Goal: Transaction & Acquisition: Purchase product/service

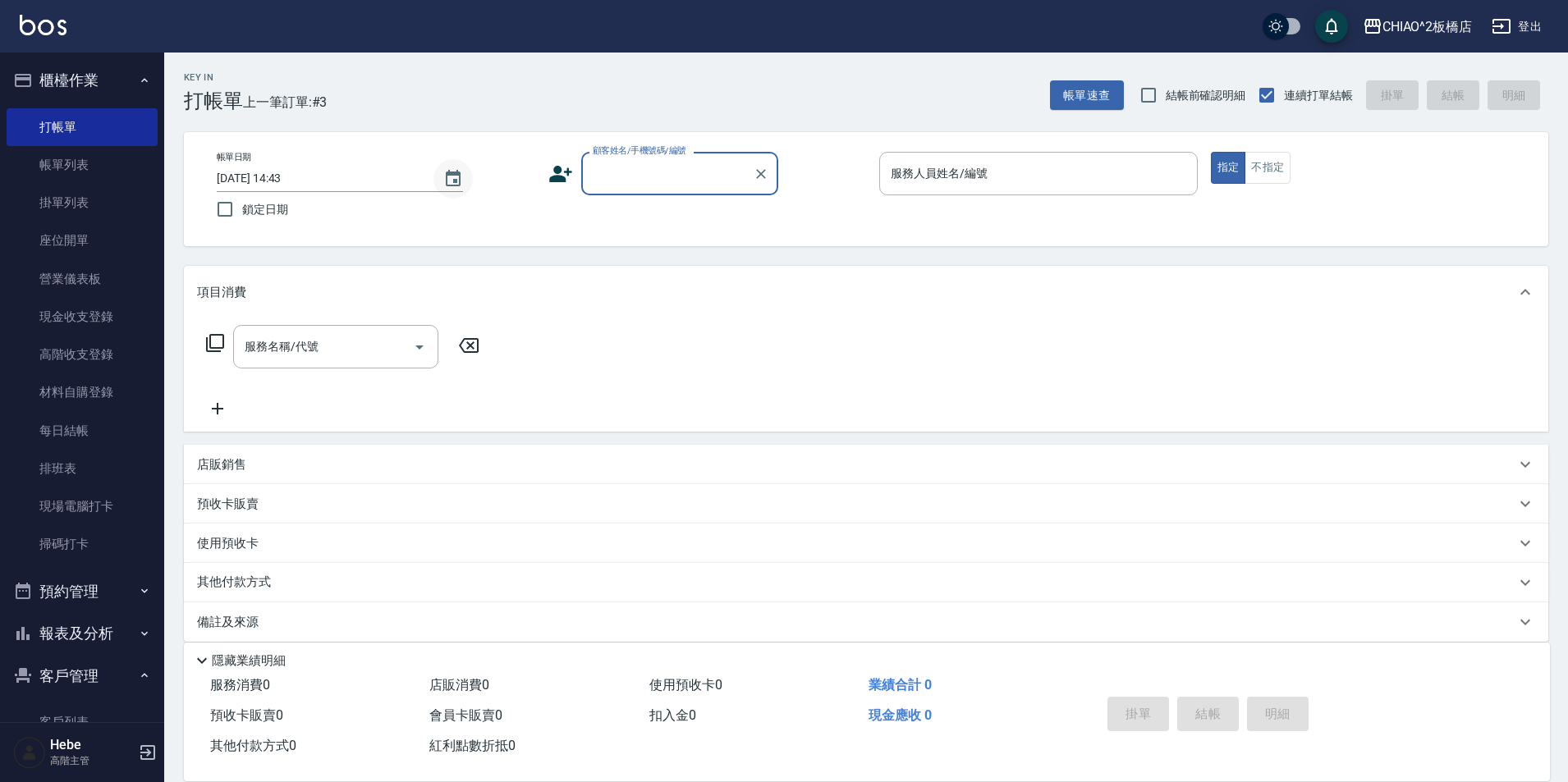
click at [451, 177] on icon "Choose date, selected date is 2025-08-17" at bounding box center [453, 178] width 20 height 20
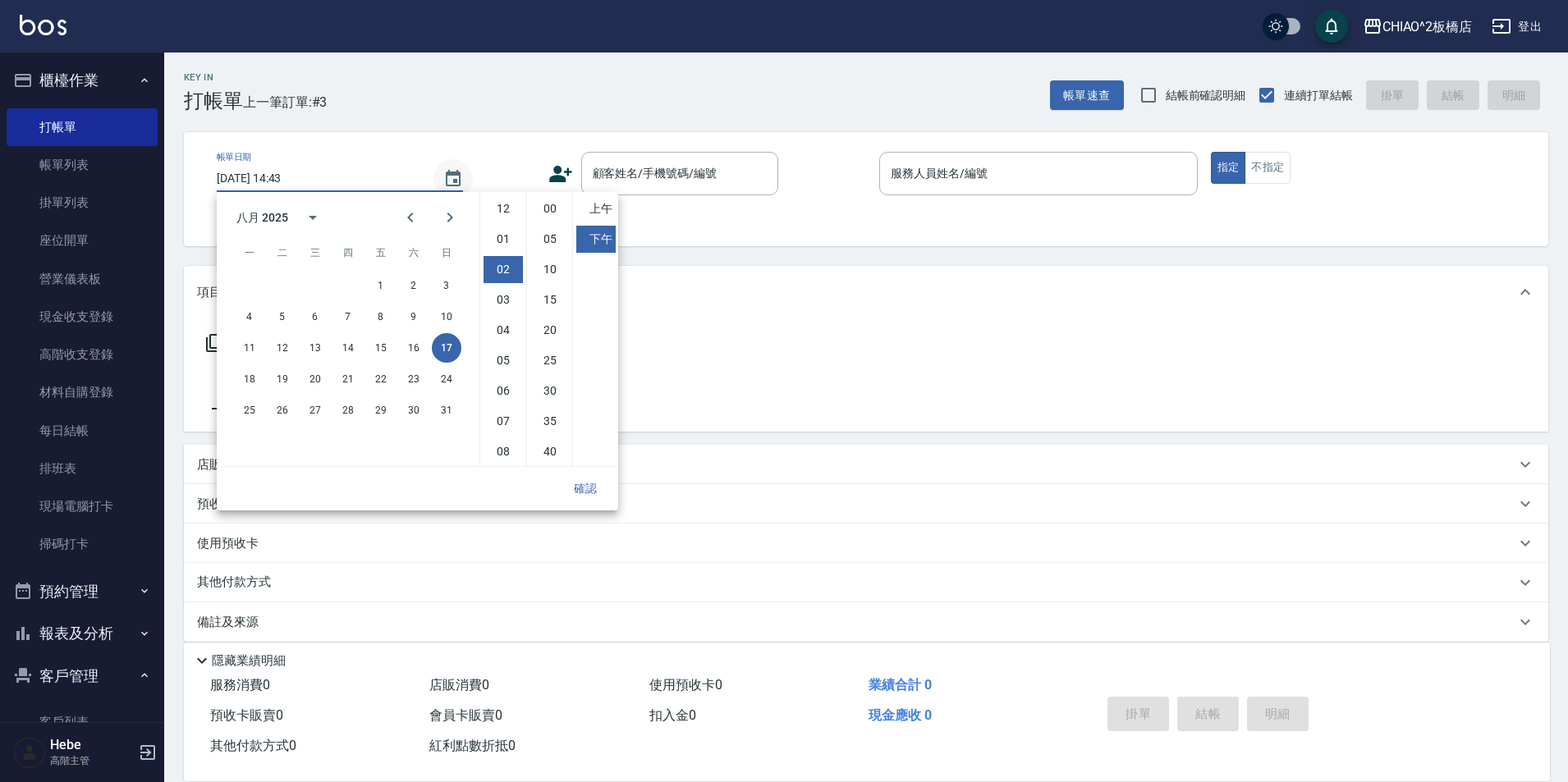
scroll to position [60, 0]
click at [378, 288] on button "1" at bounding box center [380, 286] width 30 height 30
type input "[DATE] 14:43"
click at [587, 492] on button "確認" at bounding box center [585, 489] width 53 height 31
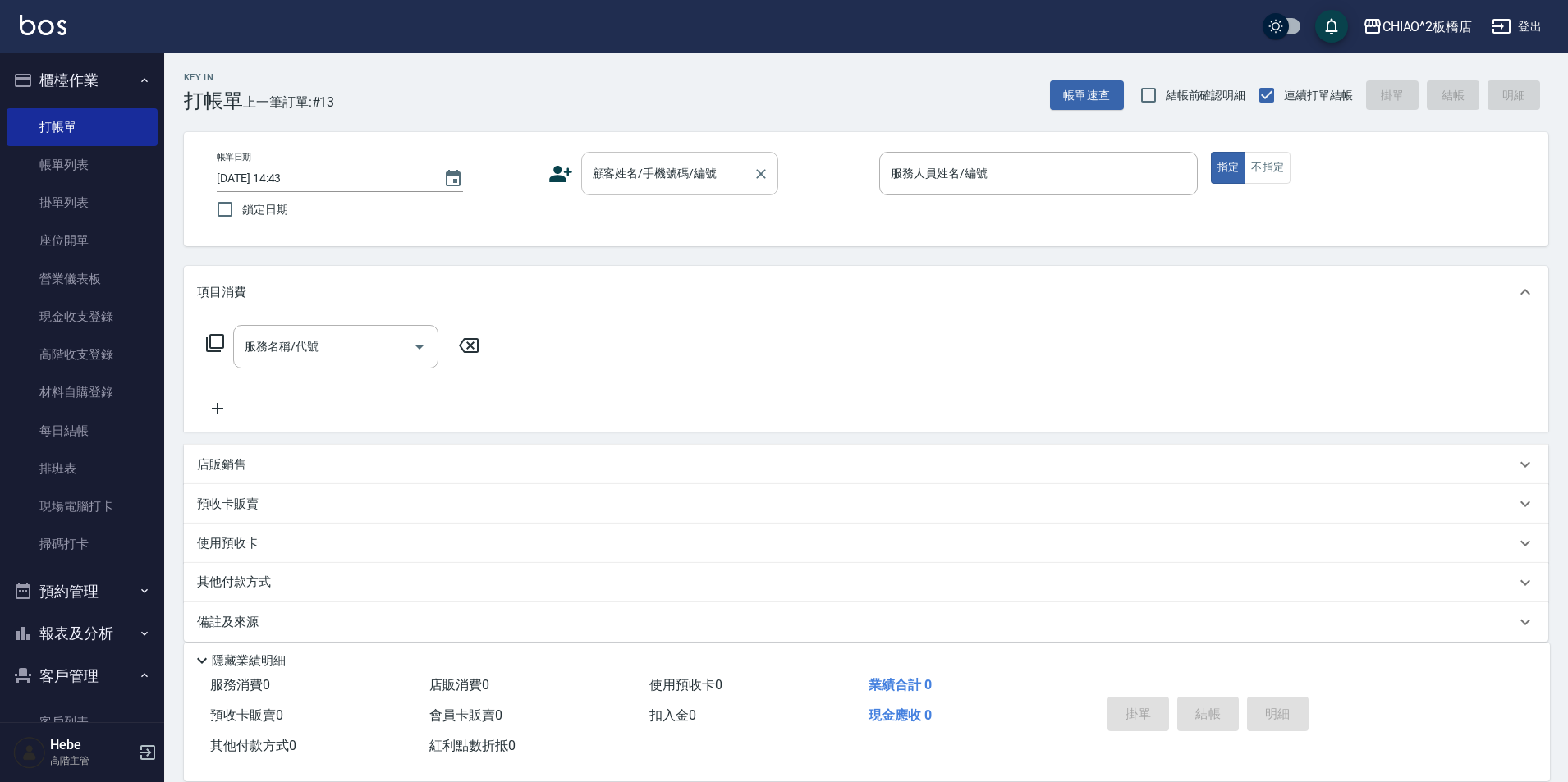
click at [626, 167] on input "顧客姓名/手機號碼/編號" at bounding box center [667, 173] width 157 height 29
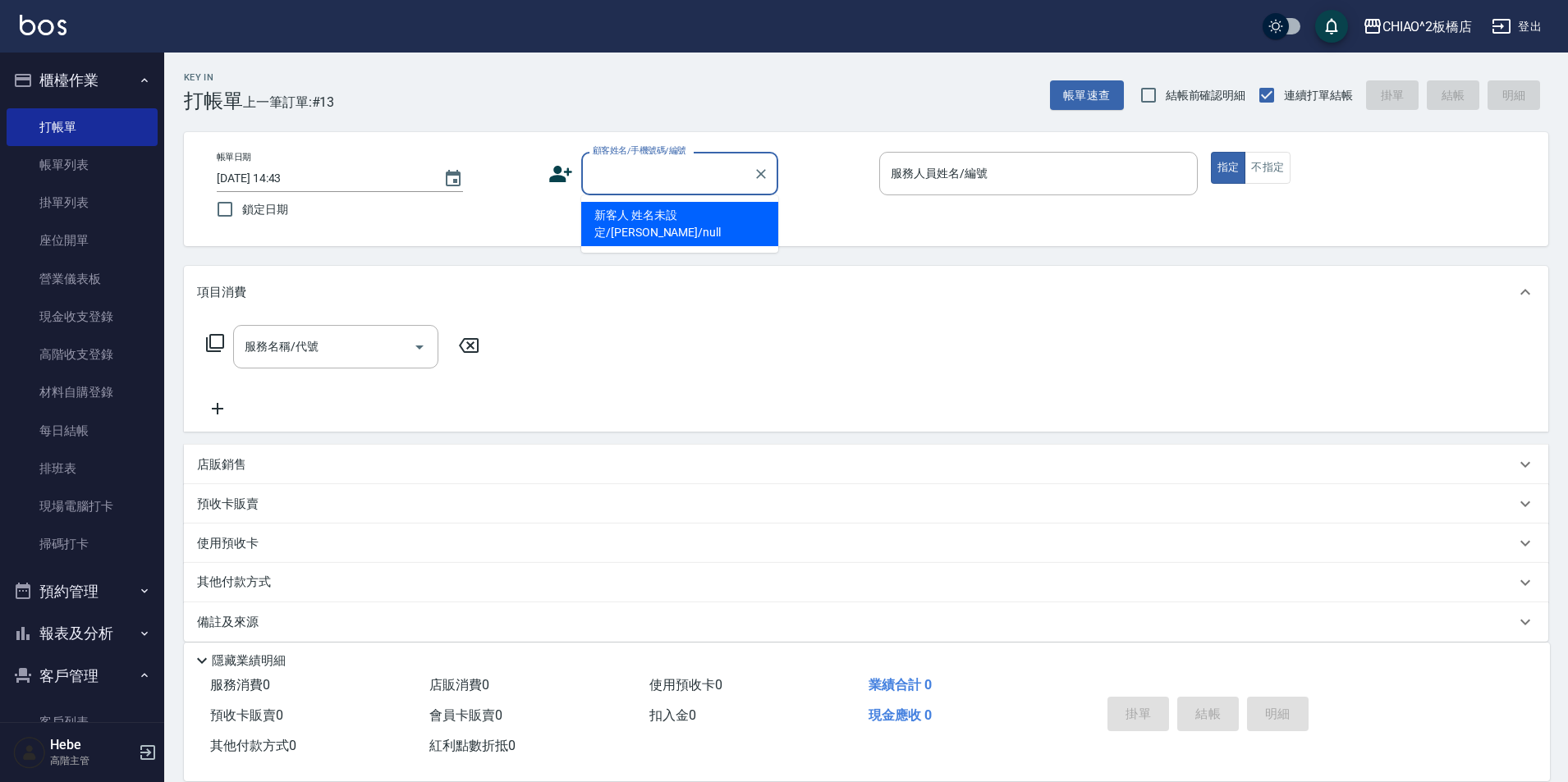
click at [626, 167] on input "顧客姓名/手機號碼/編號" at bounding box center [667, 173] width 157 height 29
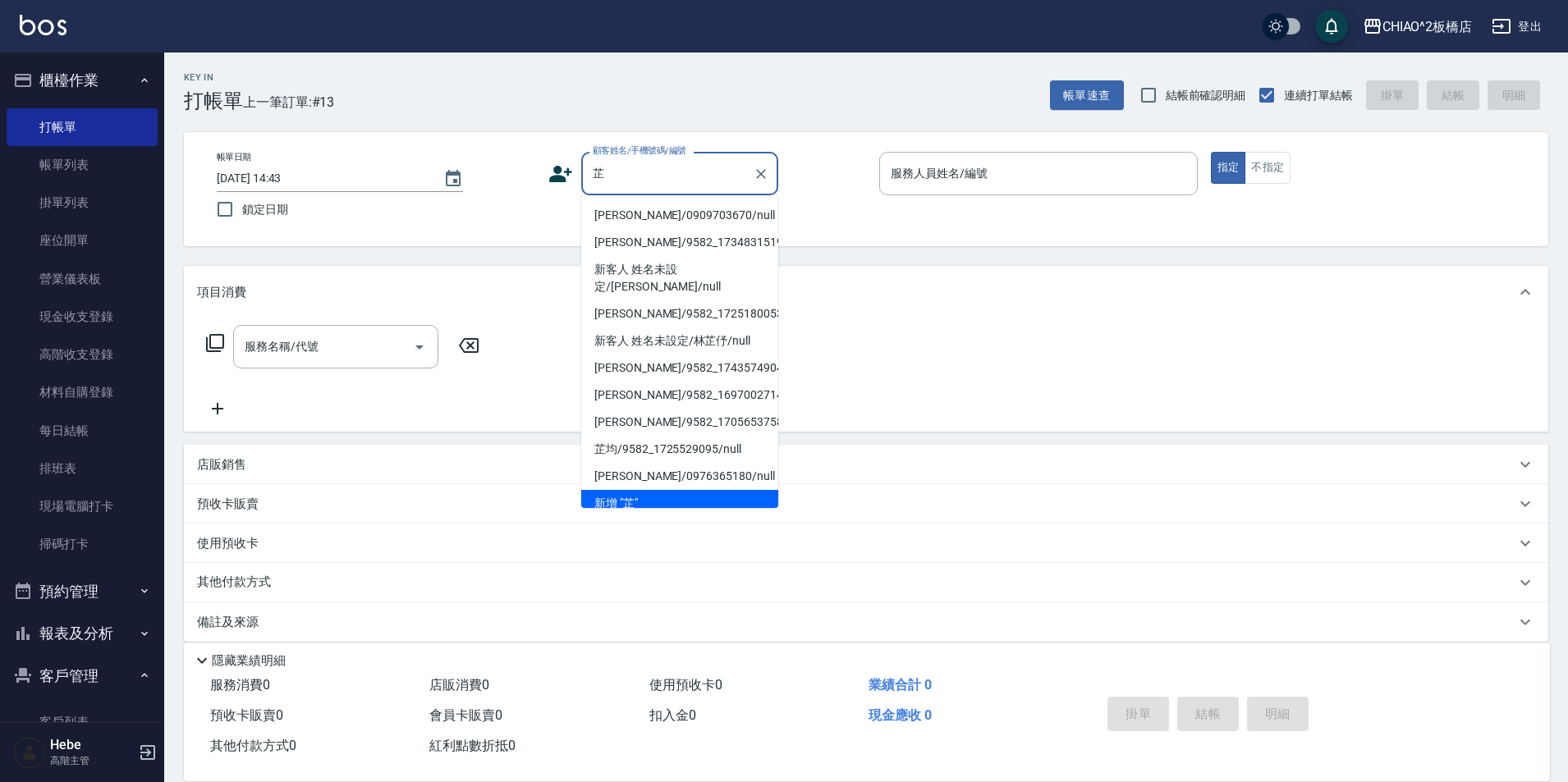
click at [638, 211] on li "[PERSON_NAME]/0909703670/null" at bounding box center [680, 216] width 197 height 27
type input "[PERSON_NAME]/0909703670/null"
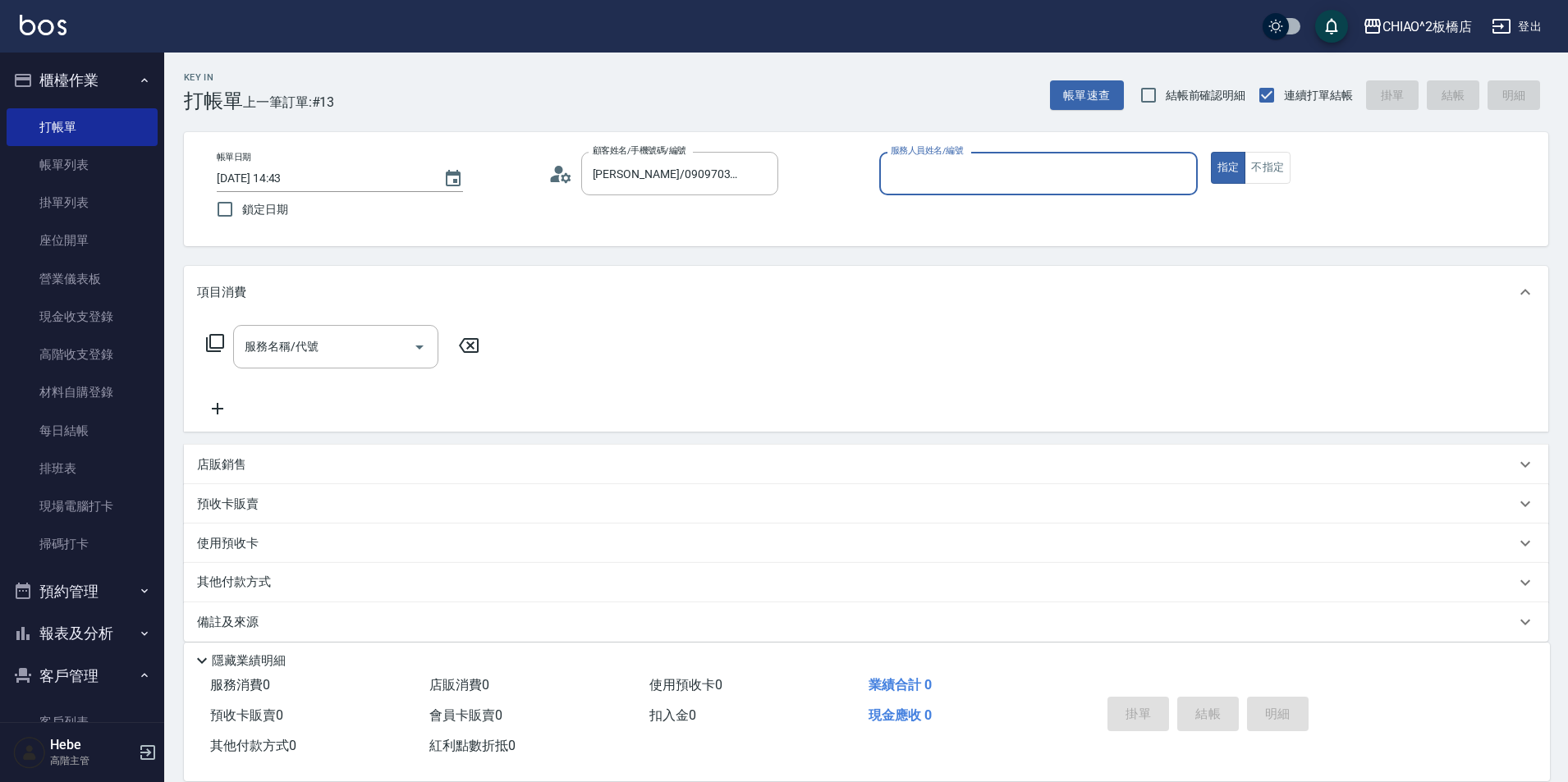
type input "MINI(無代號)"
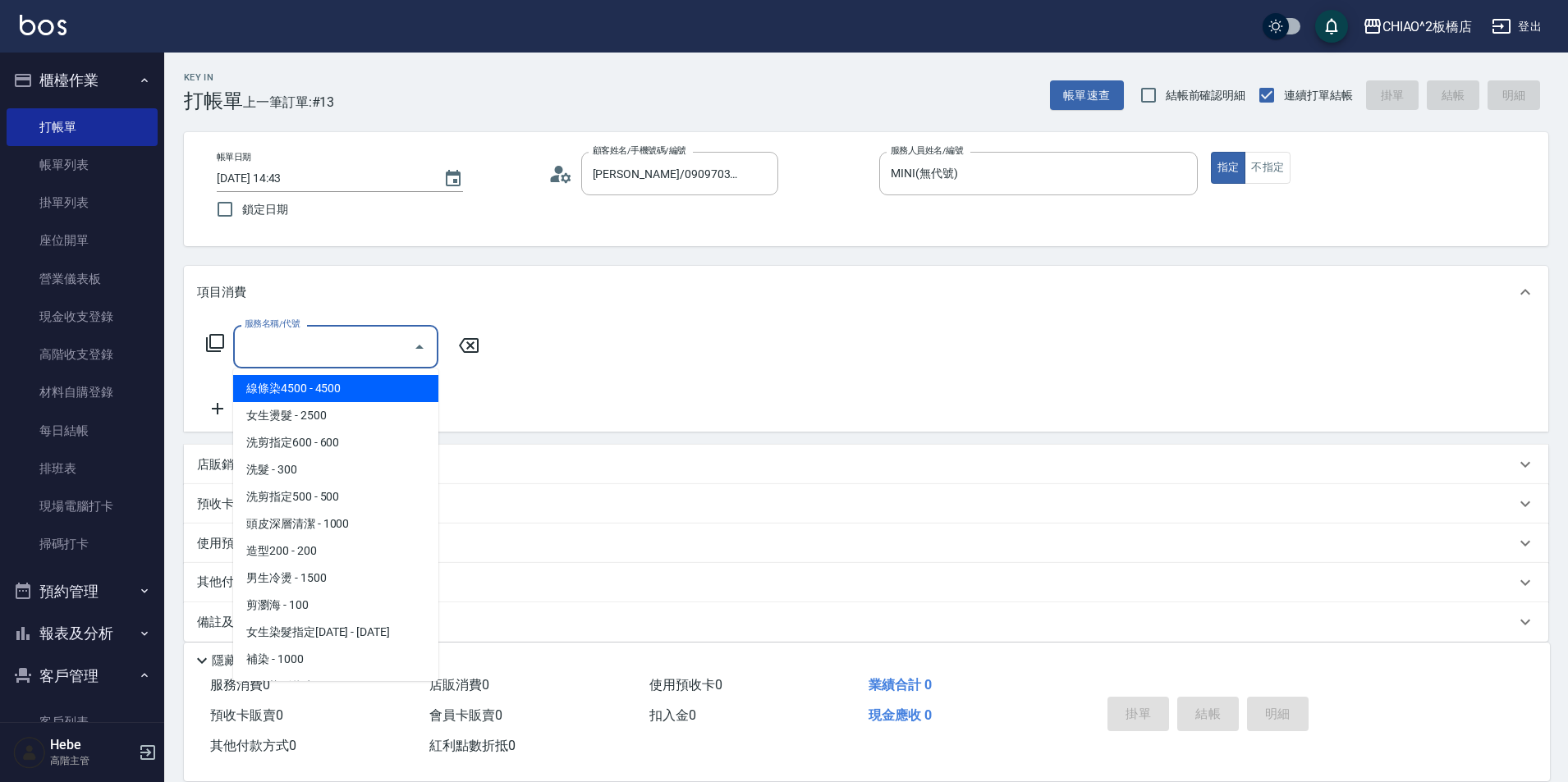
click at [388, 341] on input "服務名稱/代號" at bounding box center [323, 347] width 166 height 29
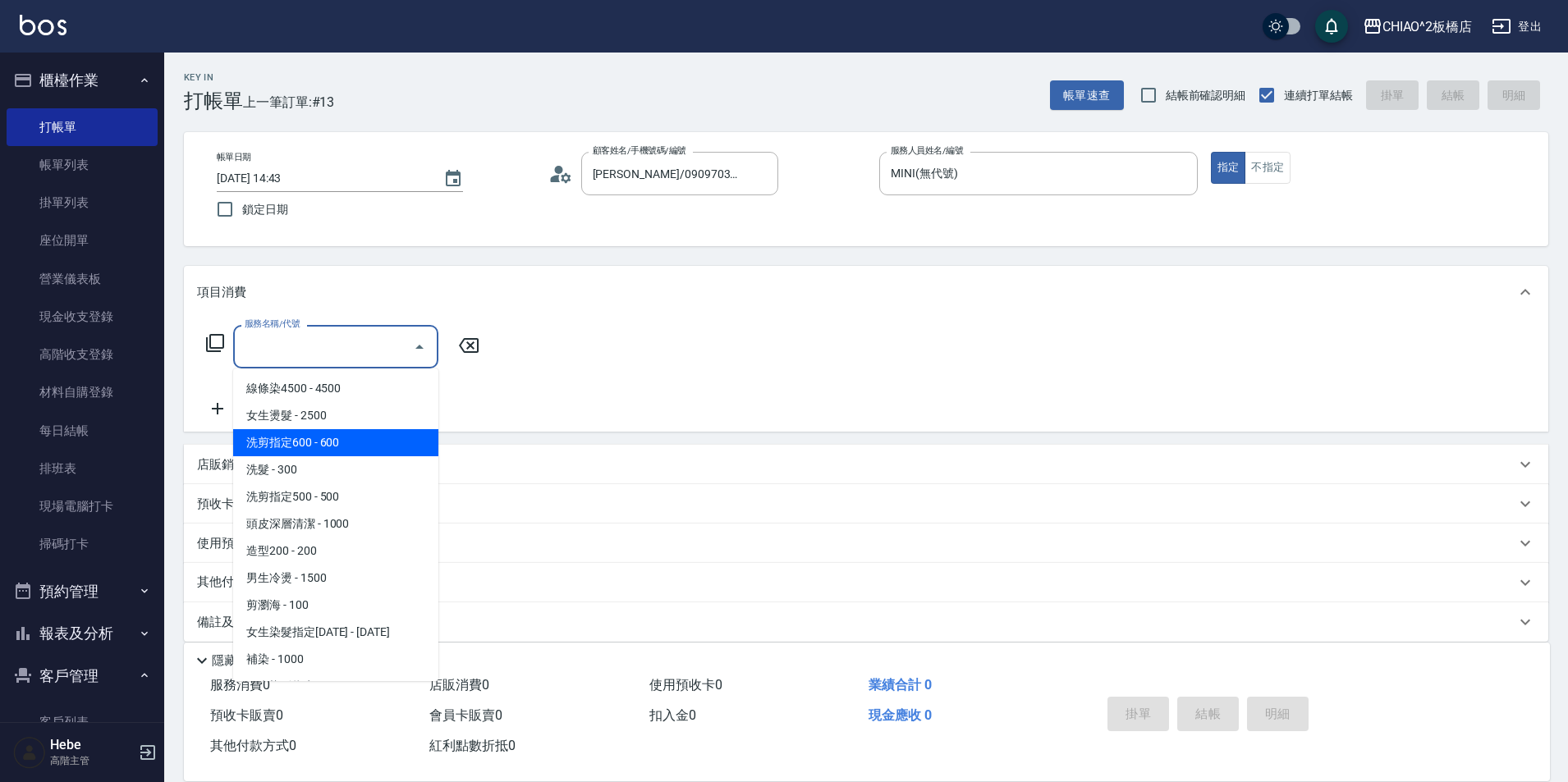
click at [361, 443] on span "洗剪指定600 - 600" at bounding box center [335, 443] width 205 height 27
type input "洗剪指定600(96678)"
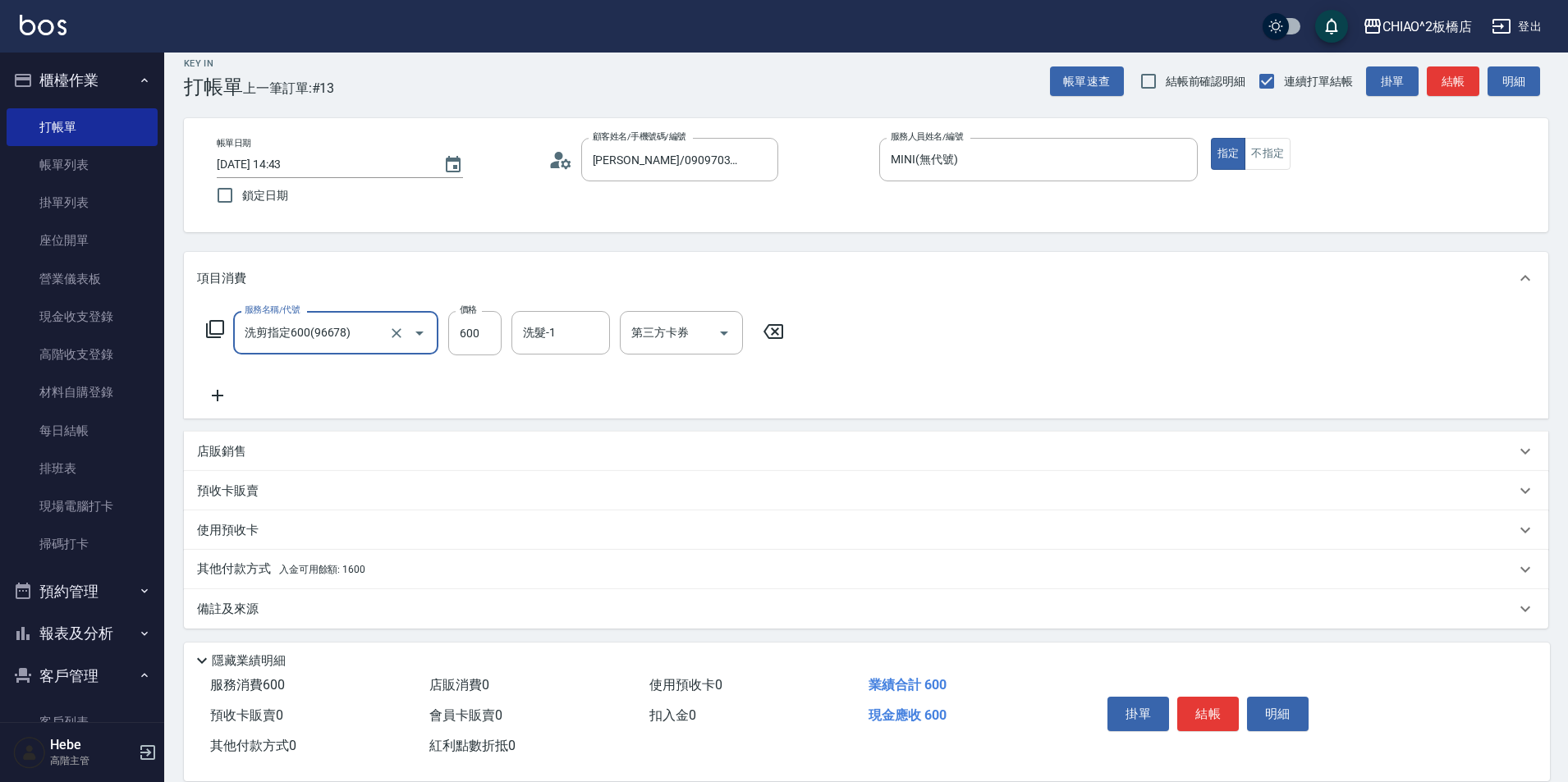
scroll to position [18, 0]
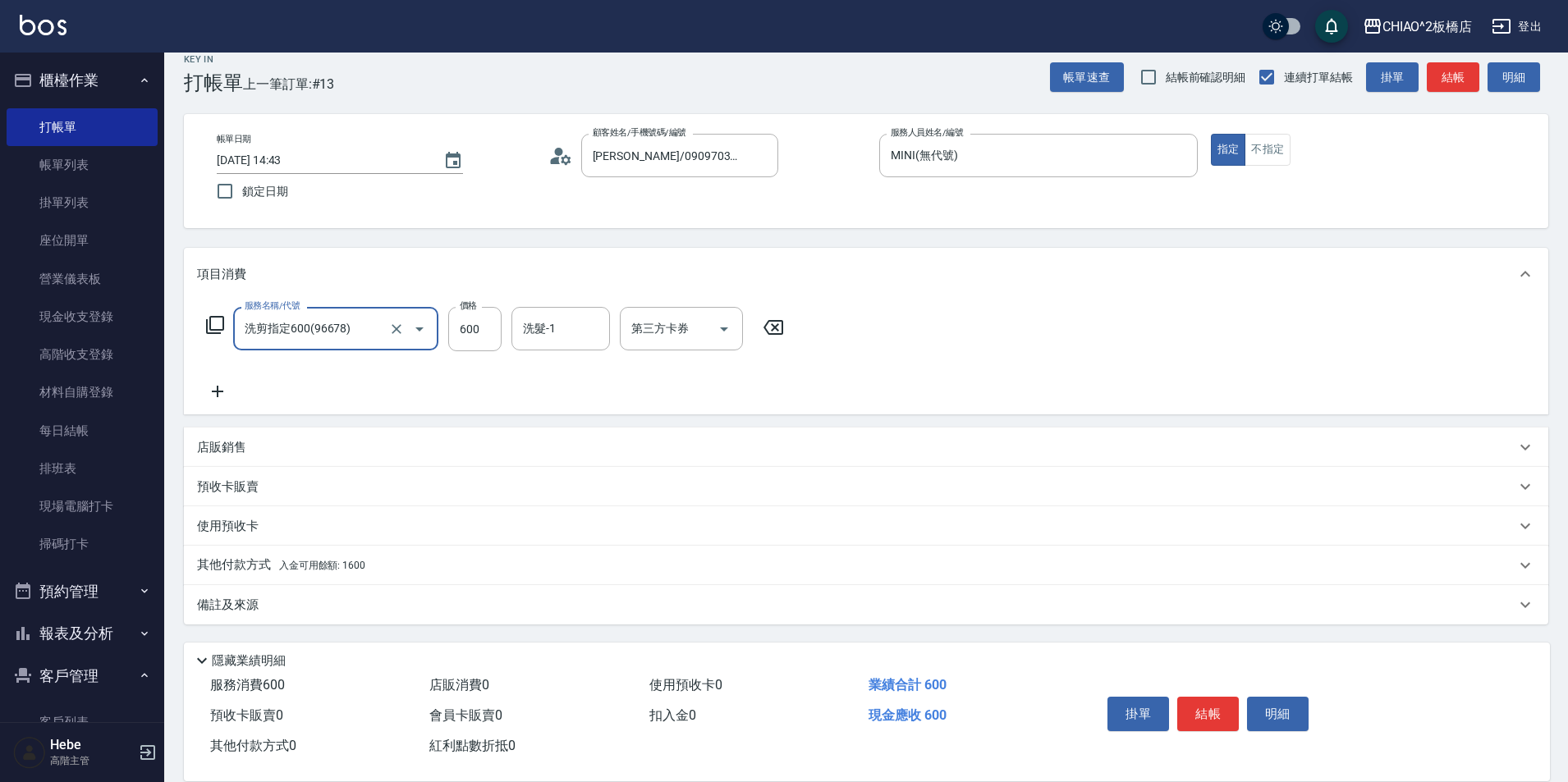
click at [359, 565] on span "入金可用餘額: 1600" at bounding box center [322, 565] width 86 height 12
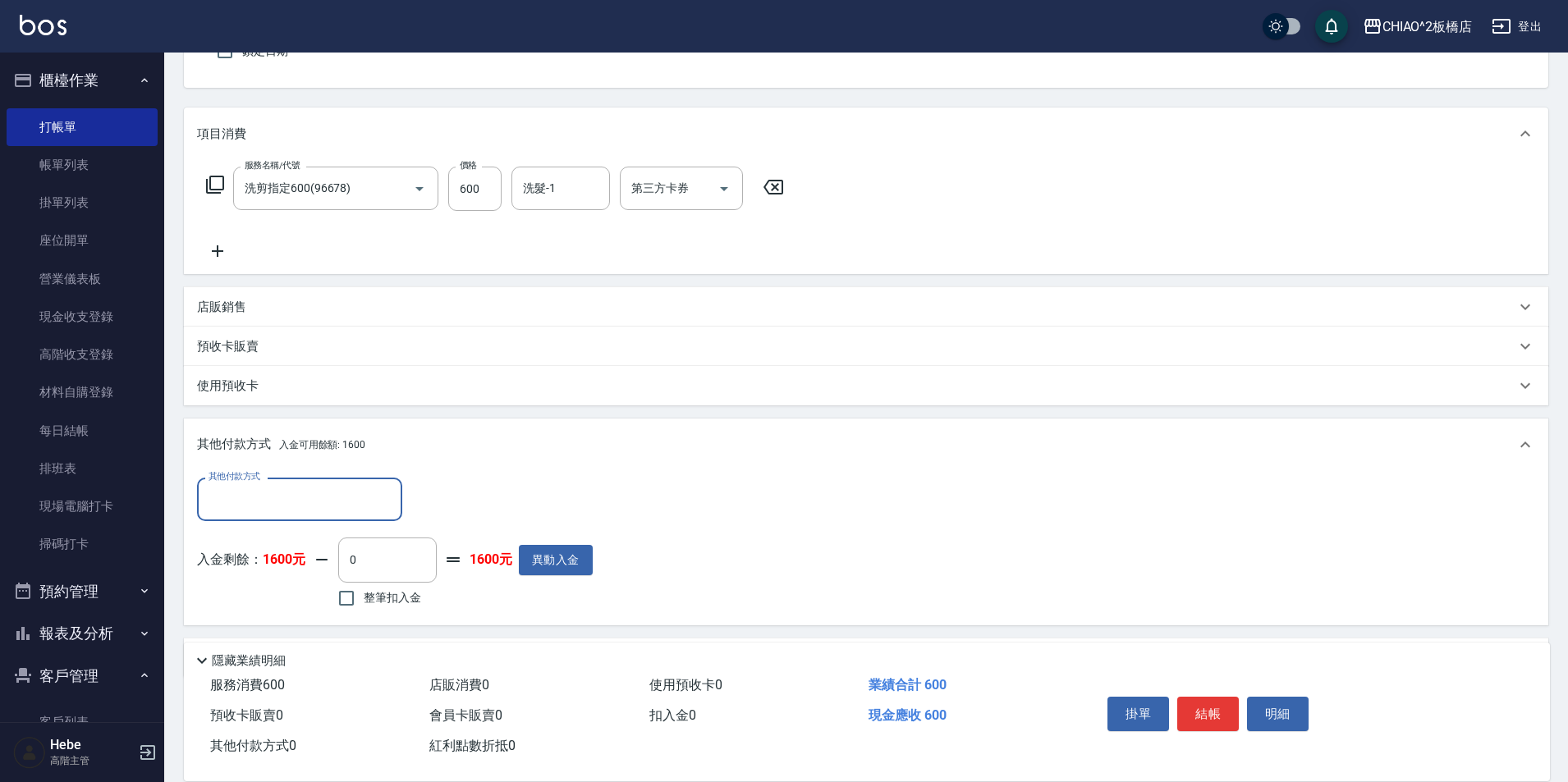
scroll to position [182, 0]
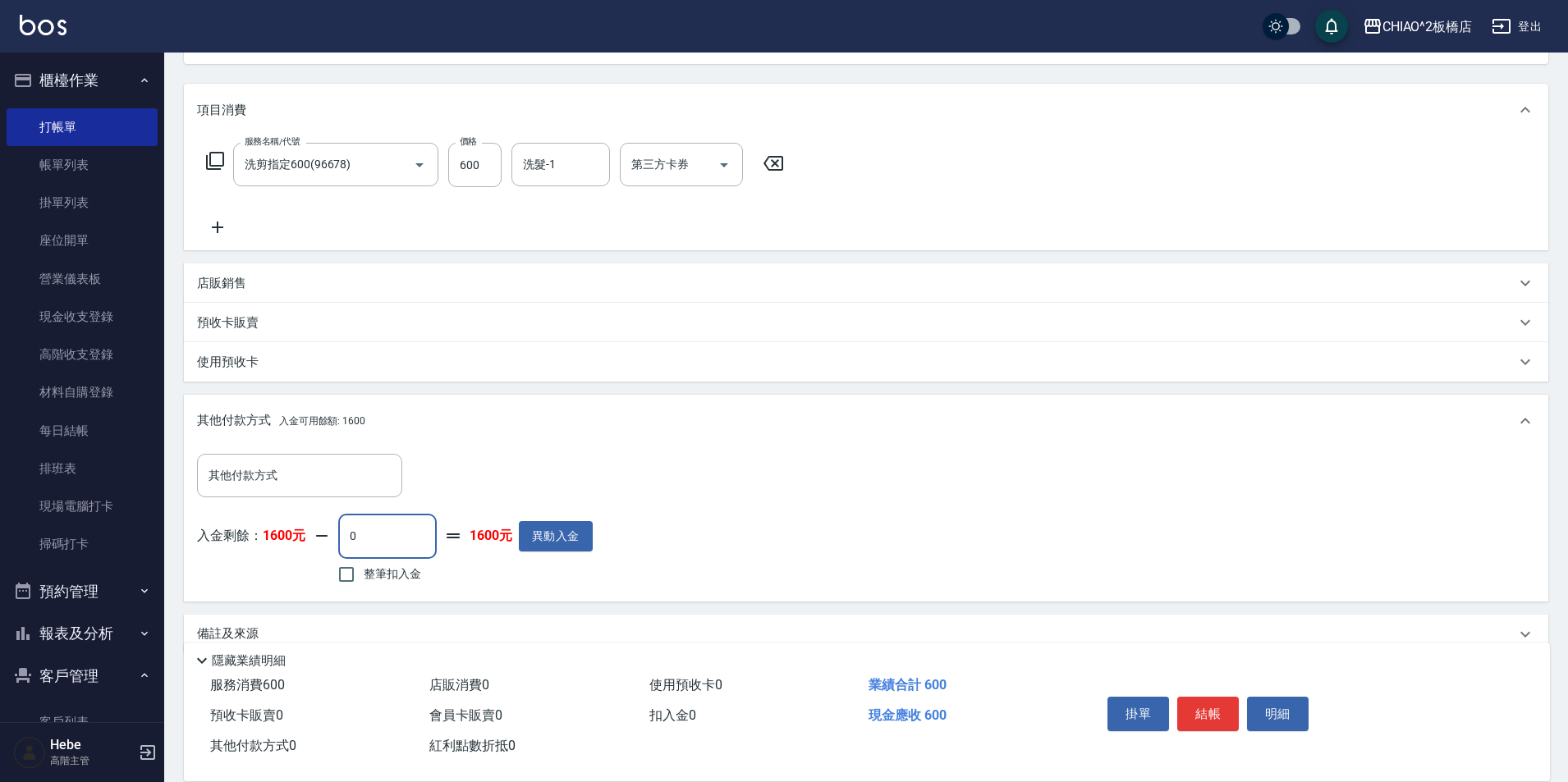
click at [403, 541] on input "0" at bounding box center [387, 536] width 99 height 44
type input "600"
click at [1215, 706] on button "結帳" at bounding box center [1208, 714] width 61 height 34
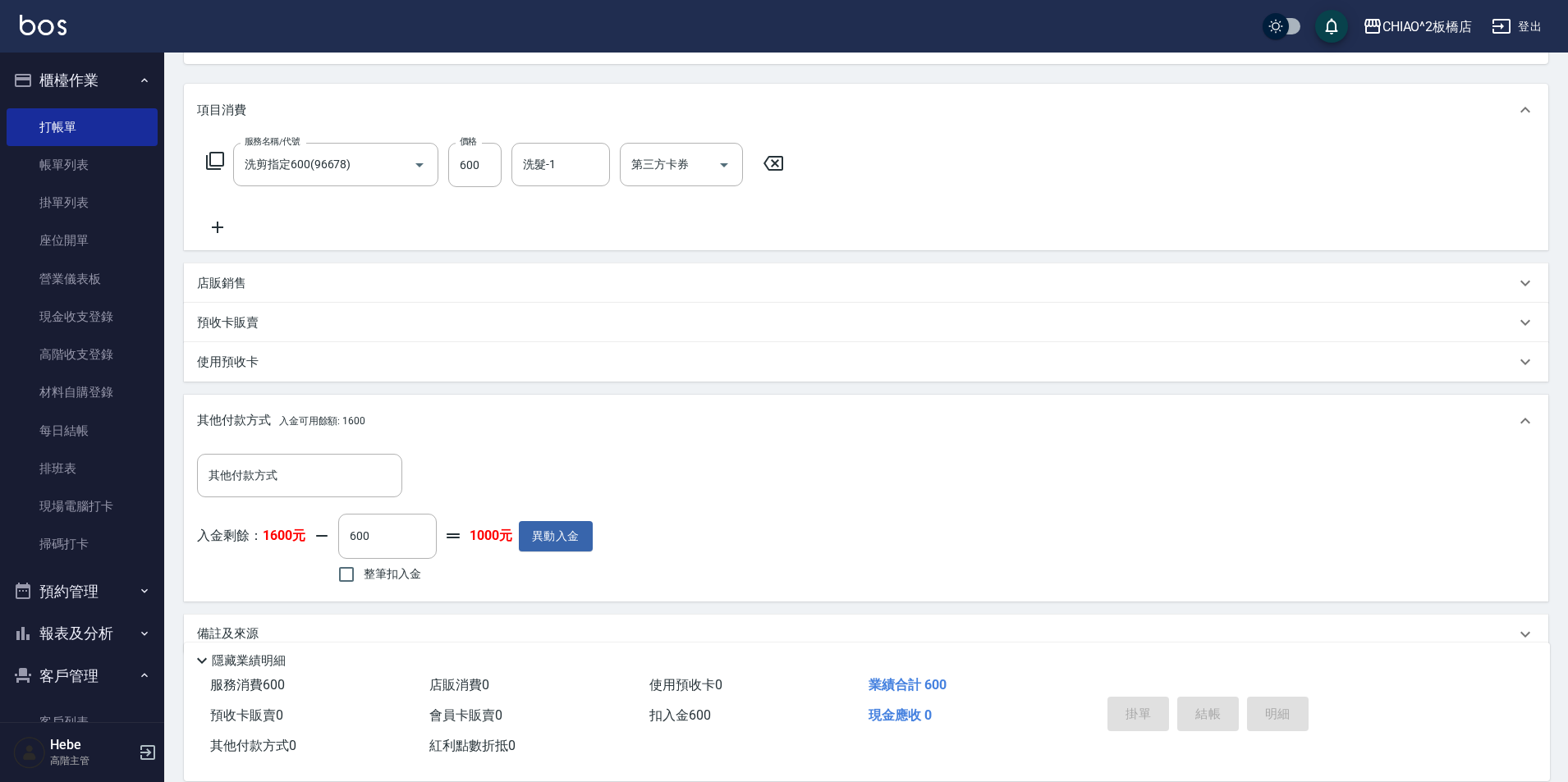
type input "[DATE] 15:40"
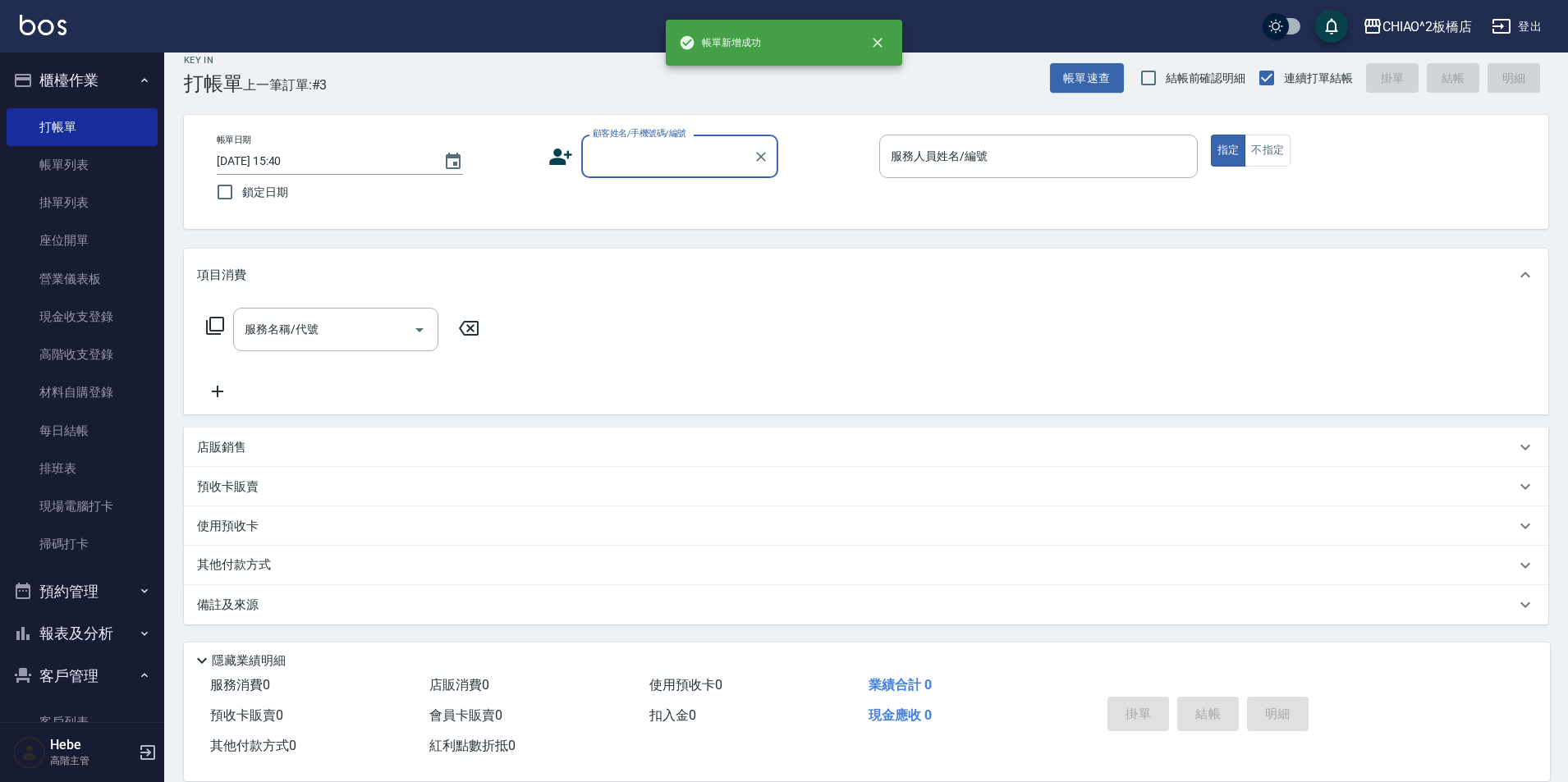
scroll to position [17, 0]
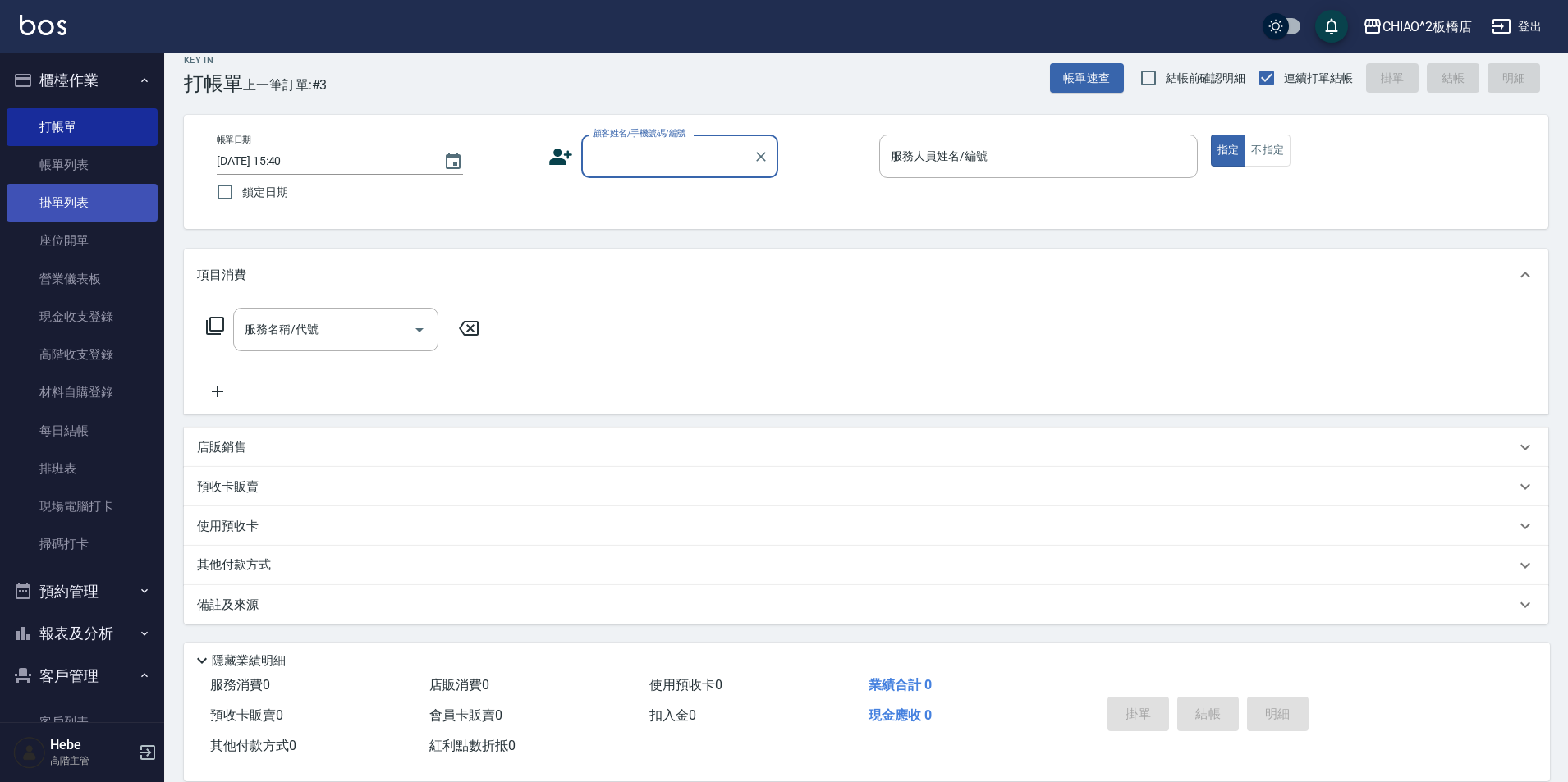
click at [59, 186] on link "掛單列表" at bounding box center [82, 202] width 151 height 37
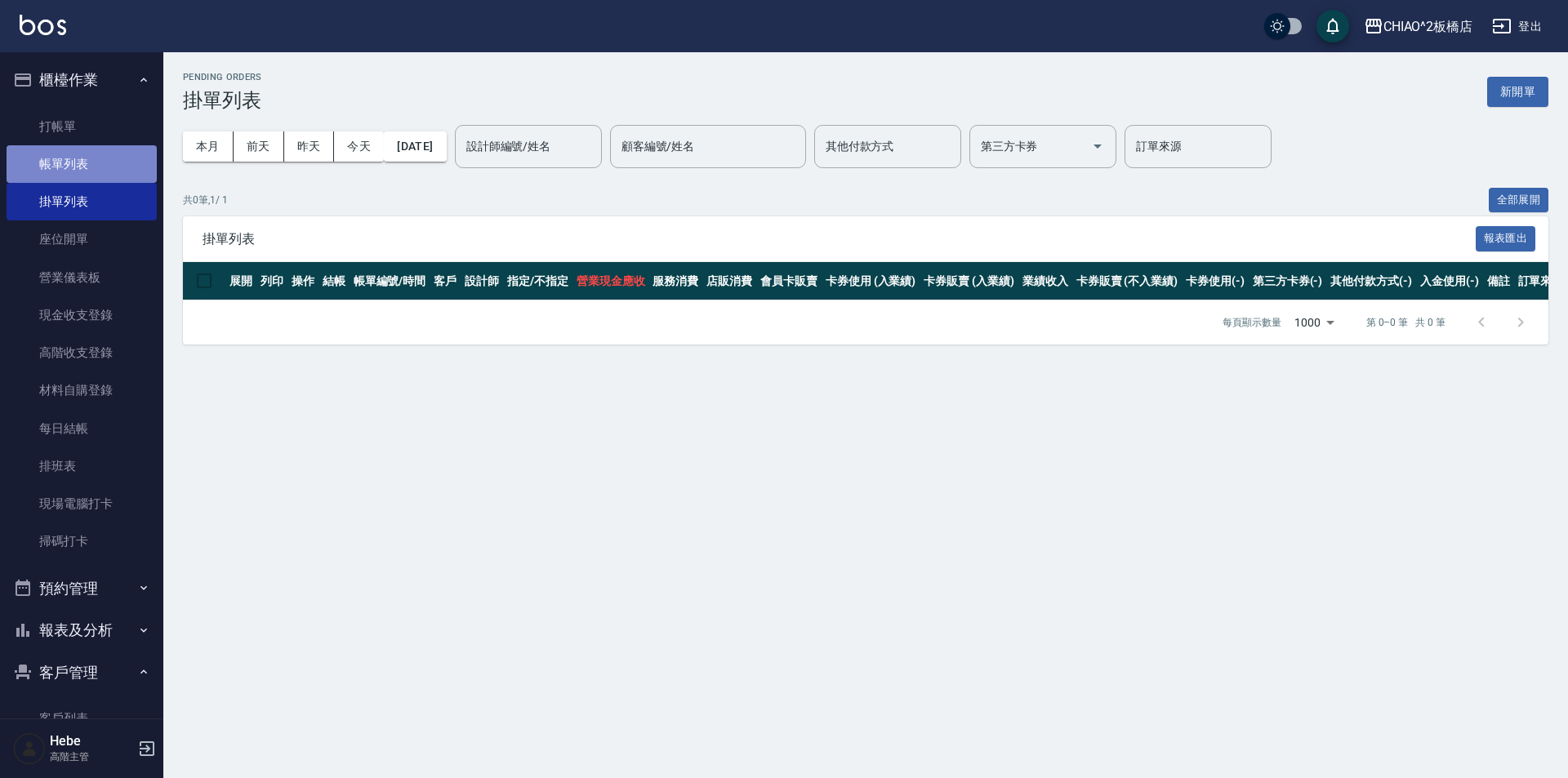
click at [105, 165] on link "帳單列表" at bounding box center [82, 163] width 151 height 37
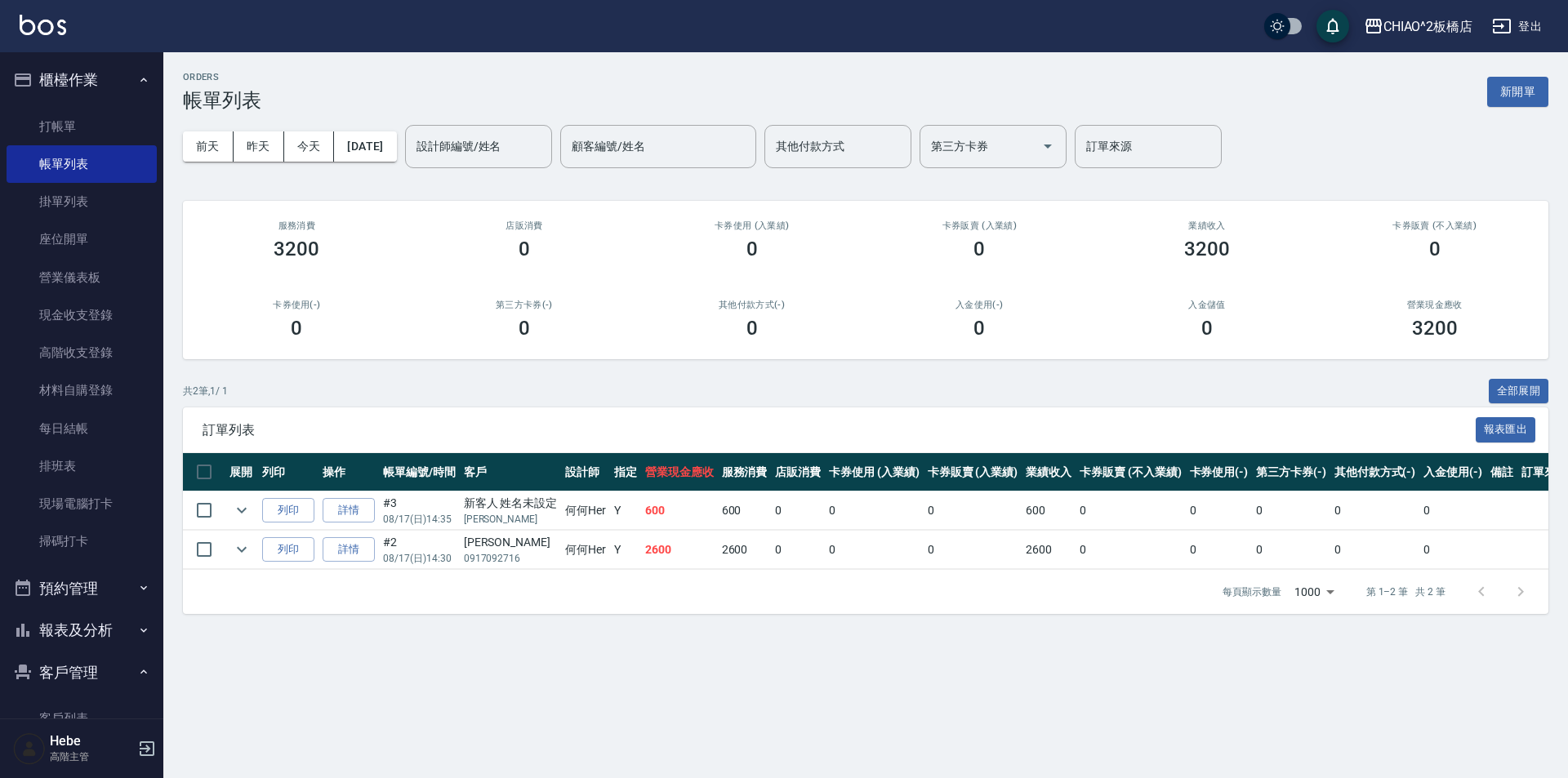
click at [123, 630] on button "報表及分析" at bounding box center [82, 630] width 151 height 43
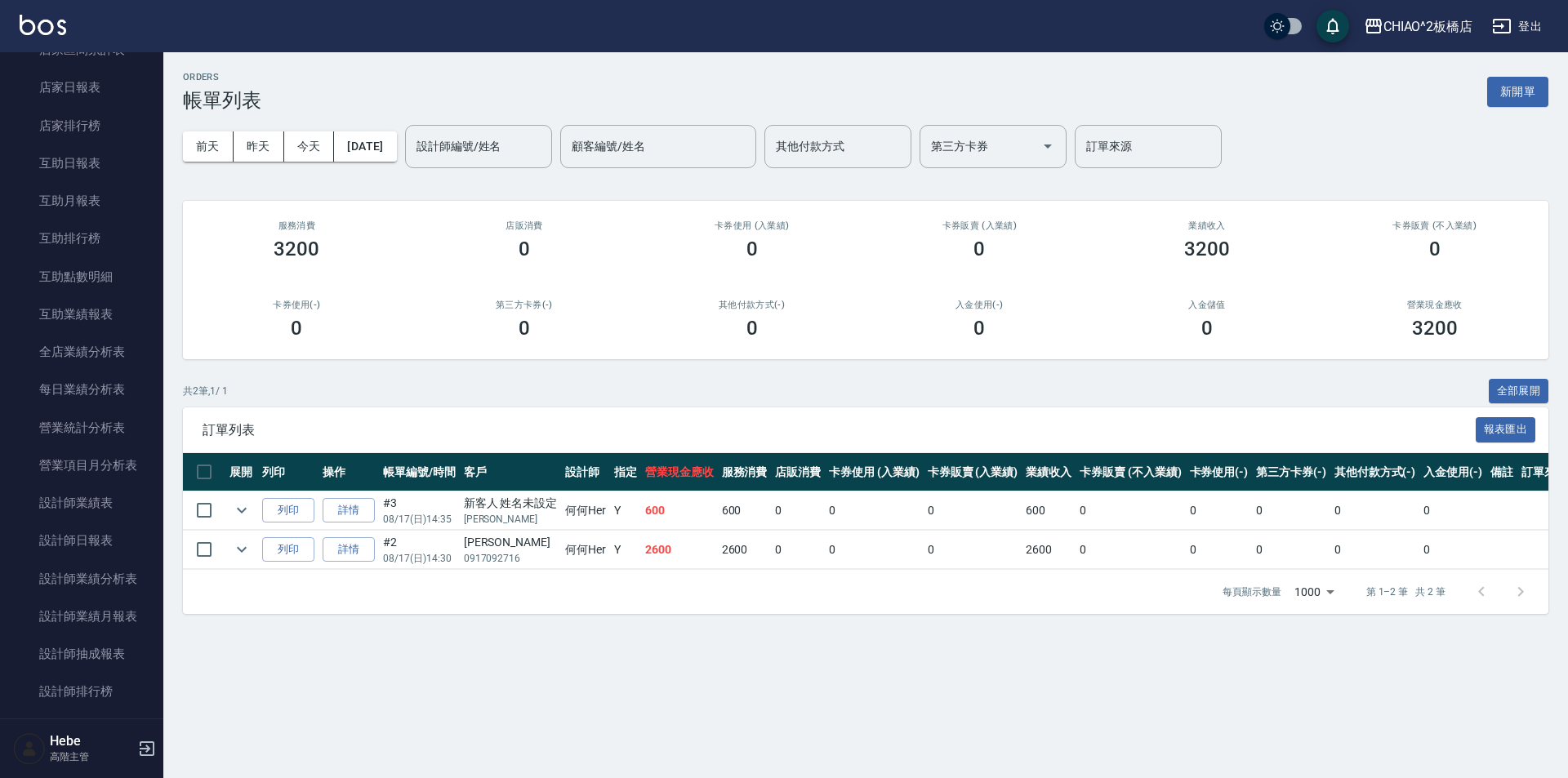
scroll to position [735, 0]
click at [100, 577] on link "設計師業績月報表" at bounding box center [82, 584] width 151 height 37
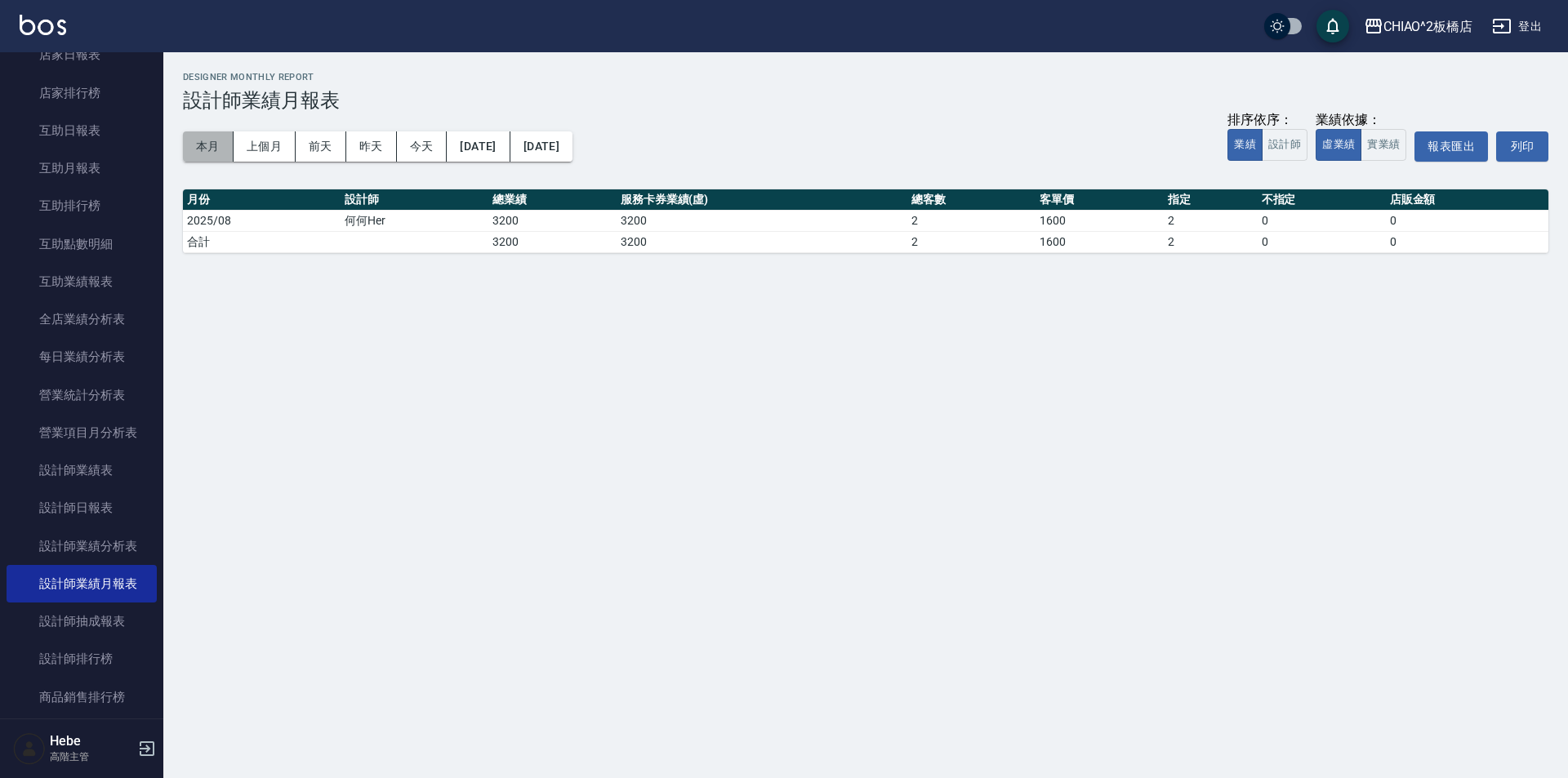
click at [210, 153] on button "本月" at bounding box center [208, 147] width 51 height 31
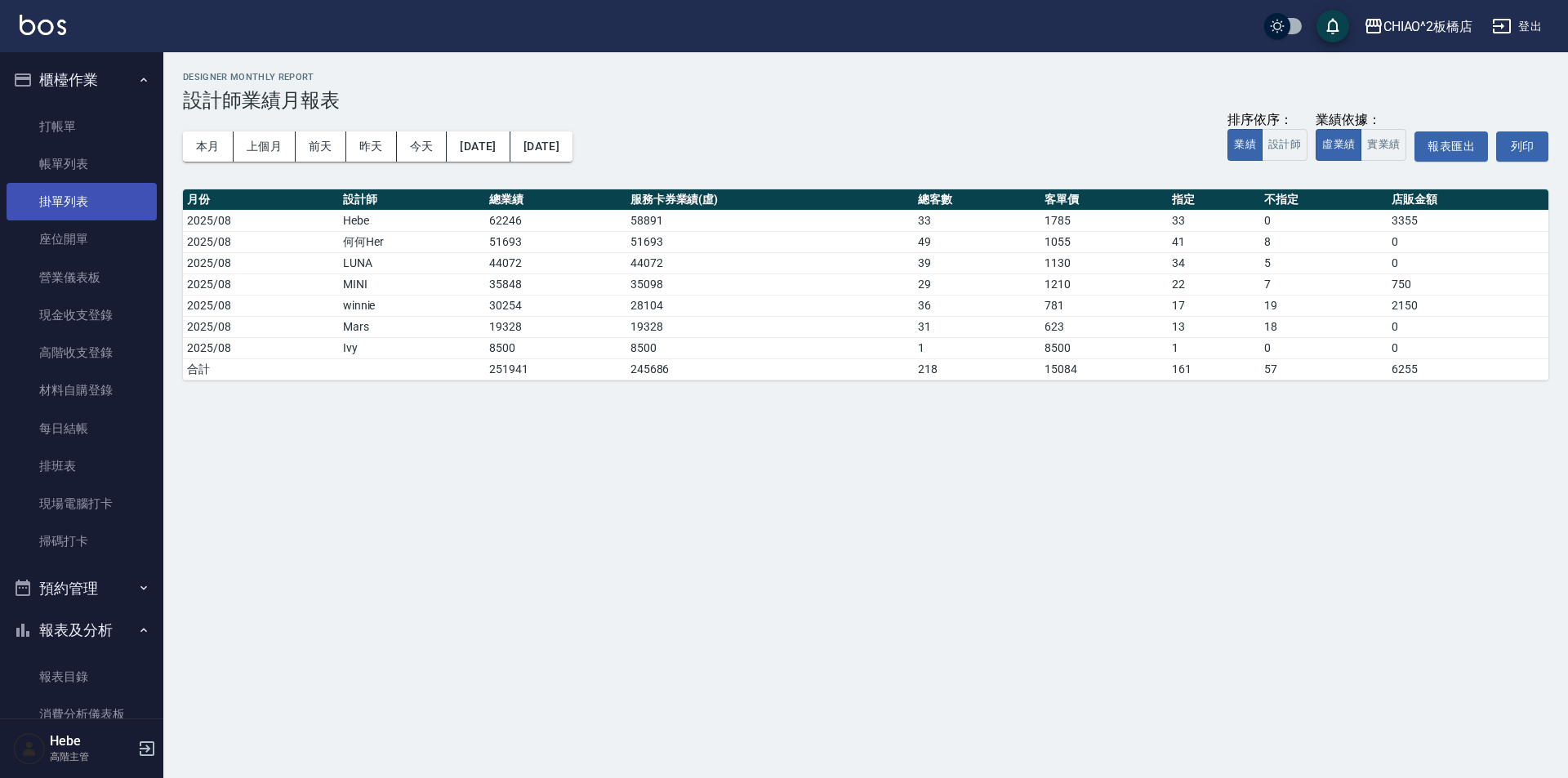
click at [94, 214] on link "掛單列表" at bounding box center [82, 201] width 151 height 37
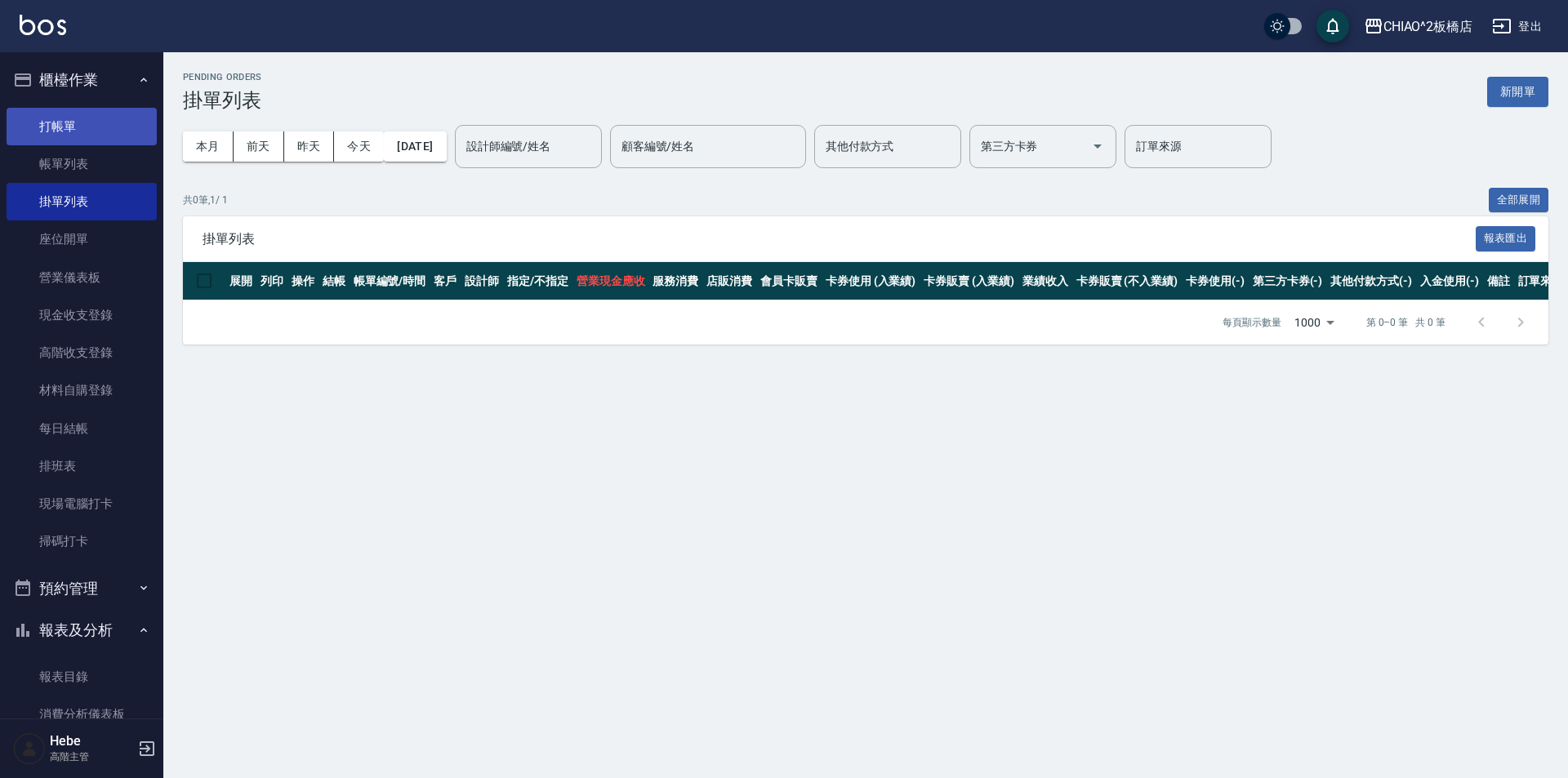
click at [76, 128] on link "打帳單" at bounding box center [82, 126] width 151 height 37
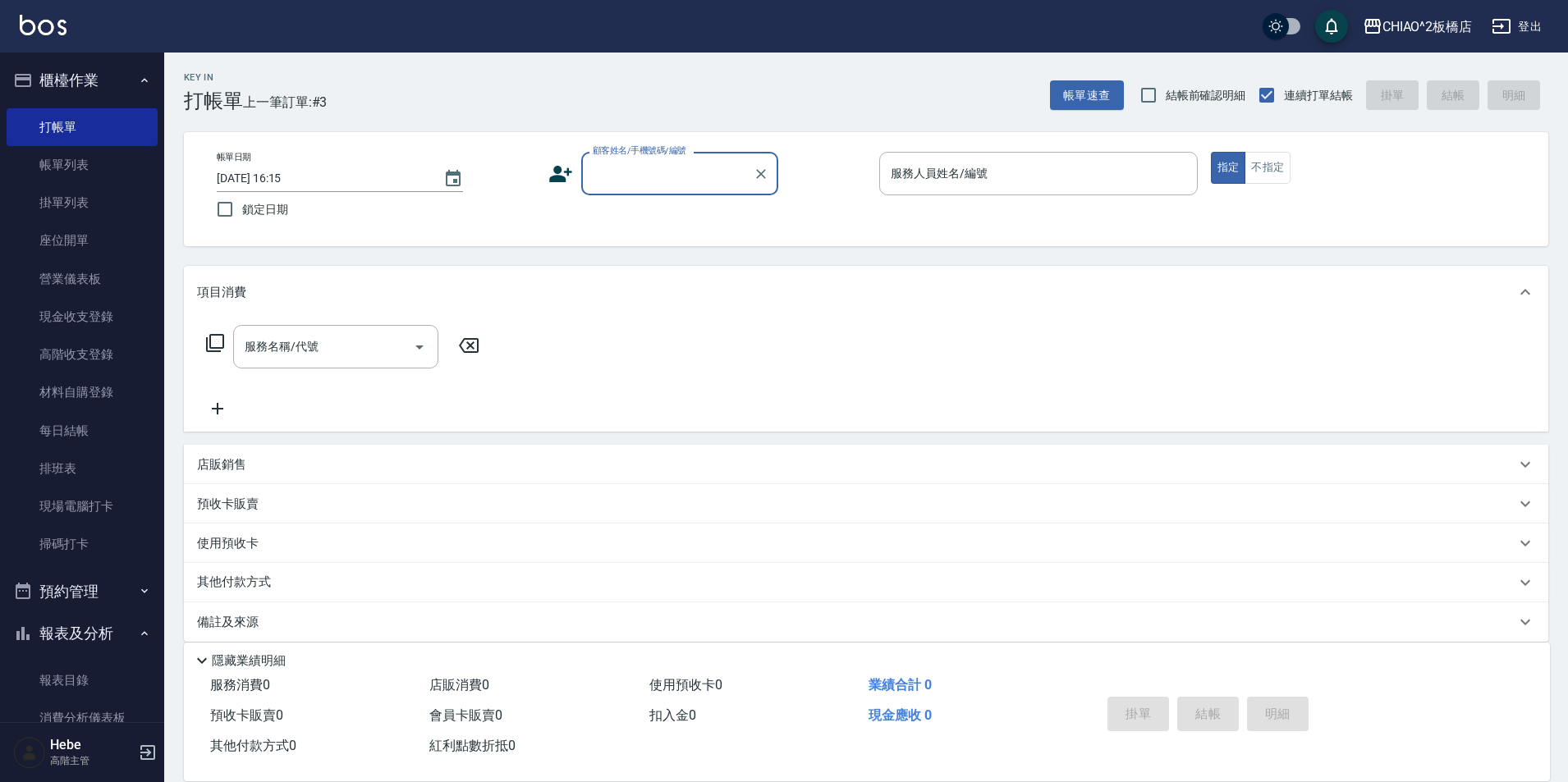
type input "k"
type input "j"
click at [622, 216] on li "[PERSON_NAME]/0910728145/null" at bounding box center [680, 216] width 197 height 27
type input "[PERSON_NAME]/0910728145/null"
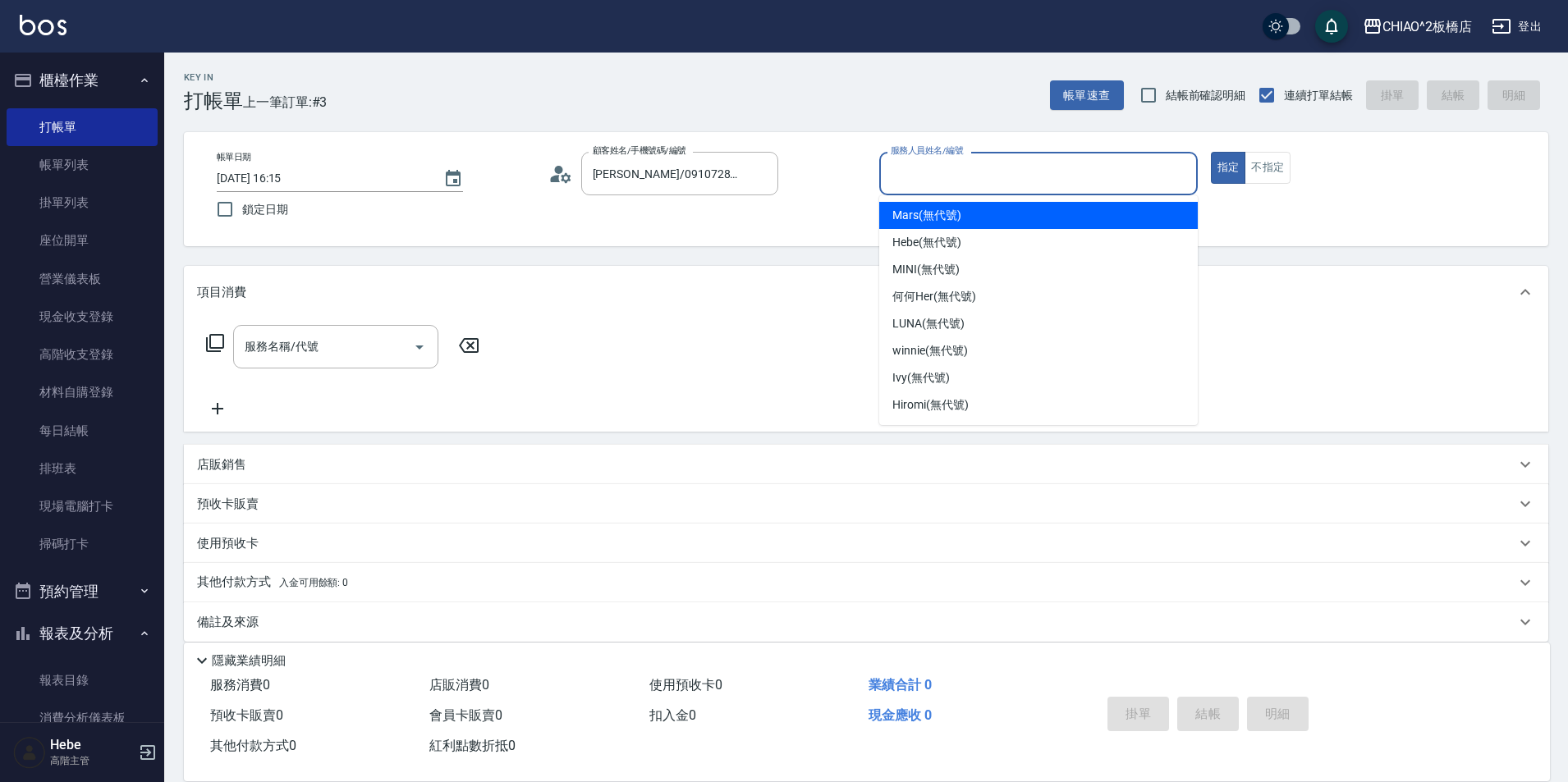
click at [984, 165] on input "服務人員姓名/編號" at bounding box center [1038, 173] width 304 height 29
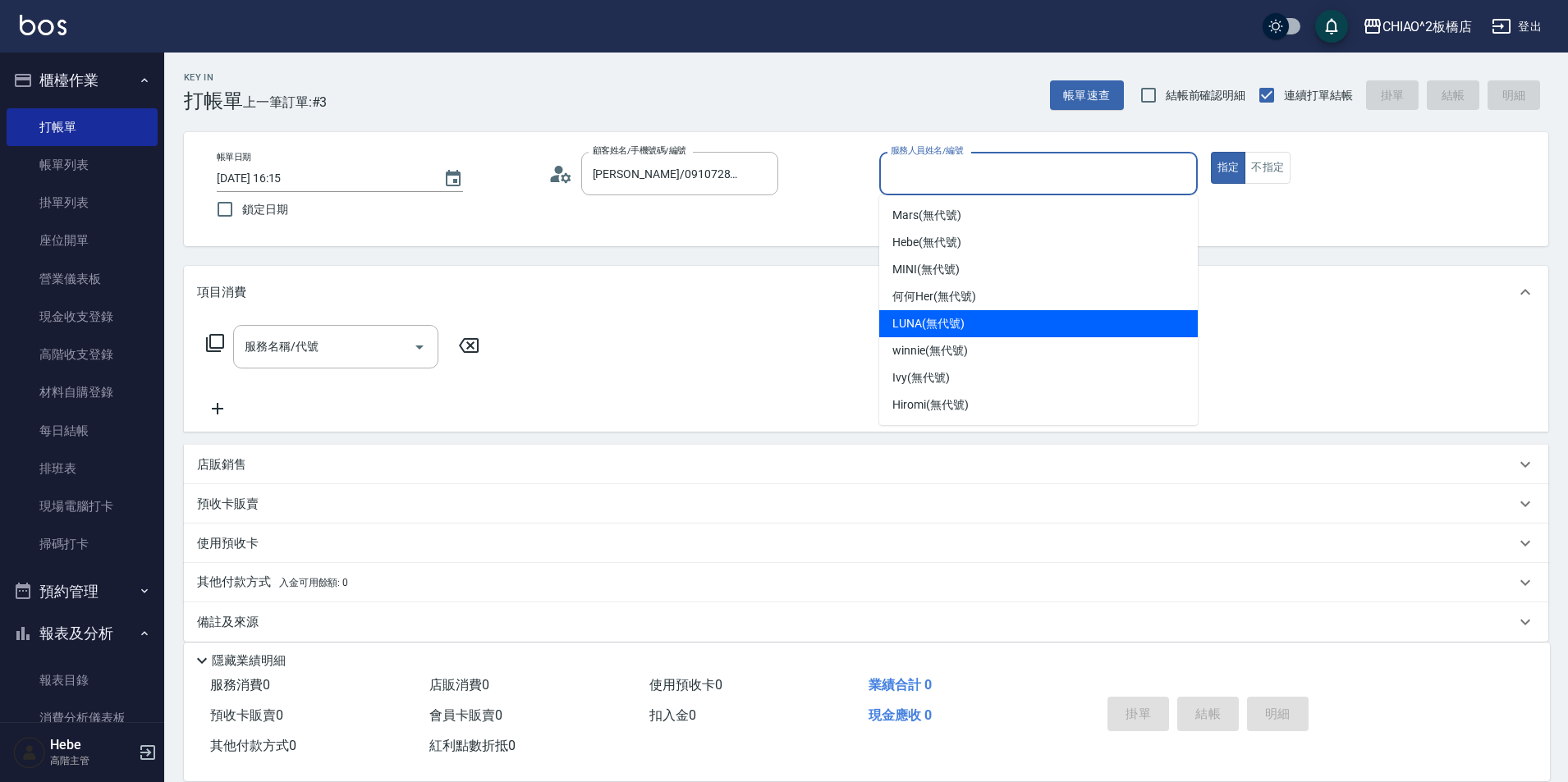
click at [934, 316] on span "LUNA (無代號)" at bounding box center [928, 324] width 72 height 17
type input "LUNA(無代號)"
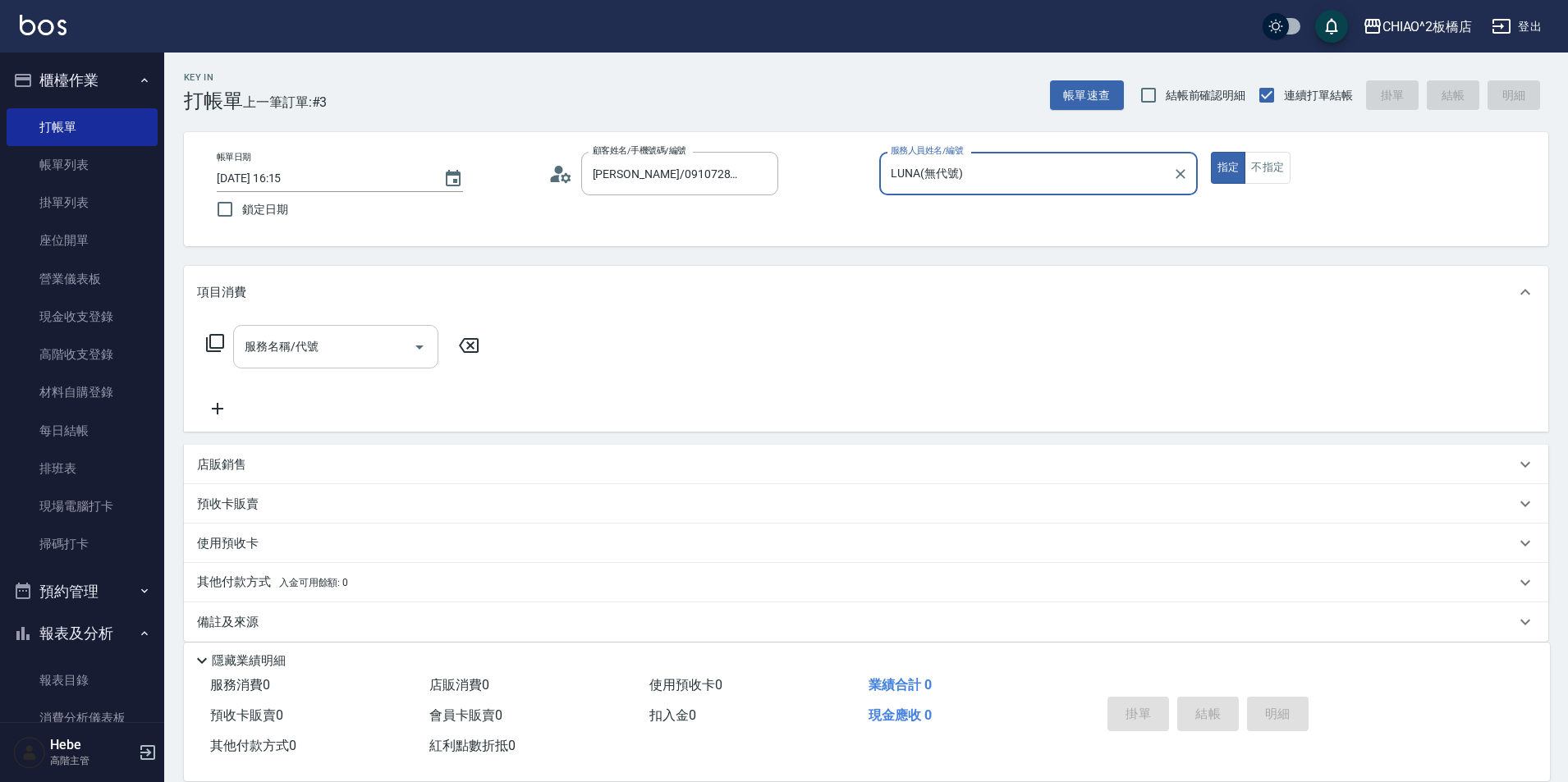
click at [311, 356] on input "服務名稱/代號" at bounding box center [323, 347] width 166 height 29
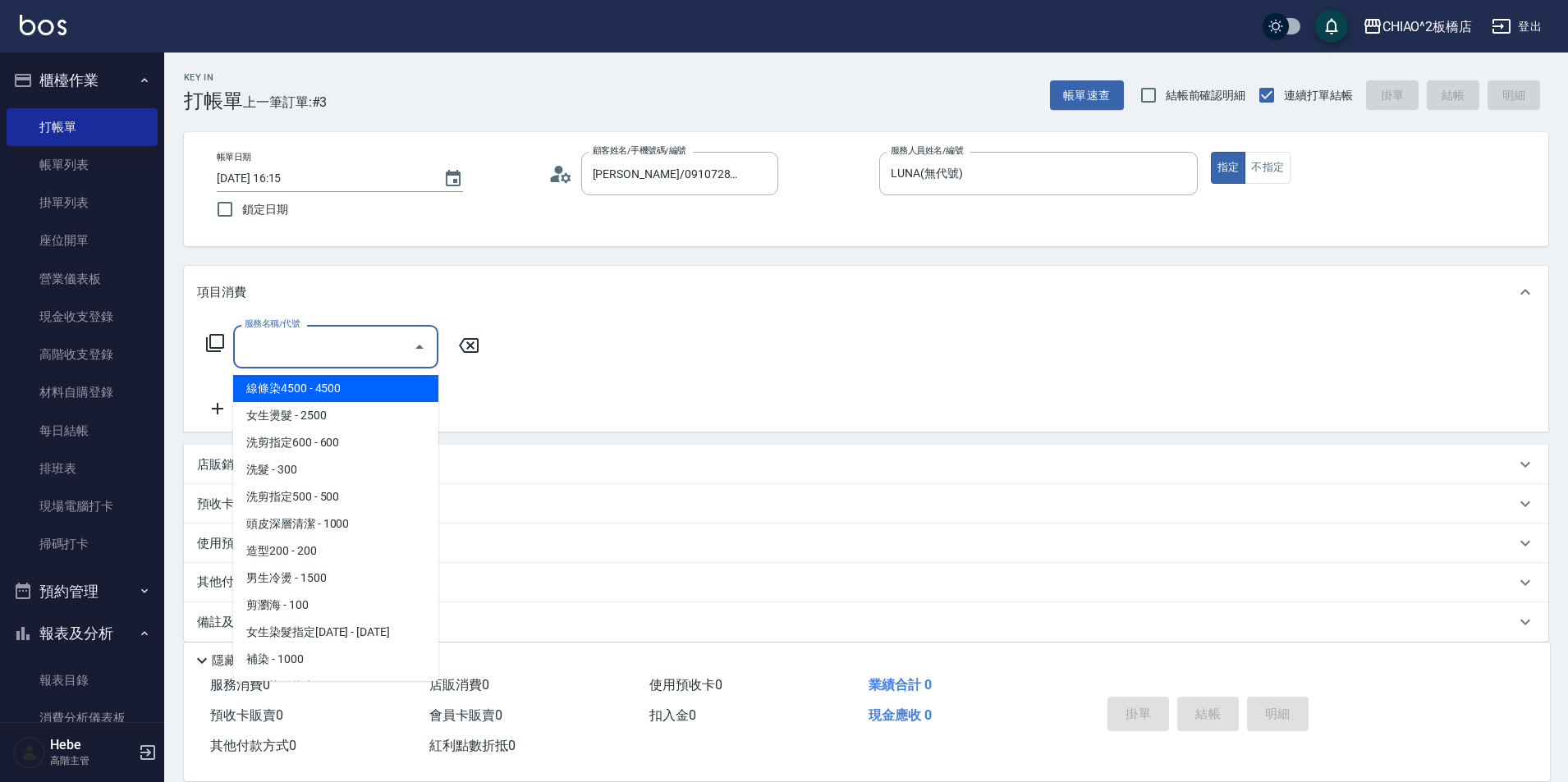
click at [315, 396] on span "線條染4500 - 4500" at bounding box center [335, 388] width 205 height 27
type input "線條染4500(96675)"
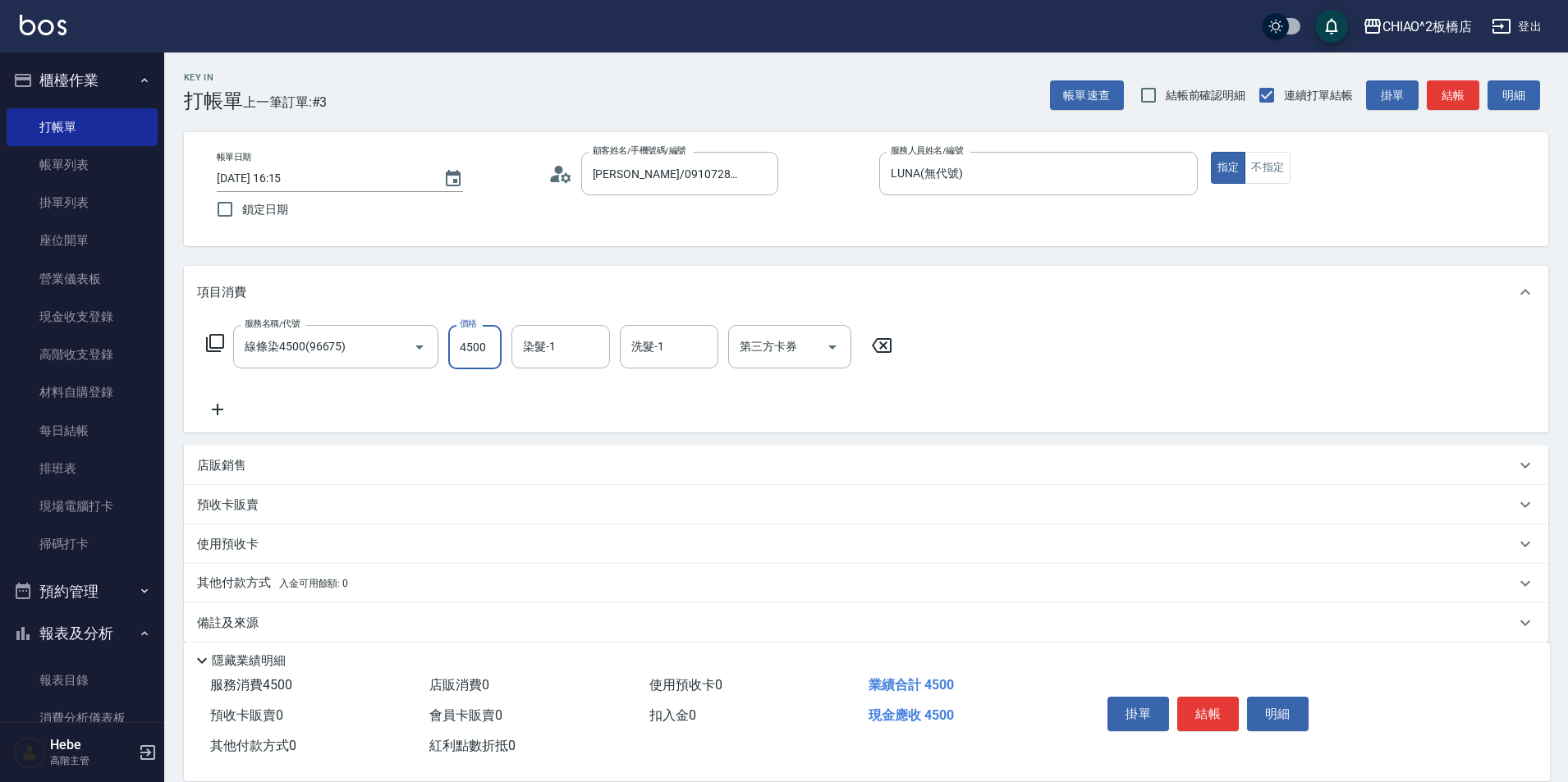
click at [489, 346] on input "4500" at bounding box center [475, 347] width 54 height 44
click at [489, 346] on input "0" at bounding box center [475, 347] width 54 height 44
type input "3300"
click at [542, 402] on div "服務名稱/代號 線條染4500(96675) 服務名稱/代號 價格 3300 價格 染髮-1 染髮-1 洗髮-1 洗髮-1 第三方卡券 第三方卡券" at bounding box center [550, 372] width 705 height 95
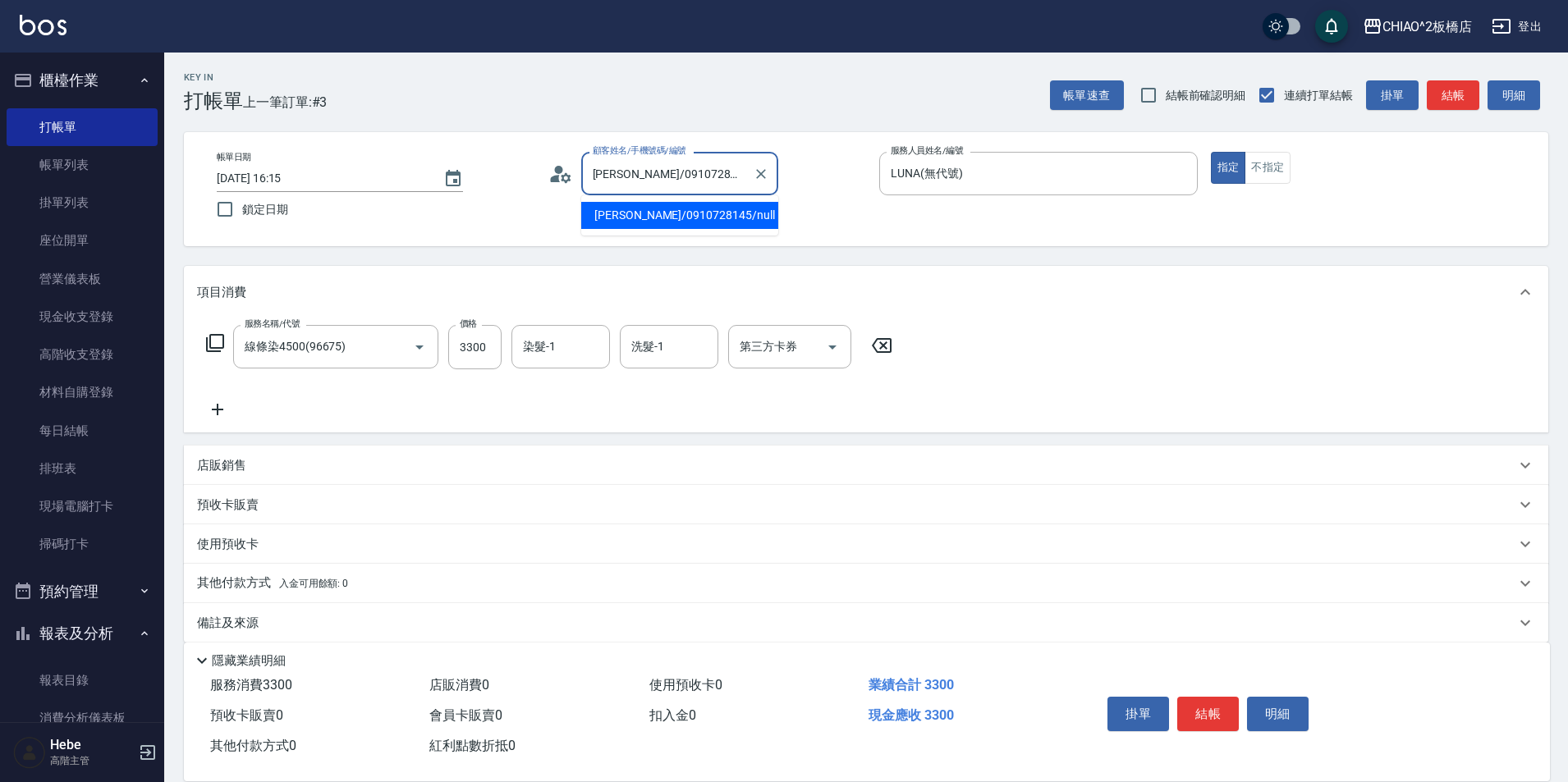
click at [626, 174] on input "[PERSON_NAME]/0910728145/null" at bounding box center [667, 173] width 157 height 29
click at [558, 180] on icon at bounding box center [555, 178] width 10 height 8
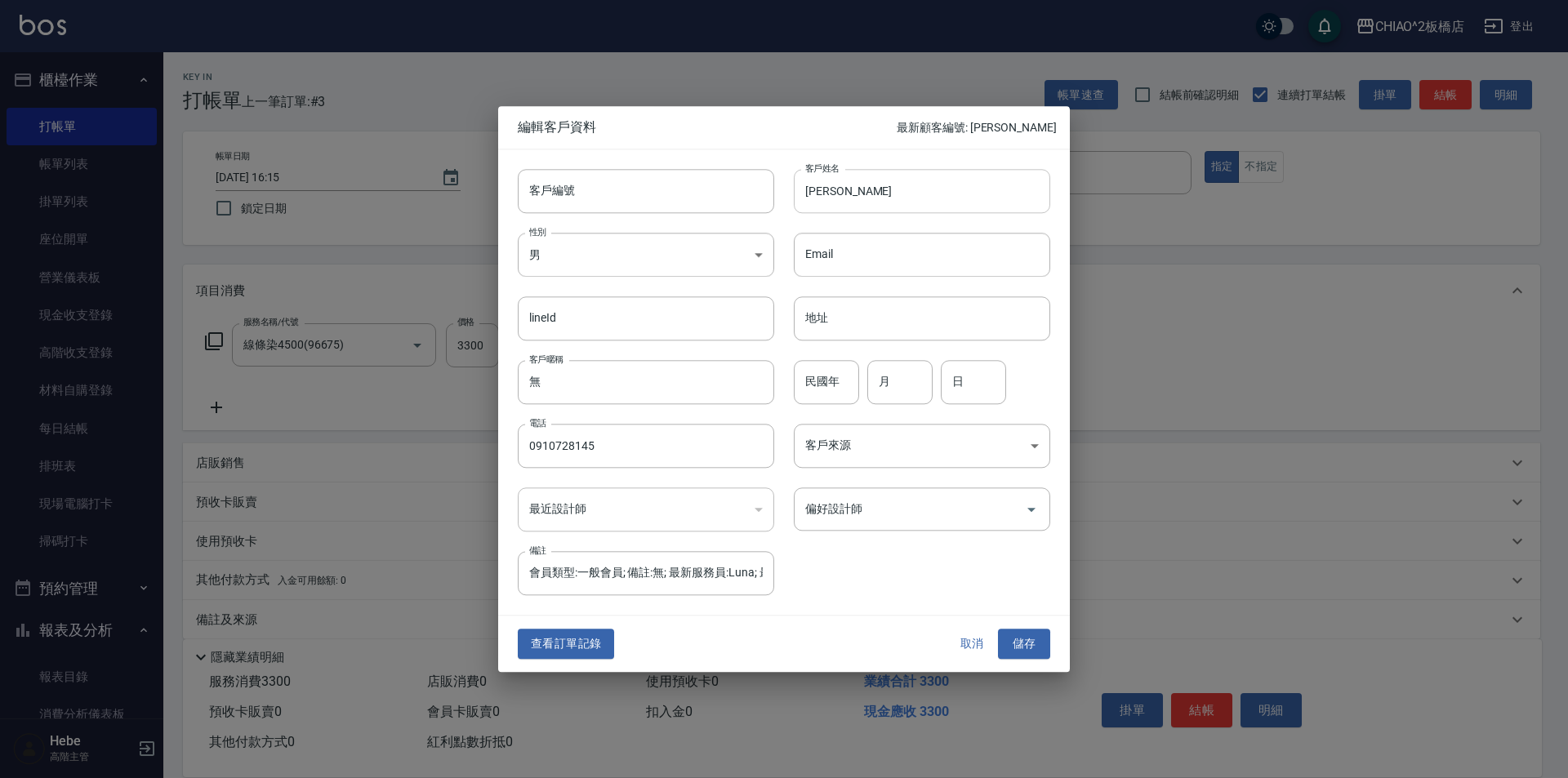
click at [864, 181] on input "[PERSON_NAME]" at bounding box center [922, 191] width 256 height 44
type input "吳"
type input "k"
type input "Kaltz"
click at [1015, 646] on button "儲存" at bounding box center [1024, 645] width 52 height 31
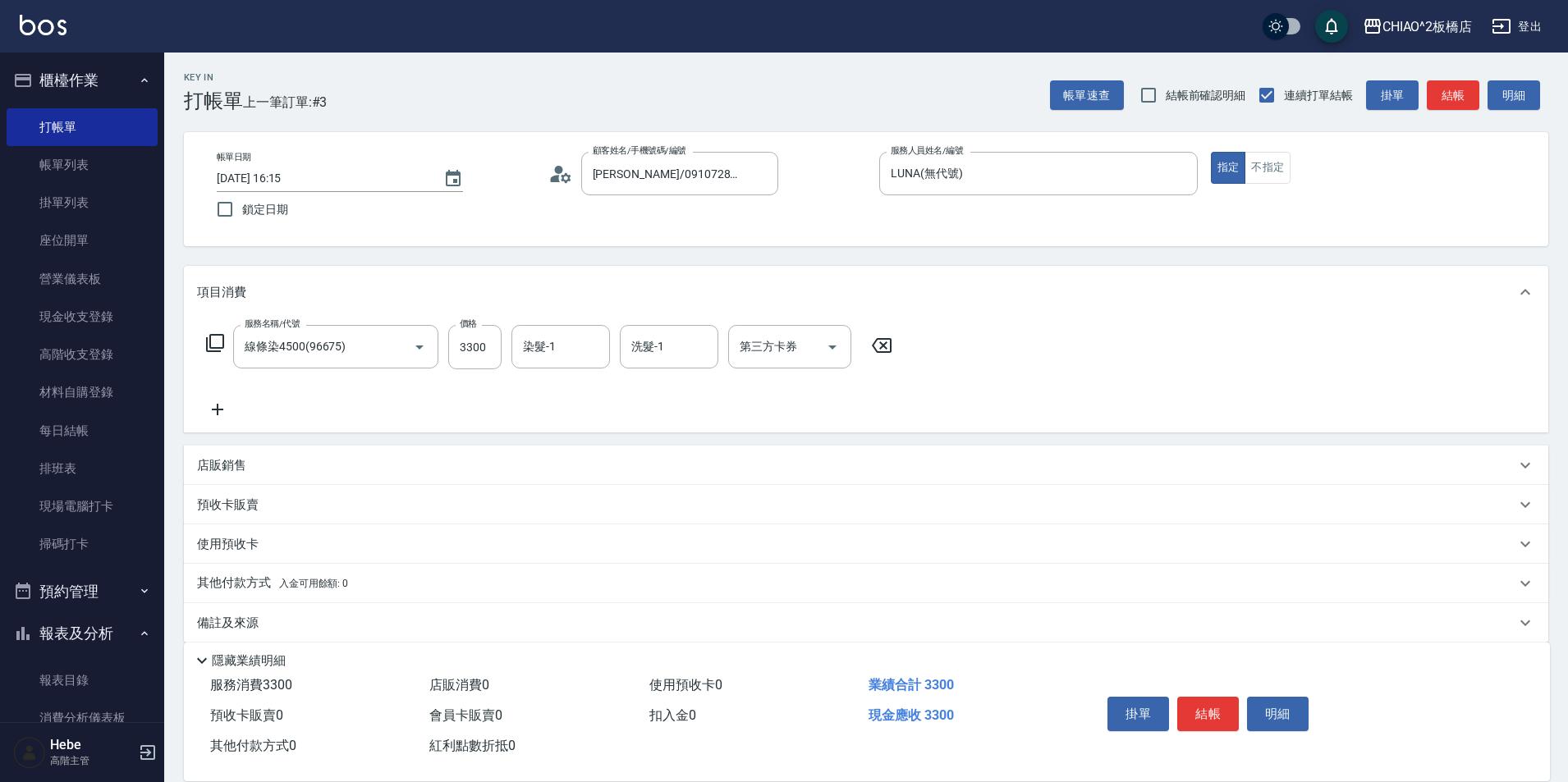
click at [242, 539] on div "項目消費 服務名稱/代號 線條染4500(96675) 服務名稱/代號 價格 3300 價格 染髮-1 染髮-1 洗髮-1 洗髮-1 第三方卡券 第三方卡券 …" at bounding box center [866, 454] width 1365 height 377
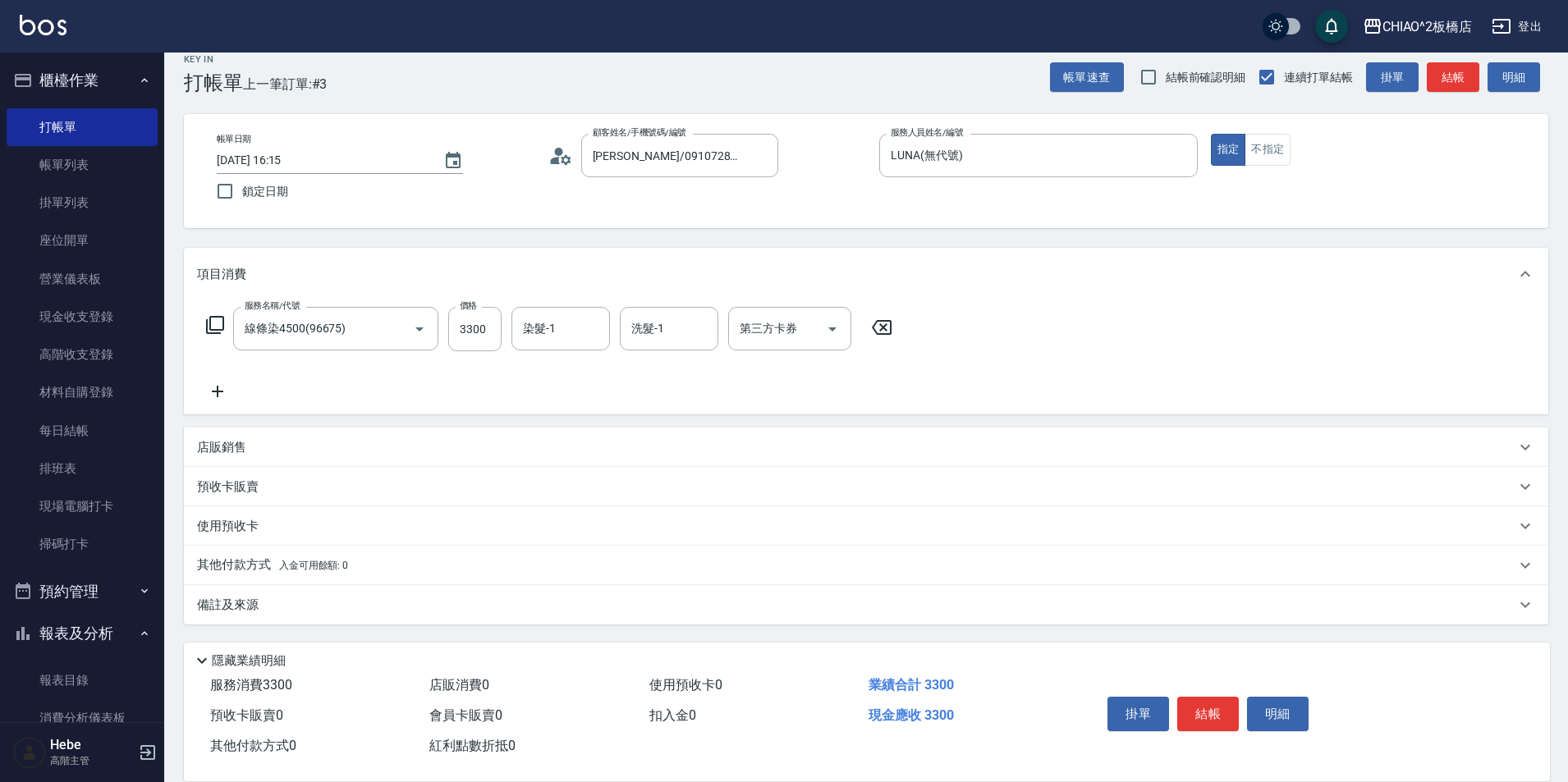
click at [250, 564] on p "其他付款方式 入金可用餘額: 0" at bounding box center [273, 565] width 151 height 18
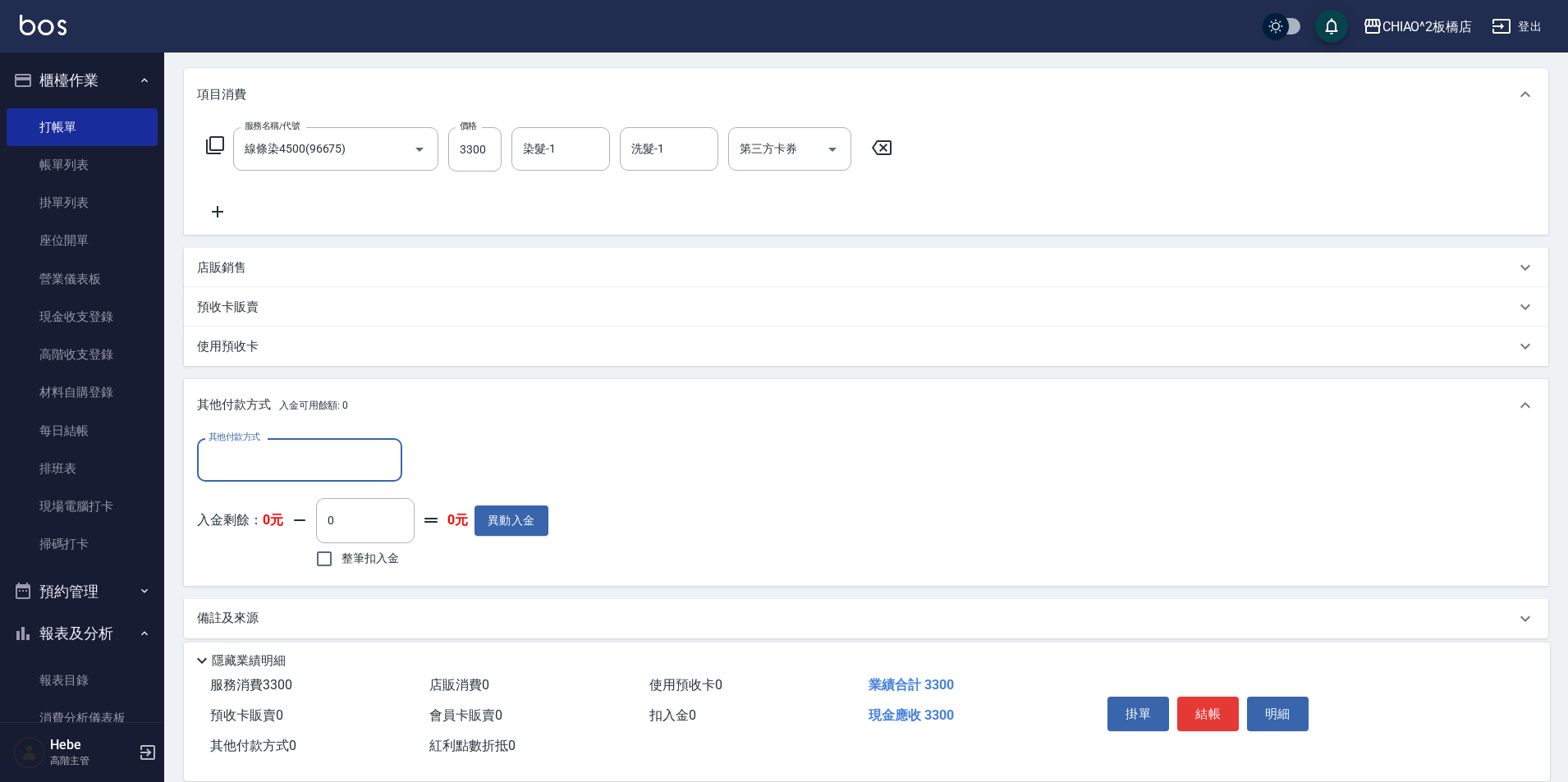
scroll to position [212, 0]
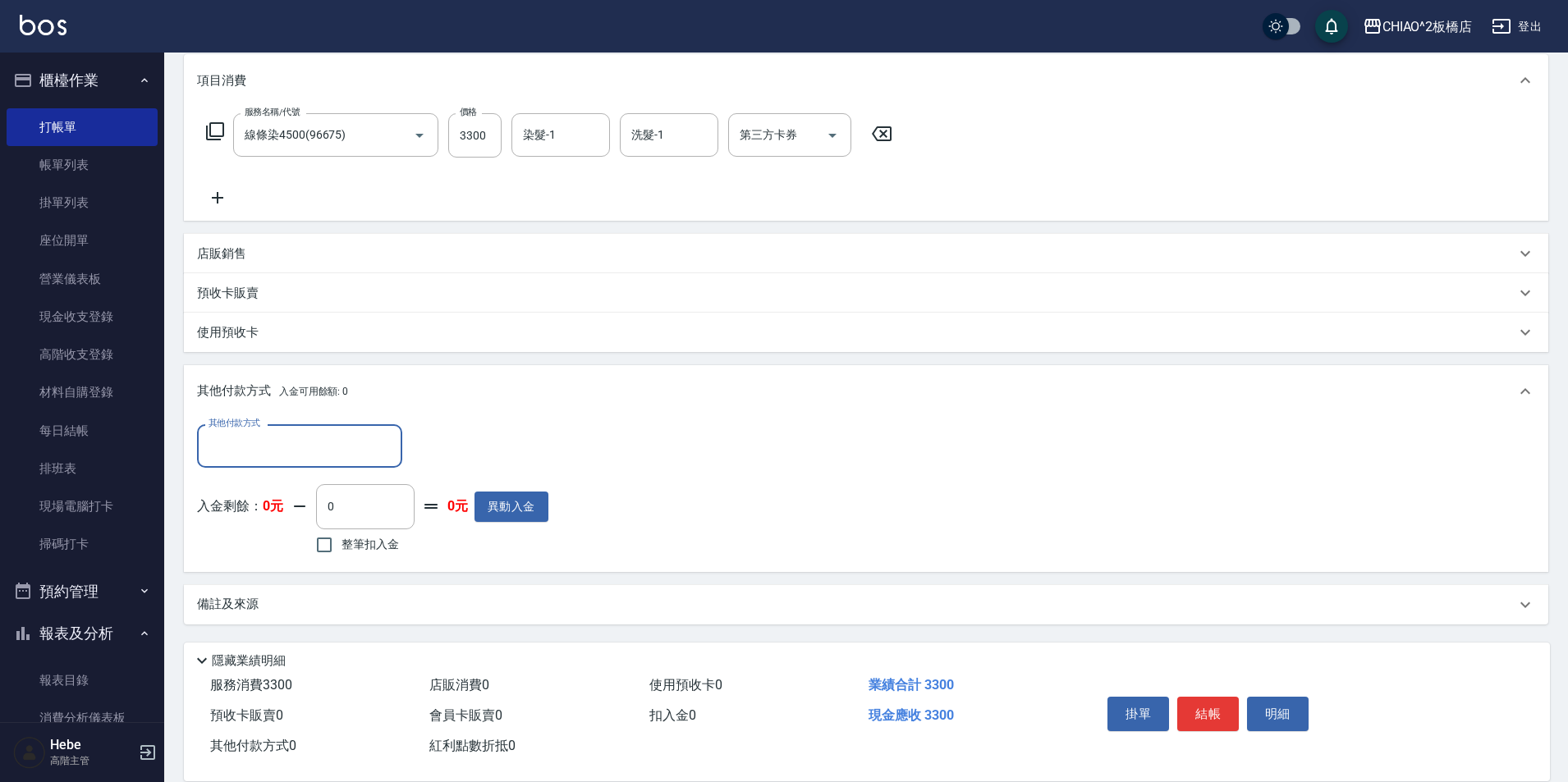
click at [344, 446] on input "其他付款方式" at bounding box center [299, 447] width 191 height 29
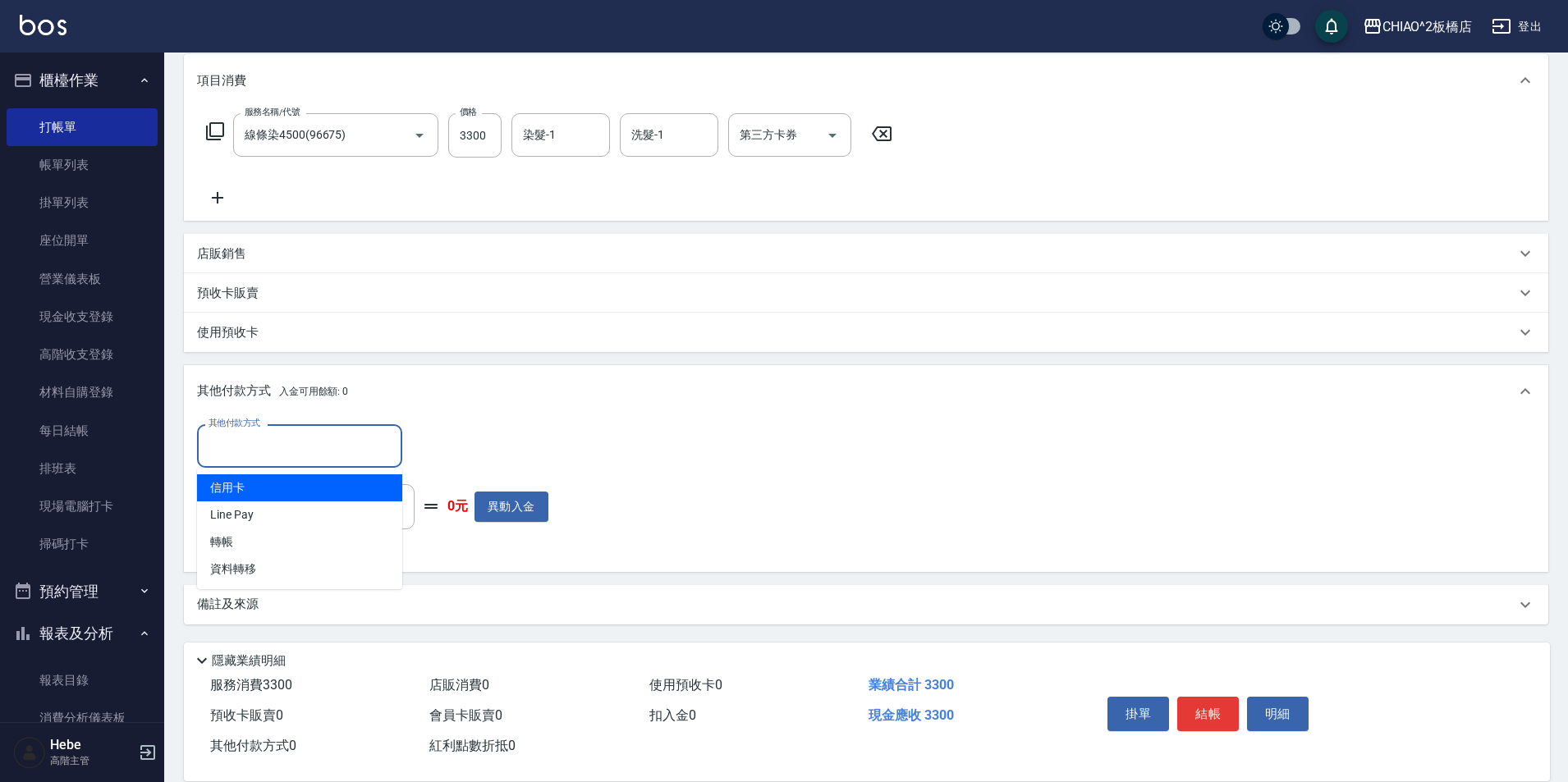
click at [274, 484] on span "信用卡" at bounding box center [300, 488] width 205 height 27
type input "信用卡"
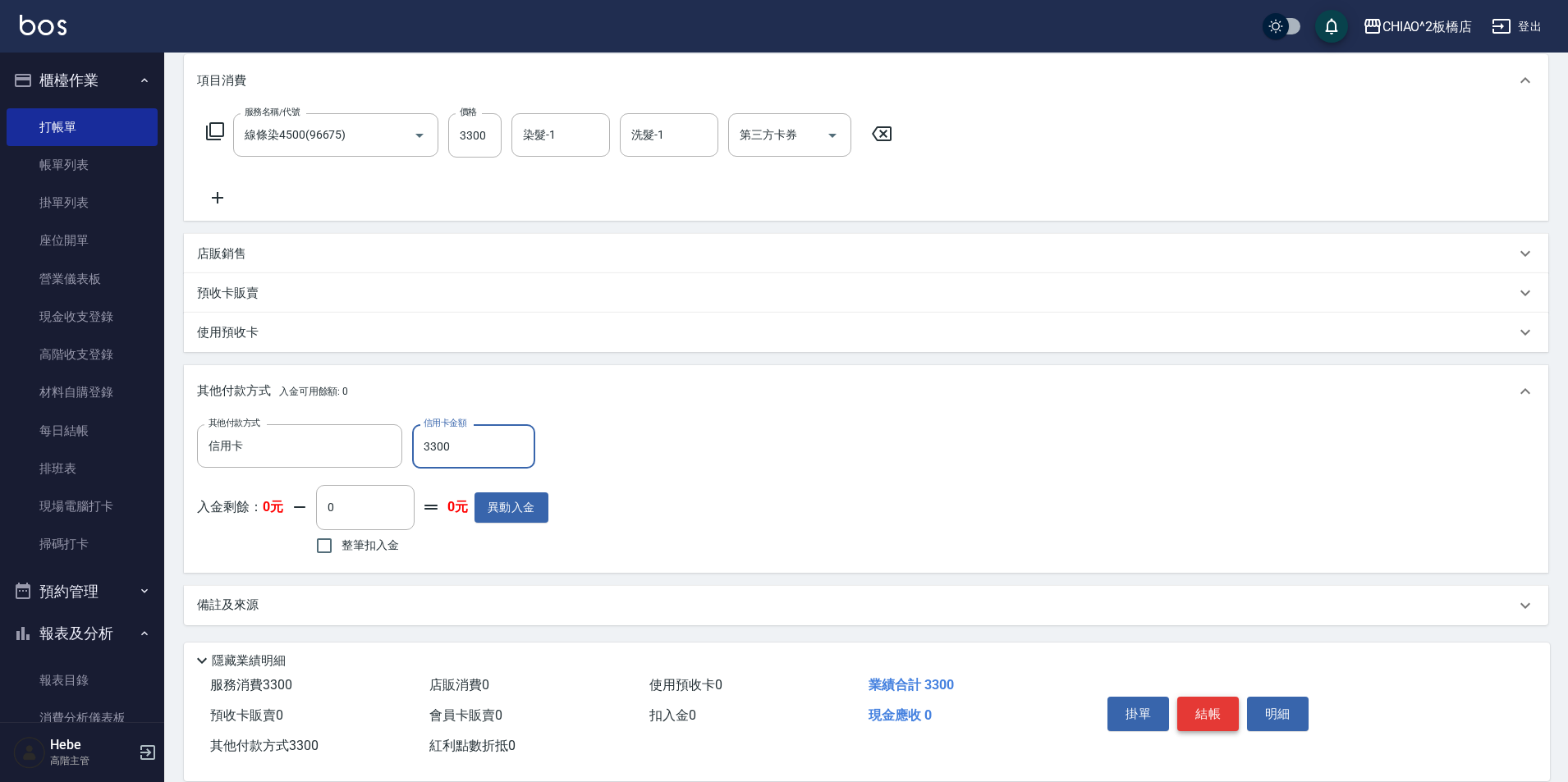
type input "3300"
click at [1194, 702] on button "結帳" at bounding box center [1208, 714] width 61 height 34
type input "[DATE] 16:18"
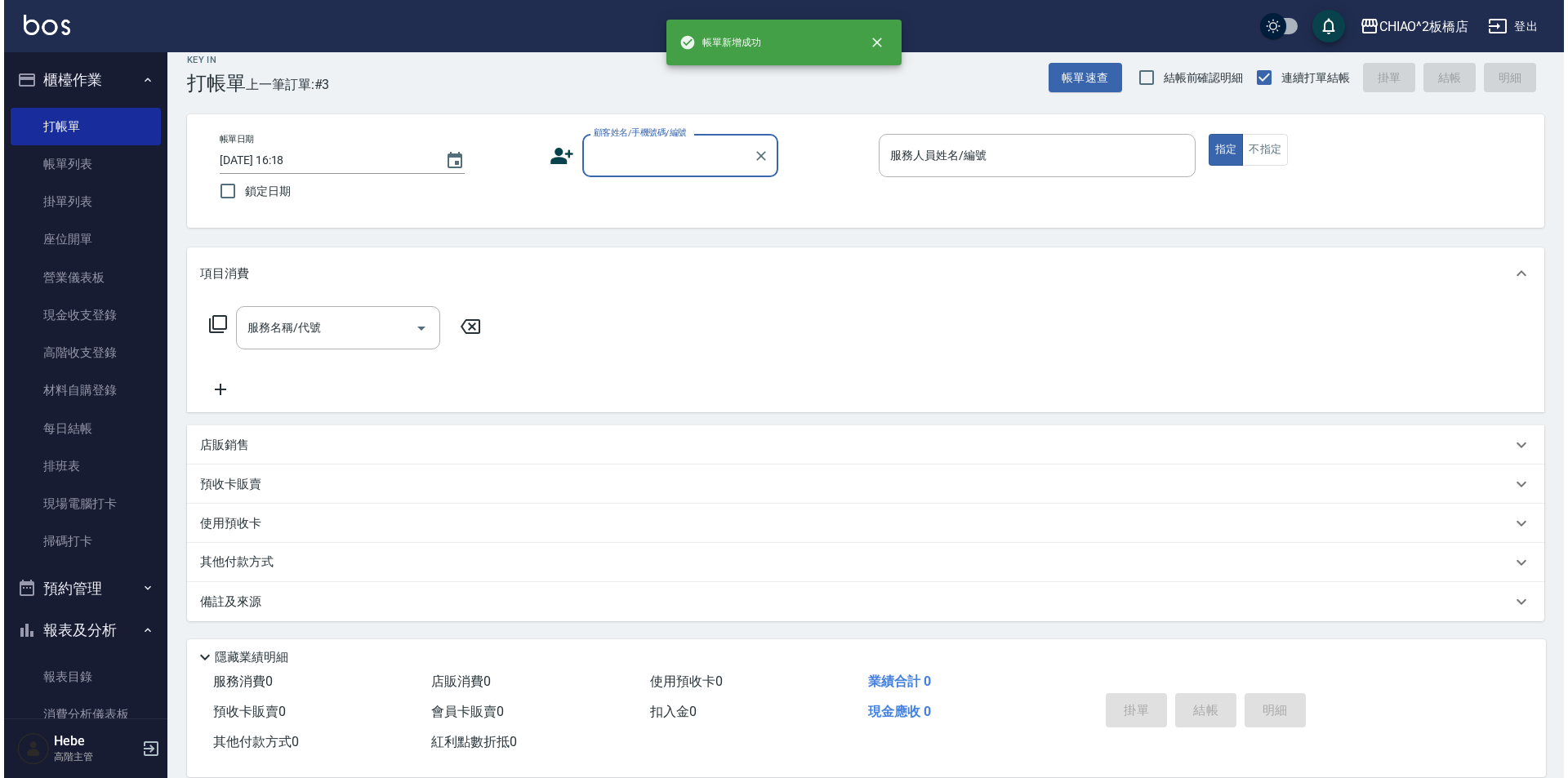
scroll to position [0, 0]
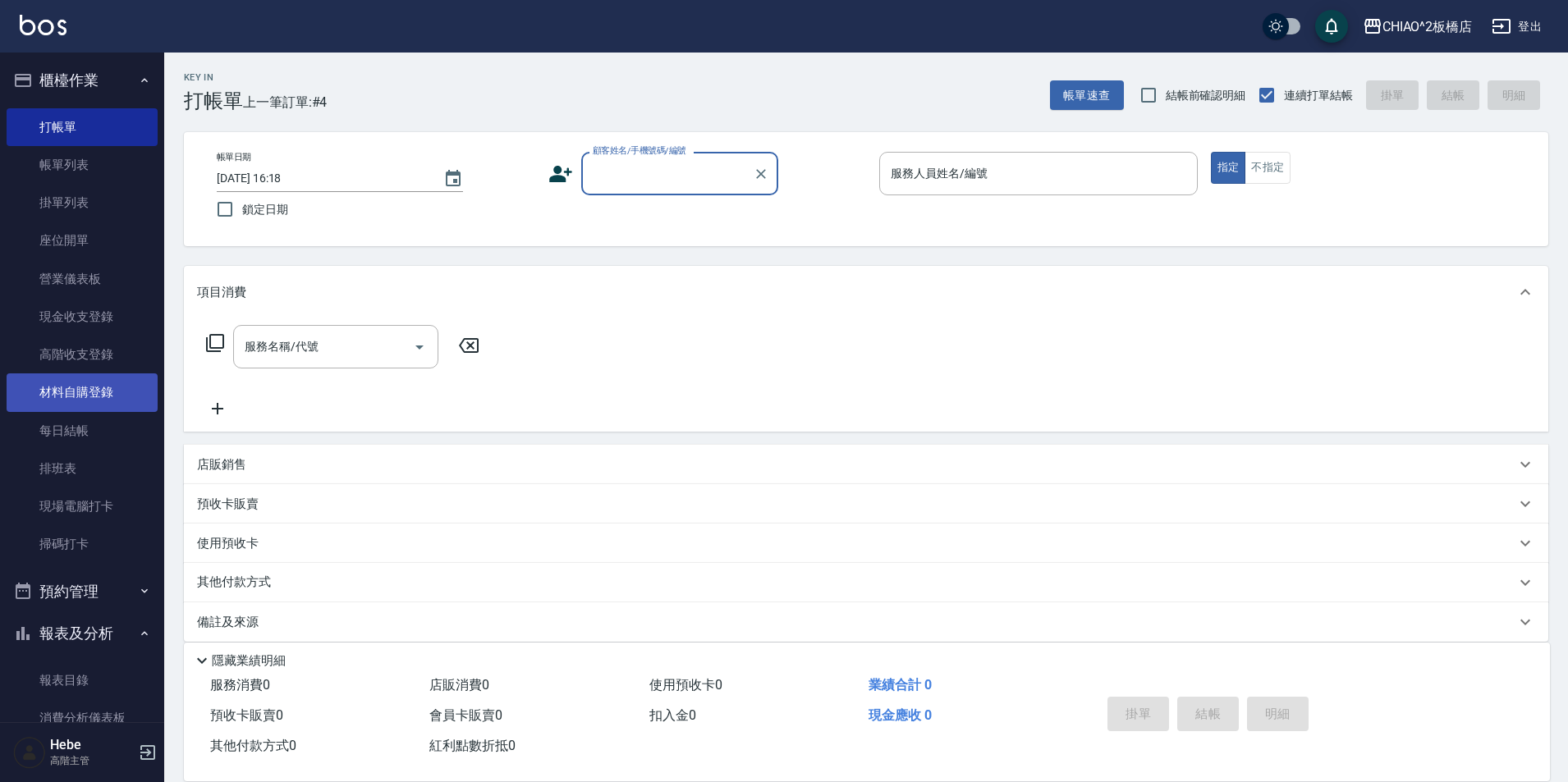
click at [89, 393] on link "材料自購登錄" at bounding box center [82, 392] width 151 height 37
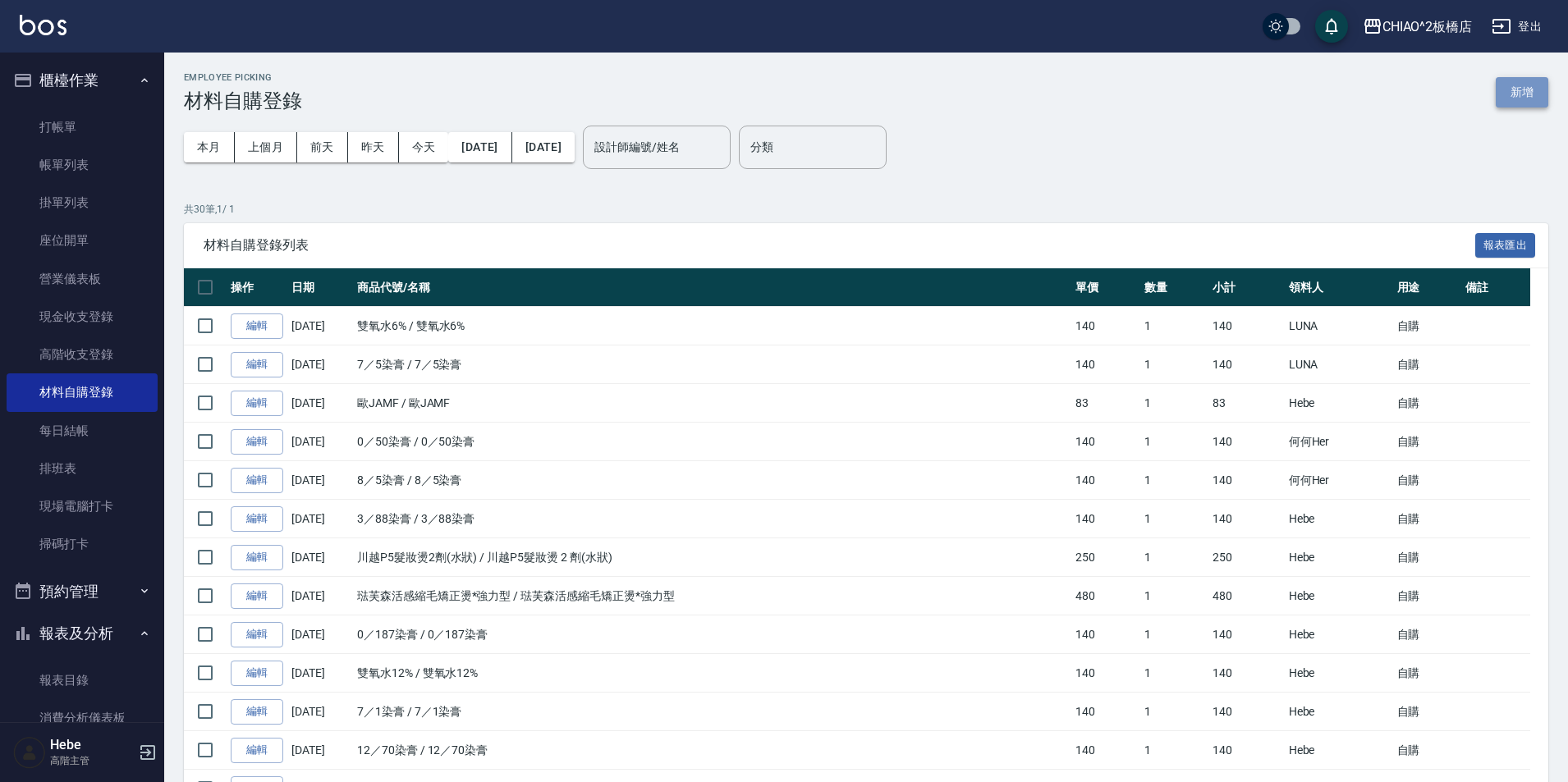
click at [1500, 92] on button "新增" at bounding box center [1522, 93] width 53 height 31
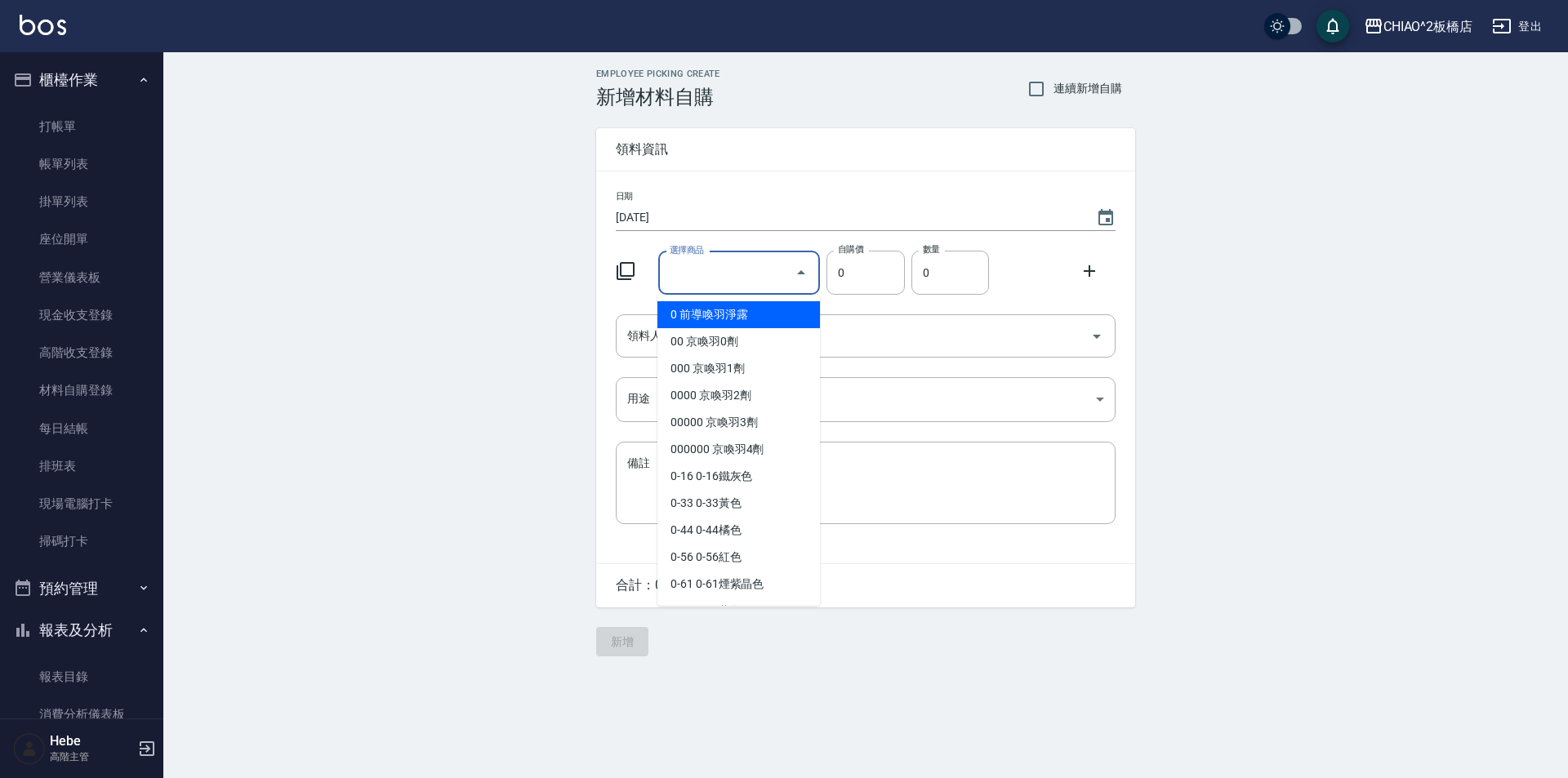
click at [698, 279] on input "選擇商品" at bounding box center [726, 274] width 123 height 29
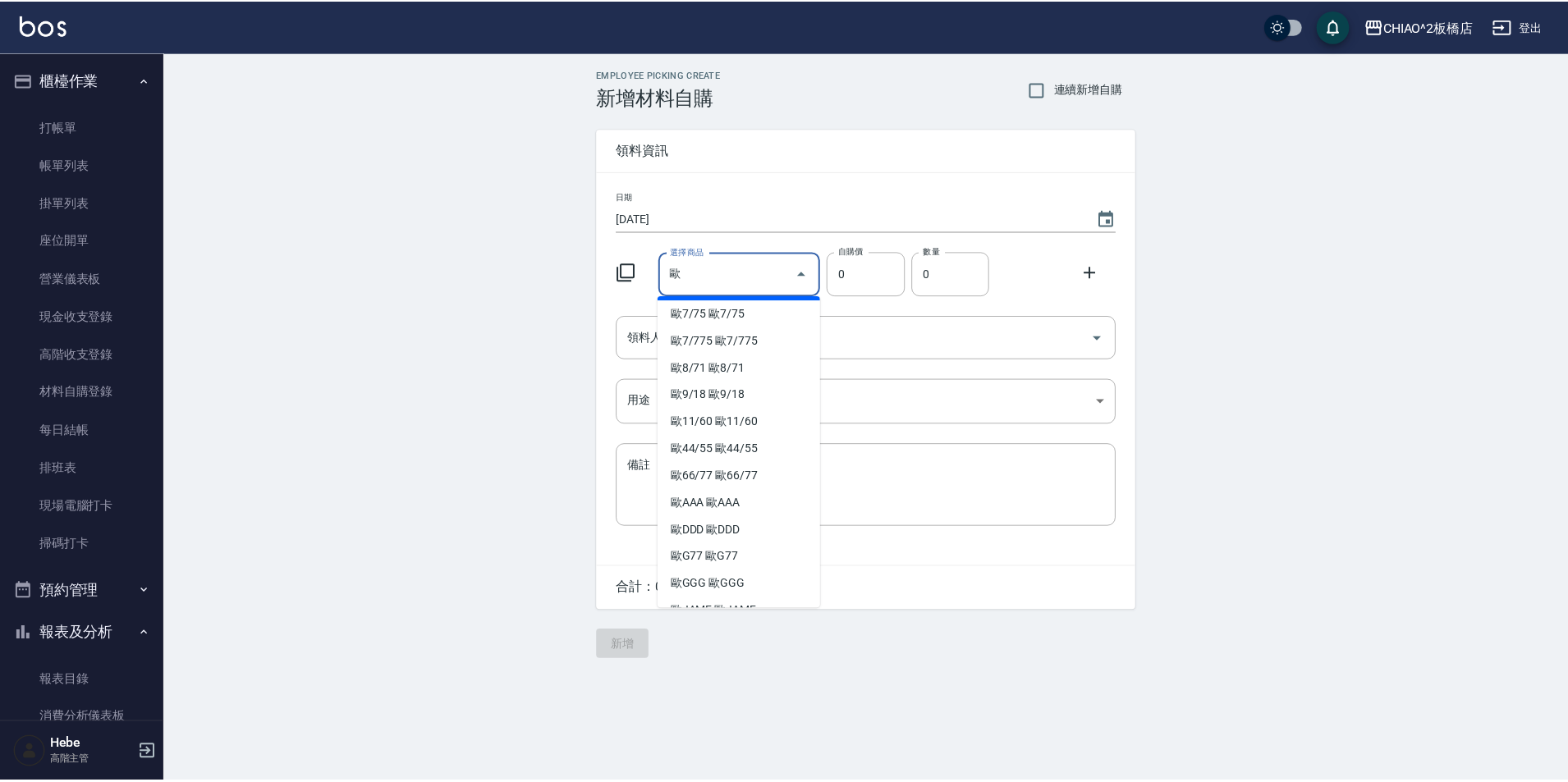
scroll to position [324, 0]
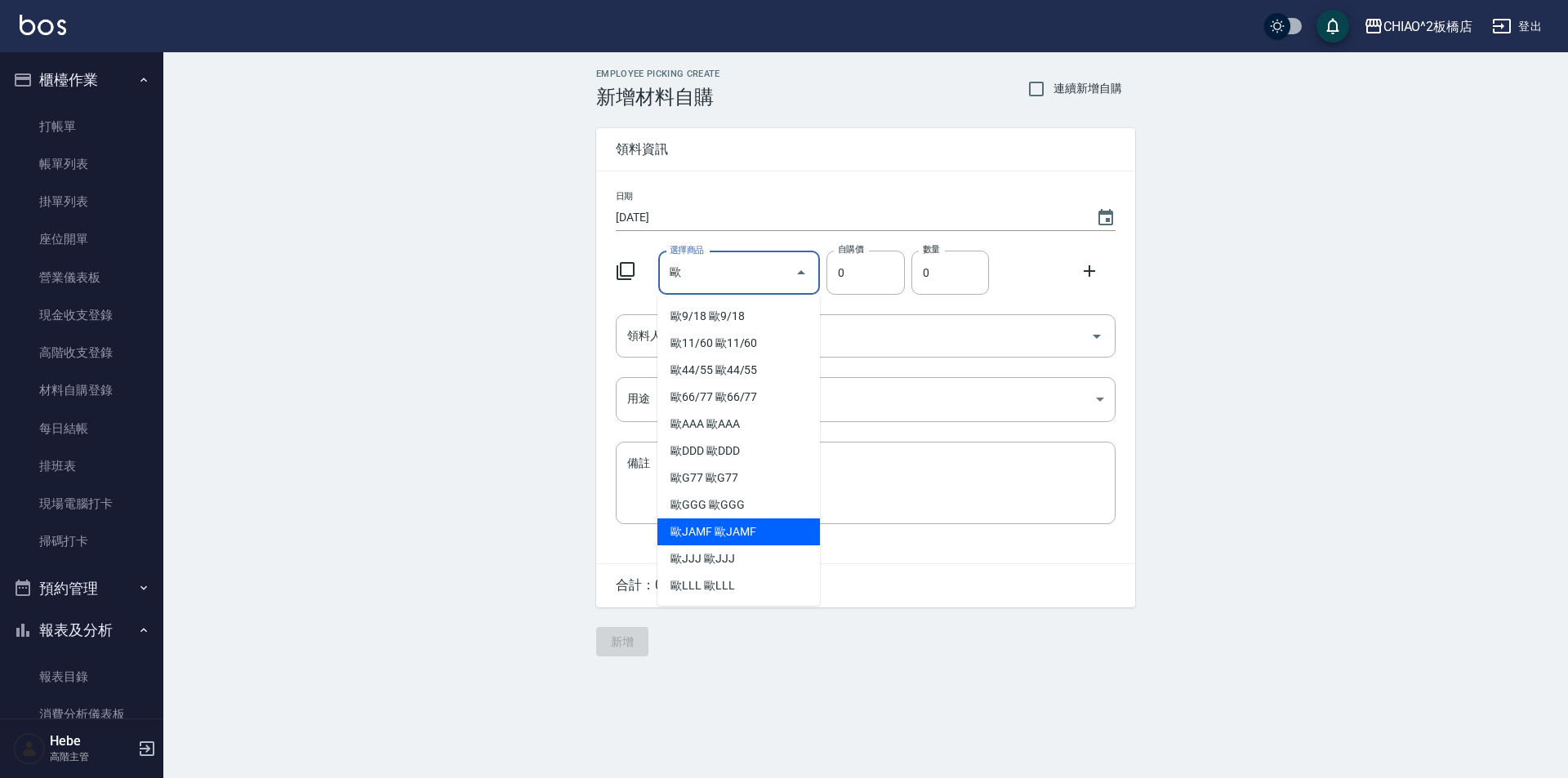
click at [681, 523] on li "歐JAMF 歐JAMF" at bounding box center [739, 532] width 162 height 27
type input "歐JAMF"
type input "83"
type input "1"
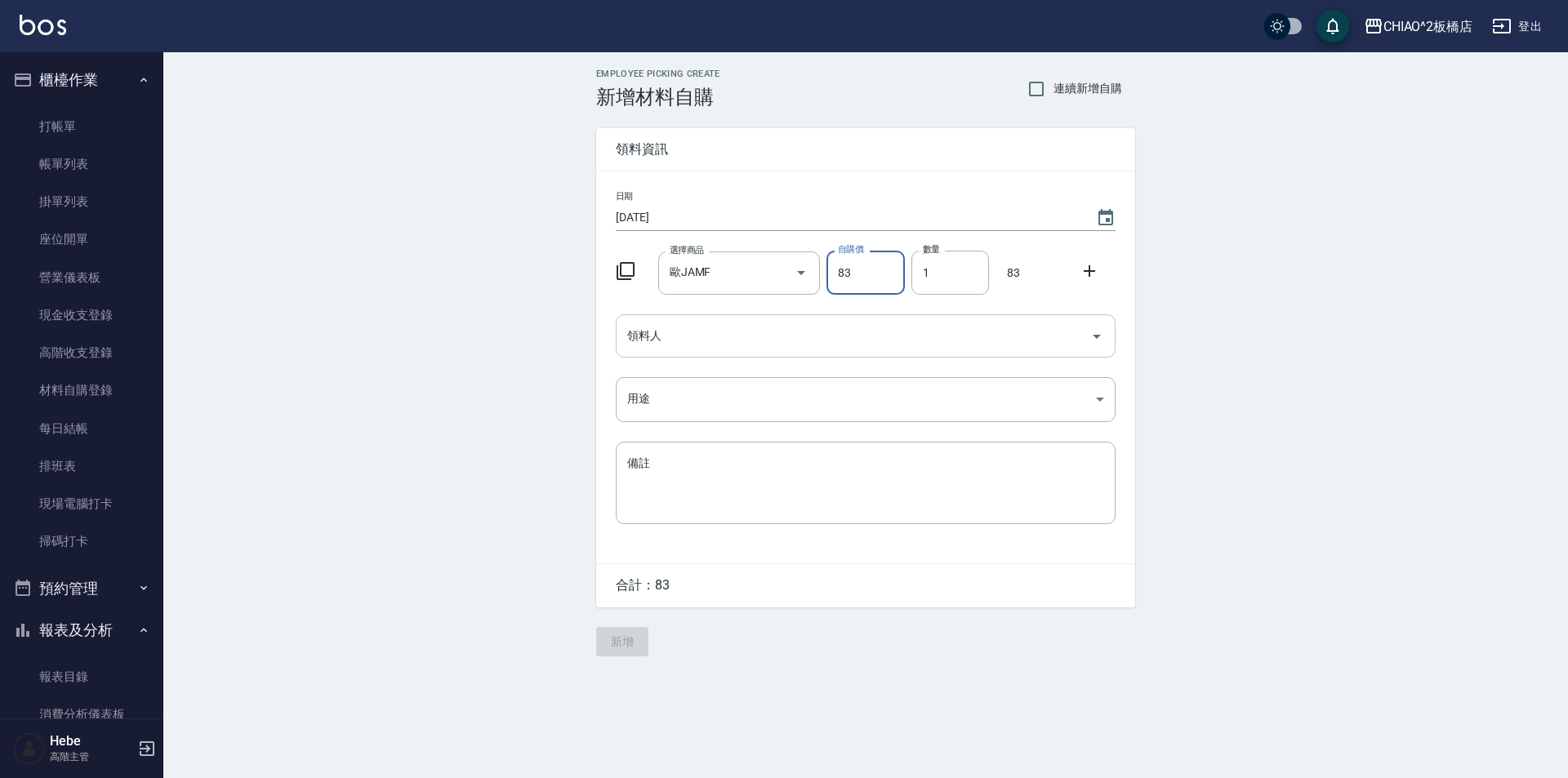
click at [726, 340] on input "領料人" at bounding box center [853, 337] width 460 height 29
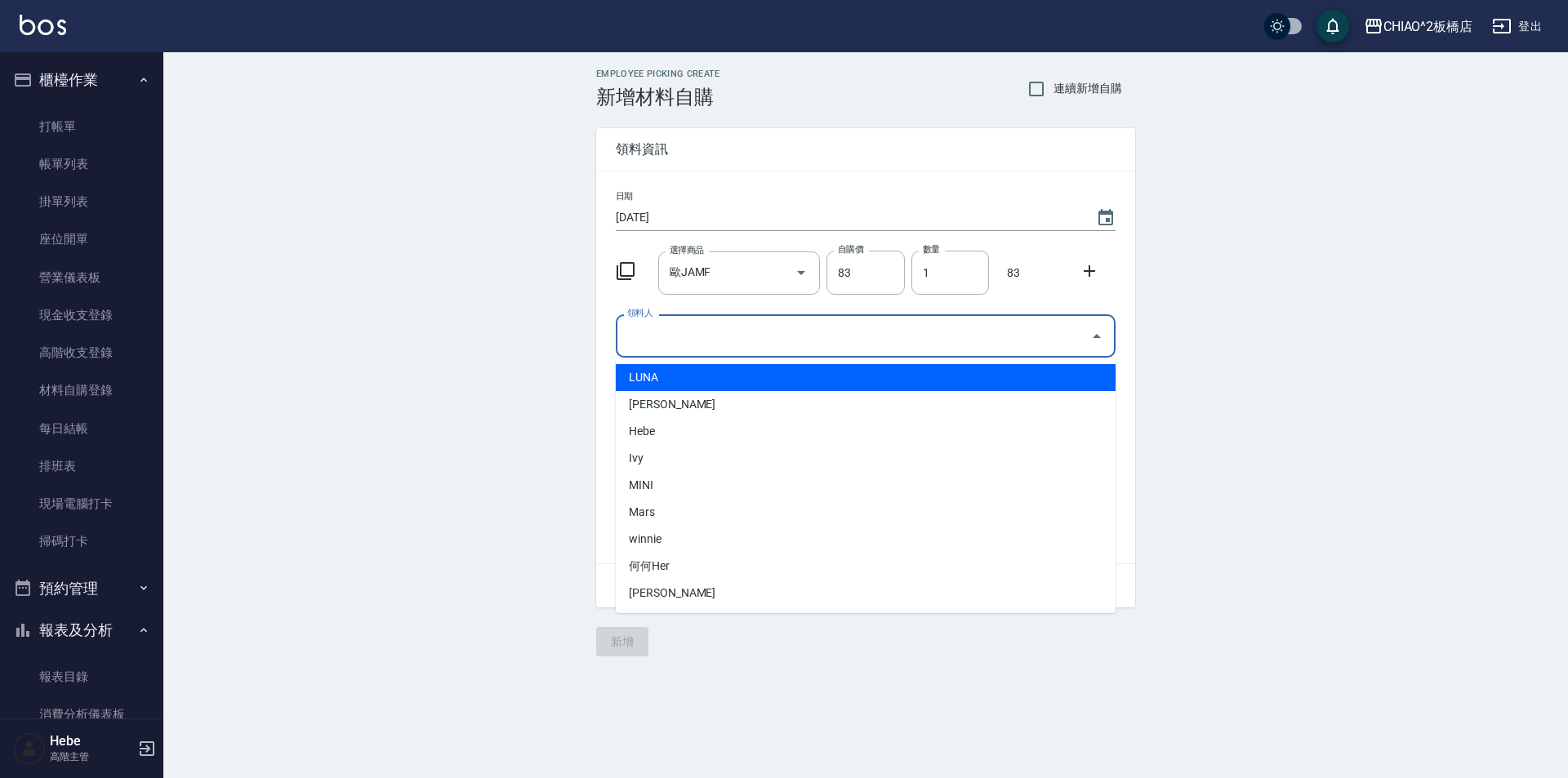
click at [692, 379] on li "LUNA" at bounding box center [865, 378] width 499 height 27
type input "LUNA"
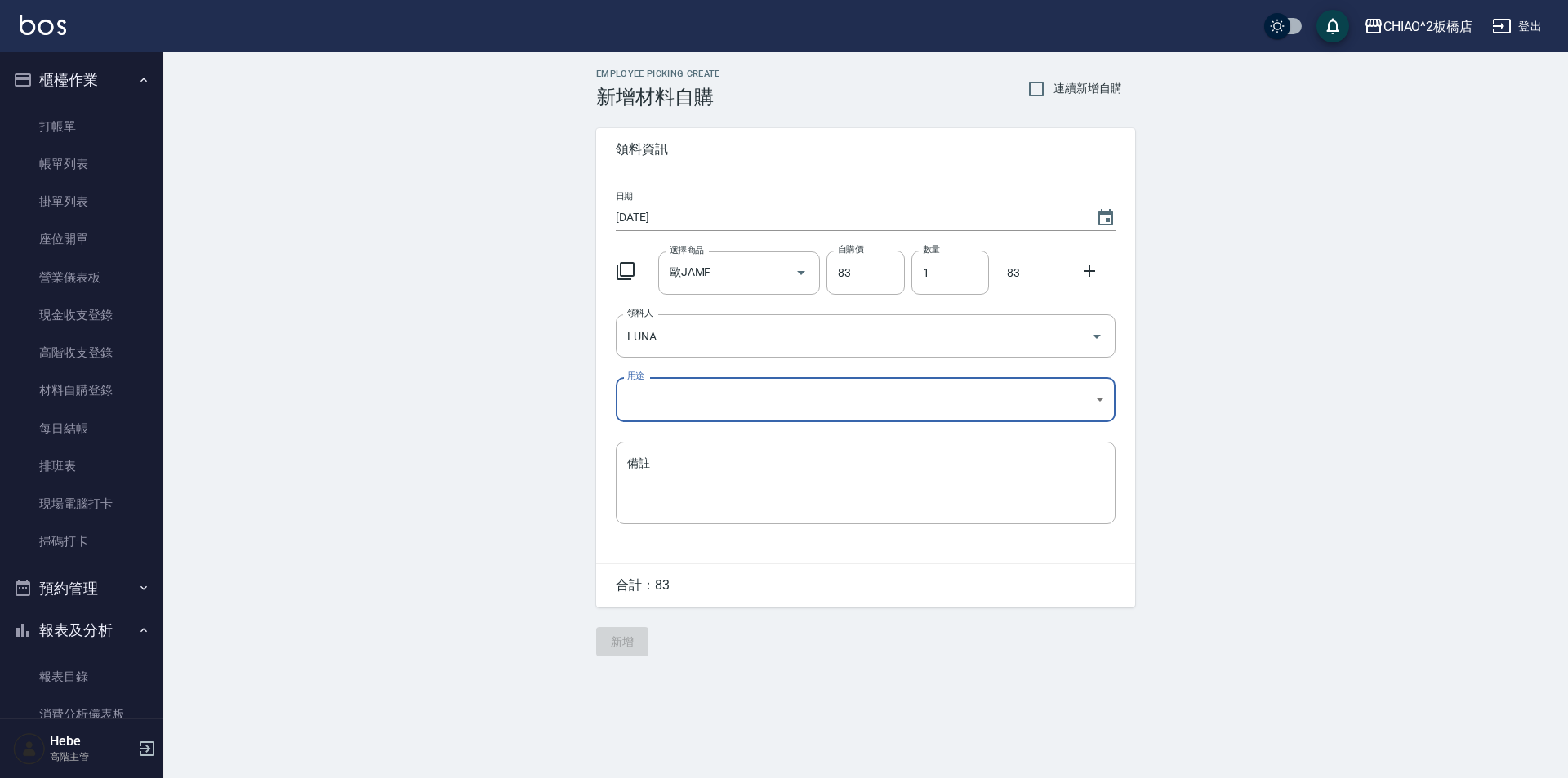
click at [692, 400] on body "CHIAO^2板橋店 登出 櫃檯作業 打帳單 帳單列表 掛單列表 座位開單 營業儀表板 現金收支登錄 高階收支登錄 材料自購登錄 每日結帳 排班表 現場電腦打…" at bounding box center [784, 389] width 1568 height 778
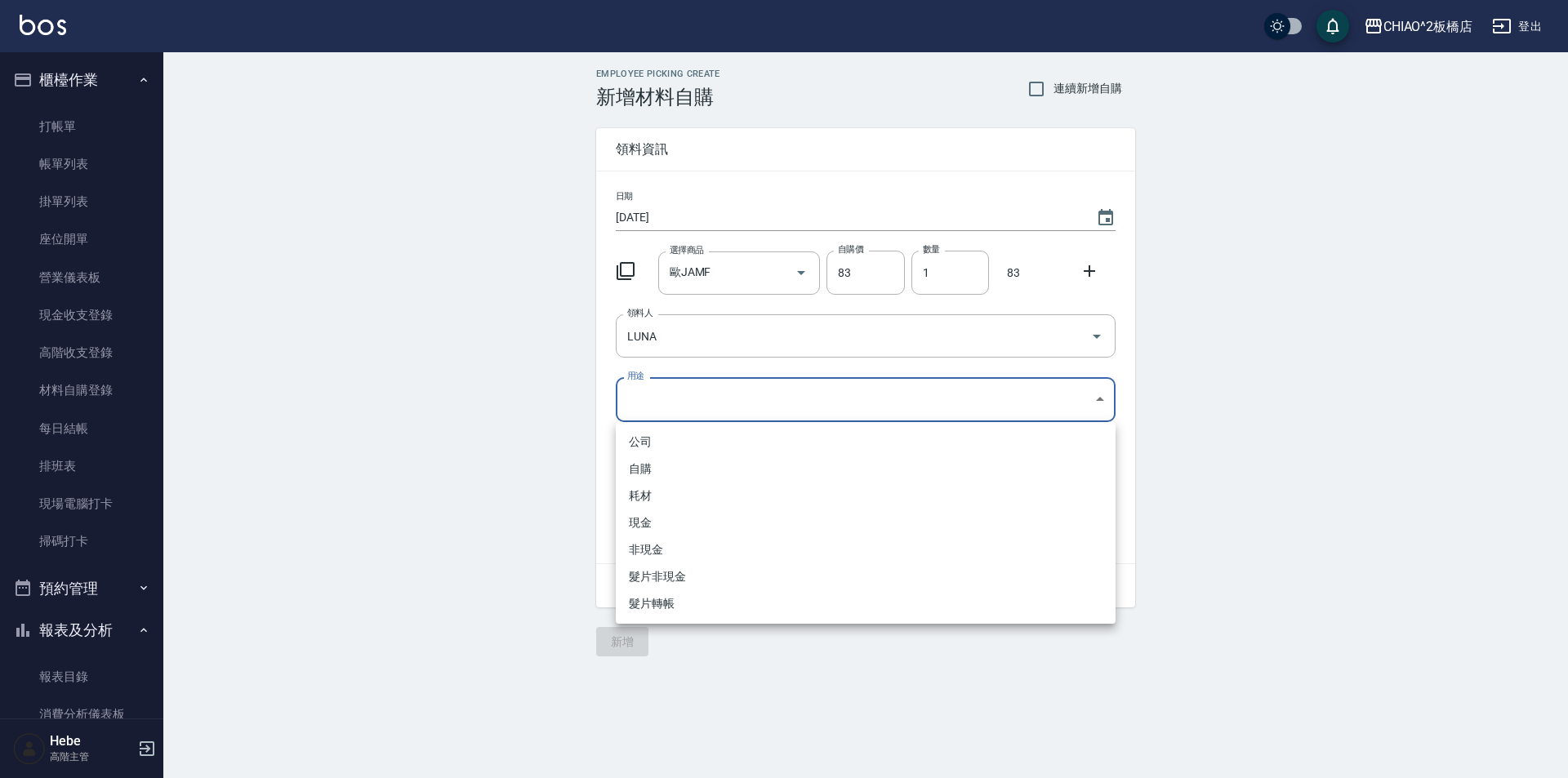
click at [746, 472] on li "自購" at bounding box center [865, 469] width 499 height 27
type input "自購"
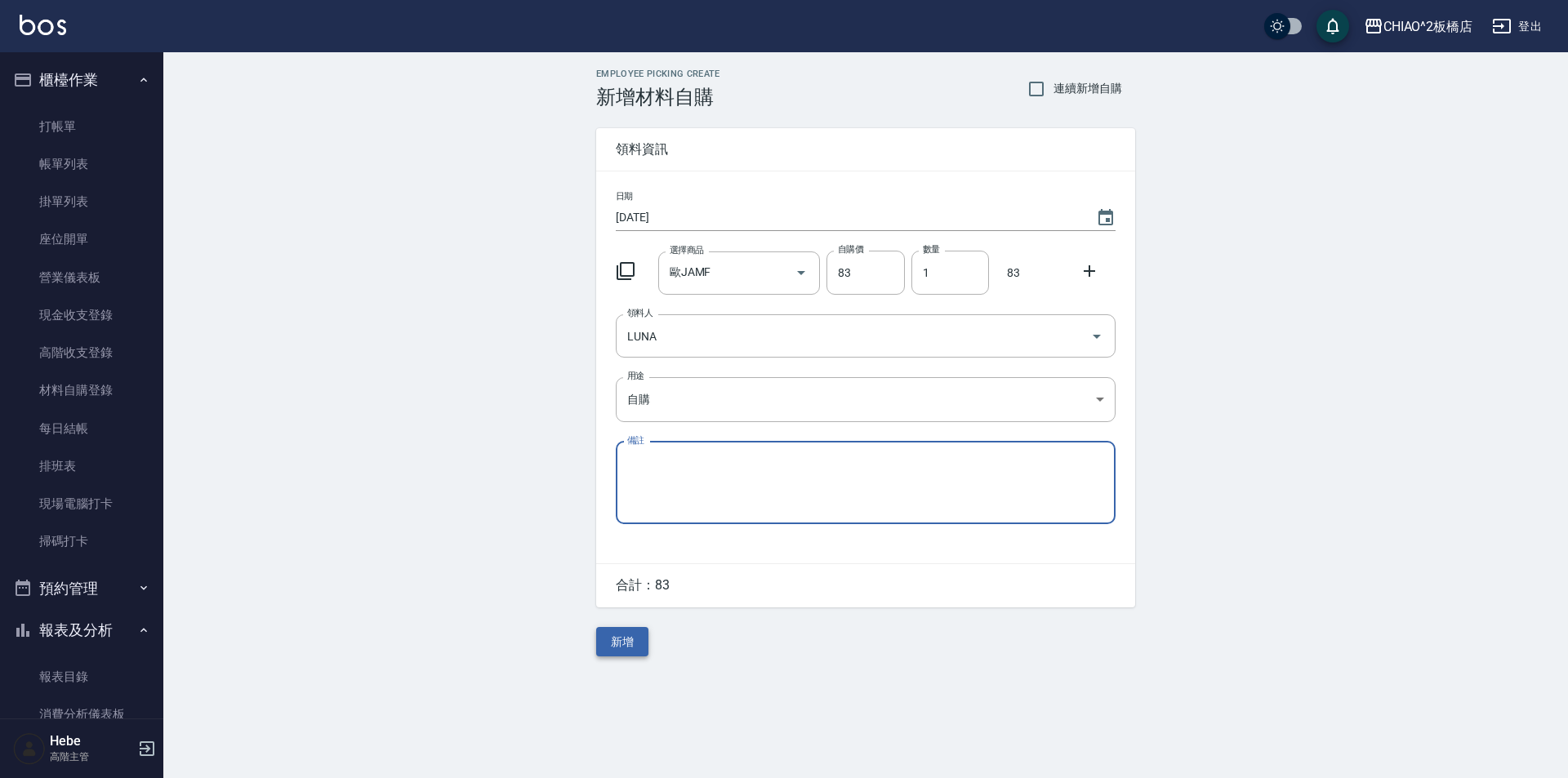
click at [640, 642] on button "新增" at bounding box center [621, 643] width 52 height 31
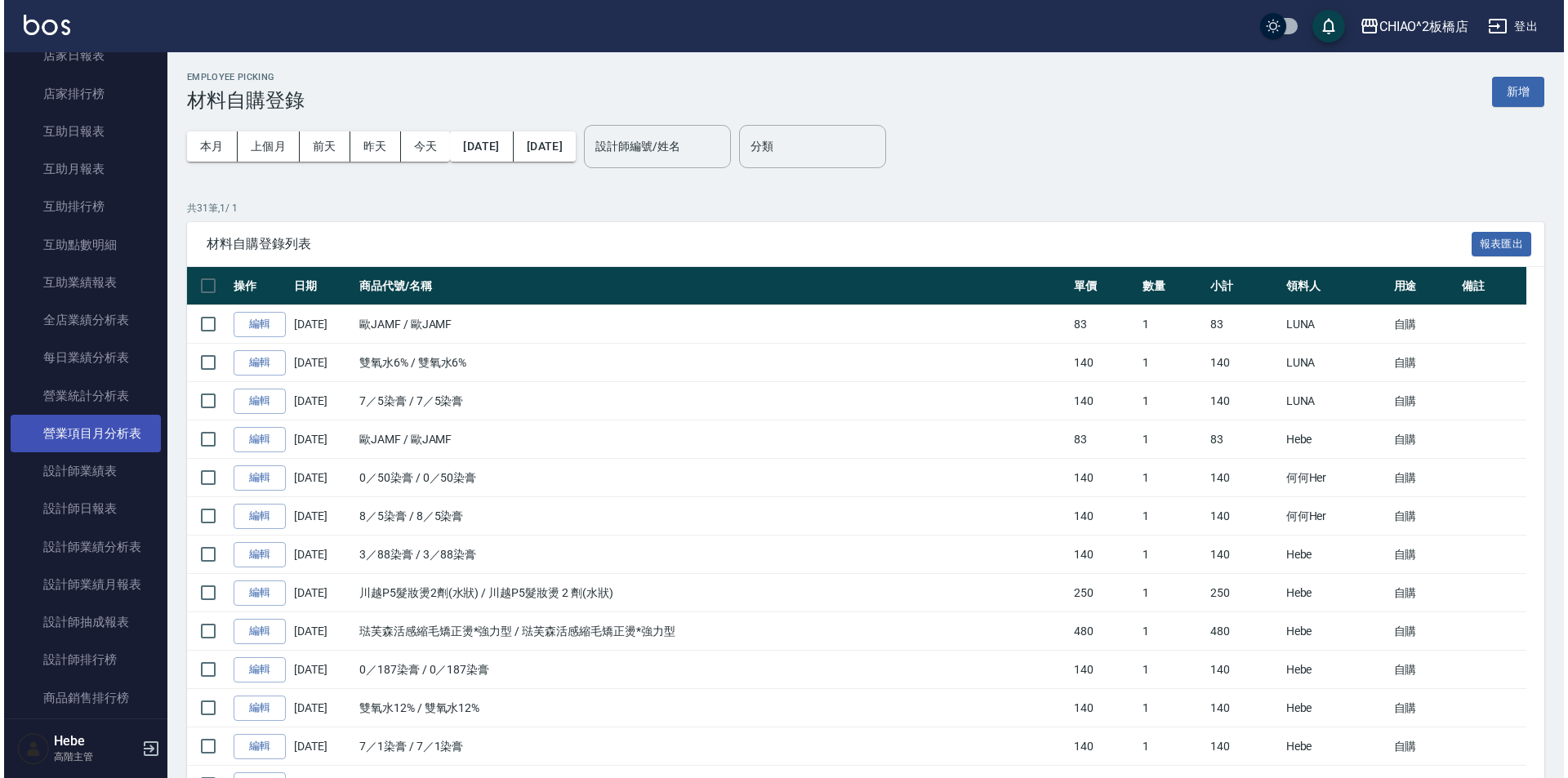
scroll to position [735, 0]
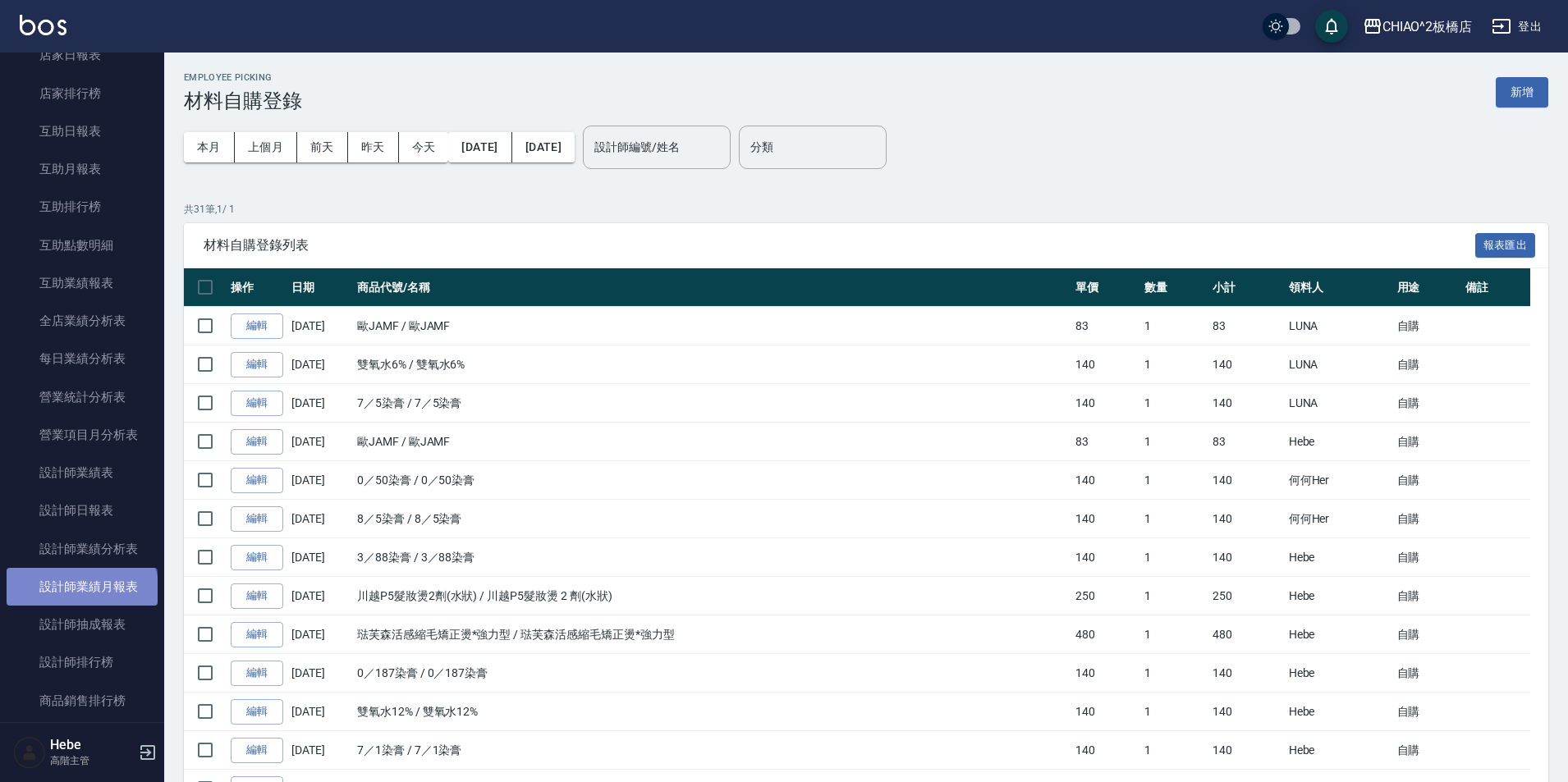
click at [81, 593] on link "設計師業績月報表" at bounding box center [82, 586] width 151 height 37
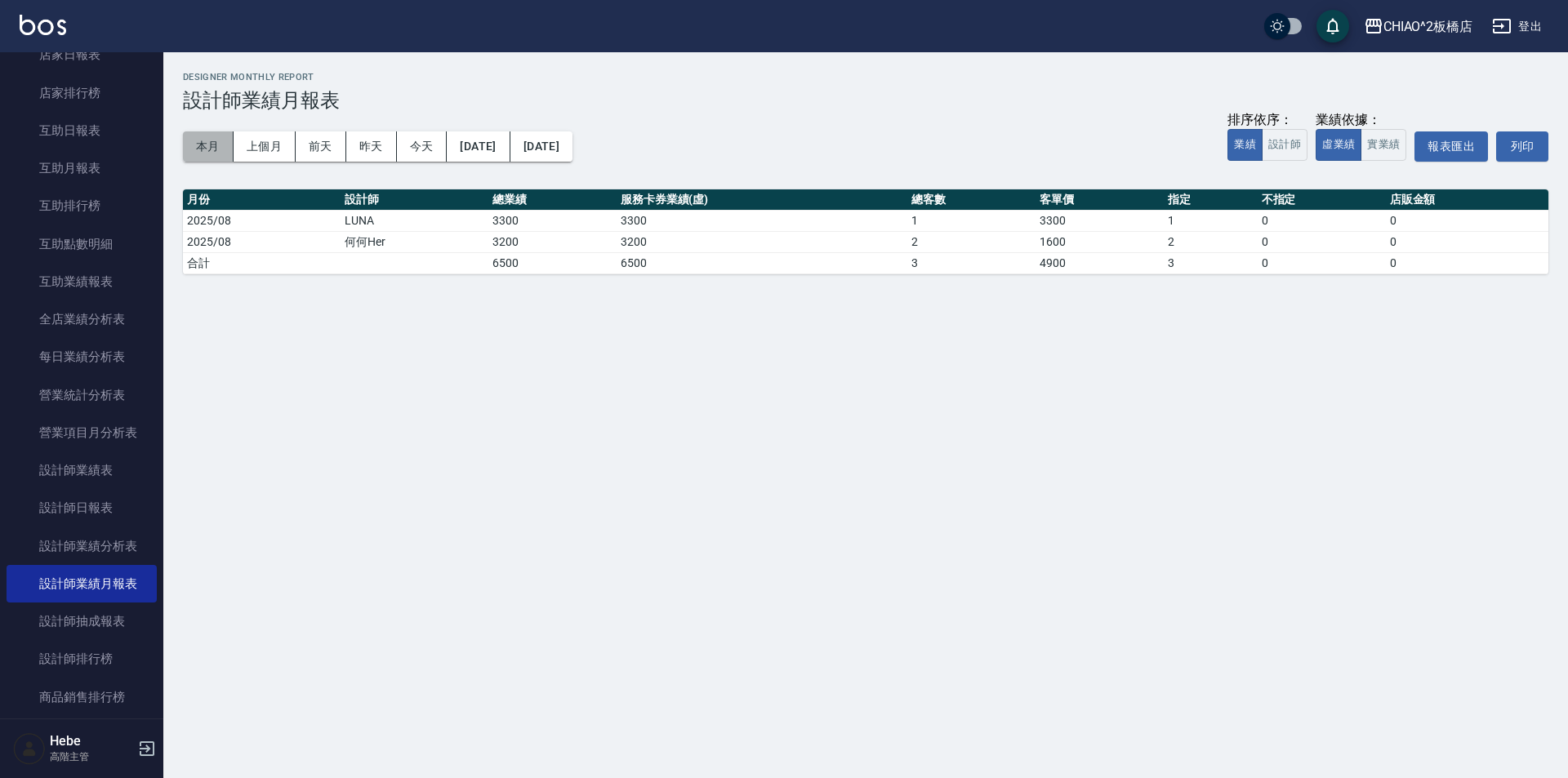
click at [215, 141] on button "本月" at bounding box center [208, 147] width 51 height 31
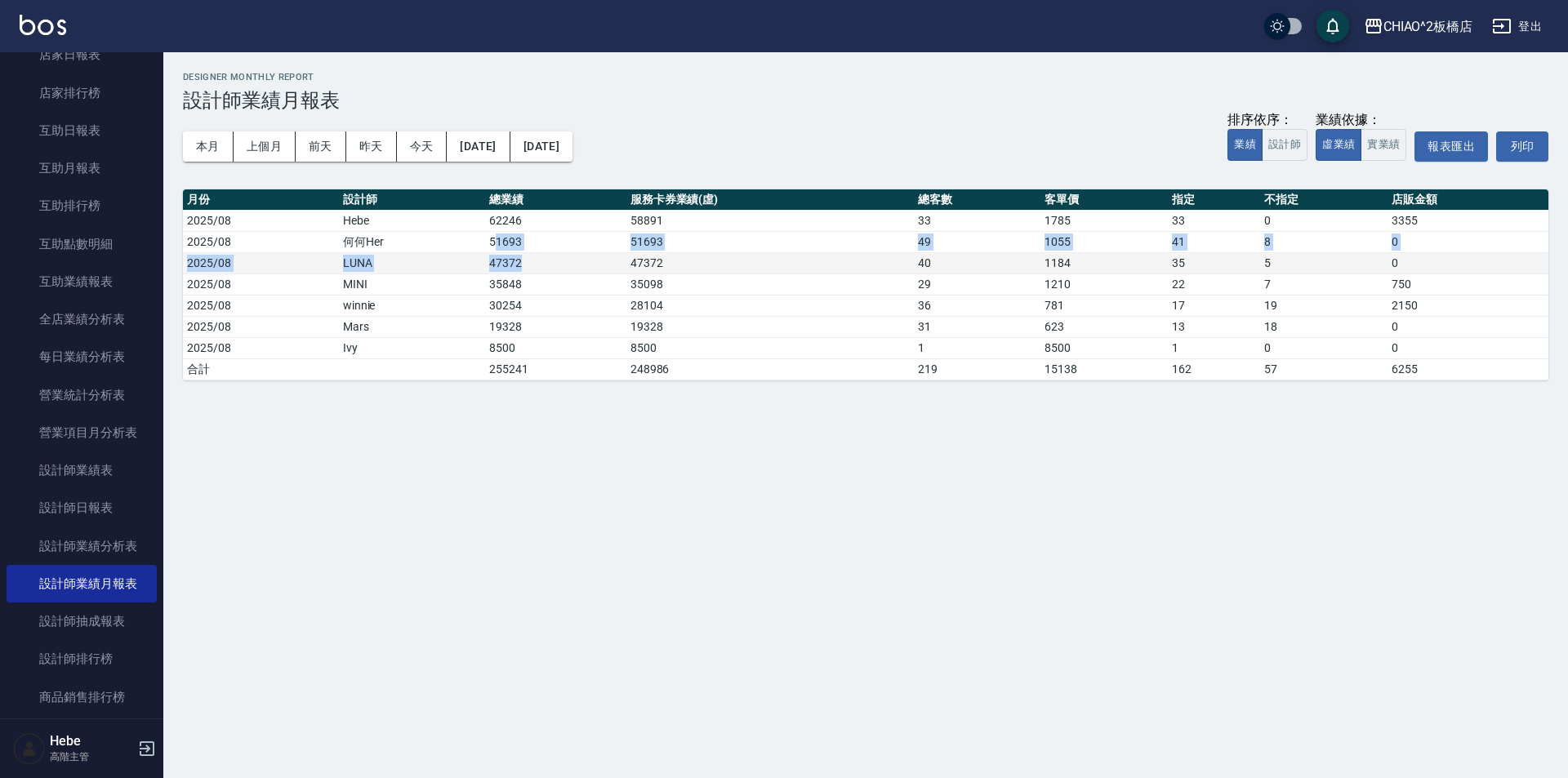
drag, startPoint x: 493, startPoint y: 239, endPoint x: 526, endPoint y: 265, distance: 42.0
click at [526, 265] on tbody "2025/08 Hebe 62246 58891 33 1785 33 0 3355 2025/08 何何Her 51693 51693 49 1055 41…" at bounding box center [865, 295] width 1365 height 170
drag, startPoint x: 453, startPoint y: 179, endPoint x: 568, endPoint y: 199, distance: 116.7
click at [453, 179] on div "本月 上個月 [DATE] [DATE] [DATE] [DATE] [DATE] 排序依序： 業績 設計師 業績依據： 虛業績 實業績 報表匯出 列印" at bounding box center [865, 146] width 1365 height 70
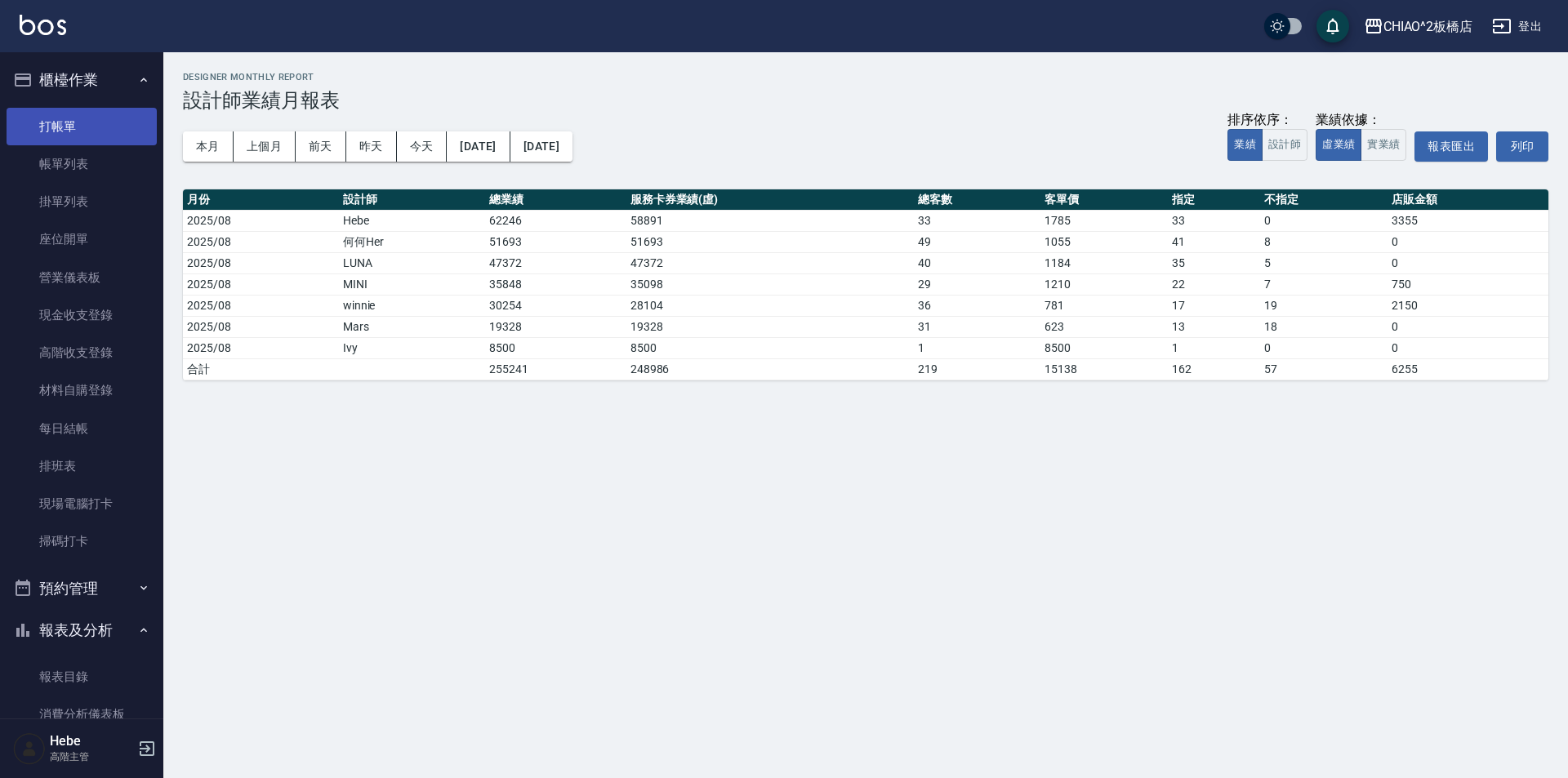
click at [73, 116] on link "打帳單" at bounding box center [82, 126] width 151 height 37
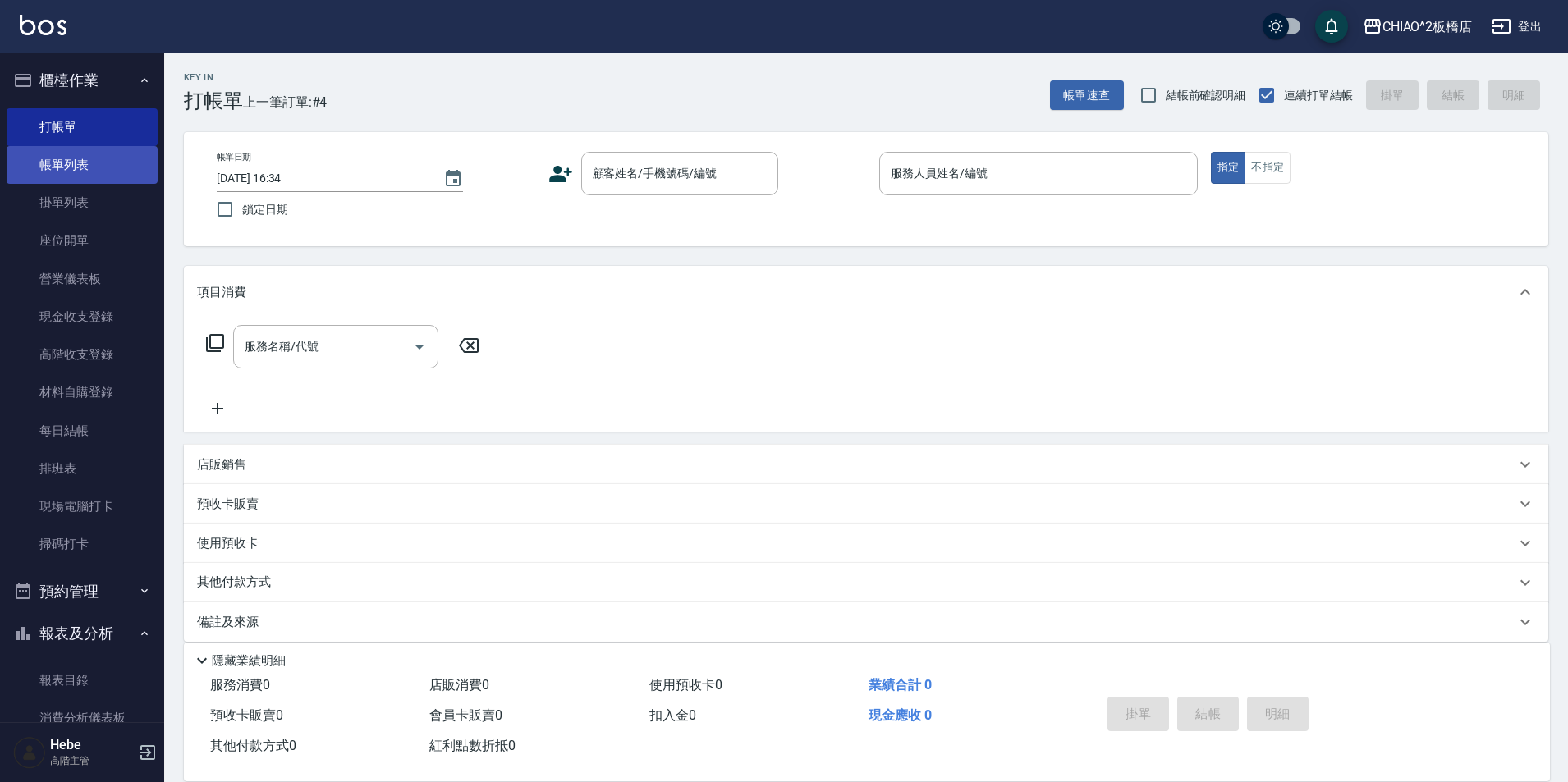
drag, startPoint x: 103, startPoint y: 163, endPoint x: 1544, endPoint y: 610, distance: 1508.7
click at [103, 163] on link "帳單列表" at bounding box center [82, 164] width 151 height 37
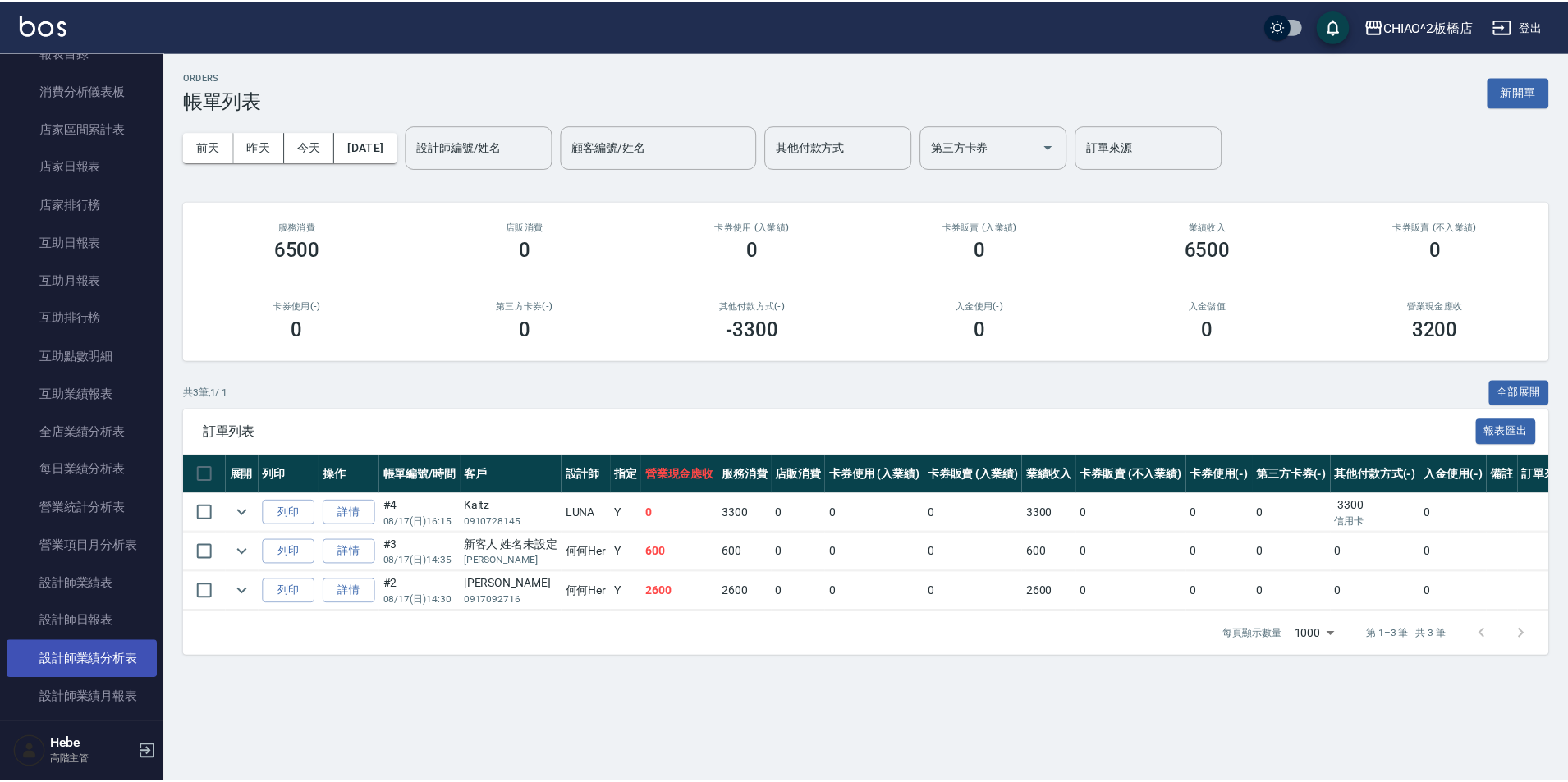
scroll to position [656, 0]
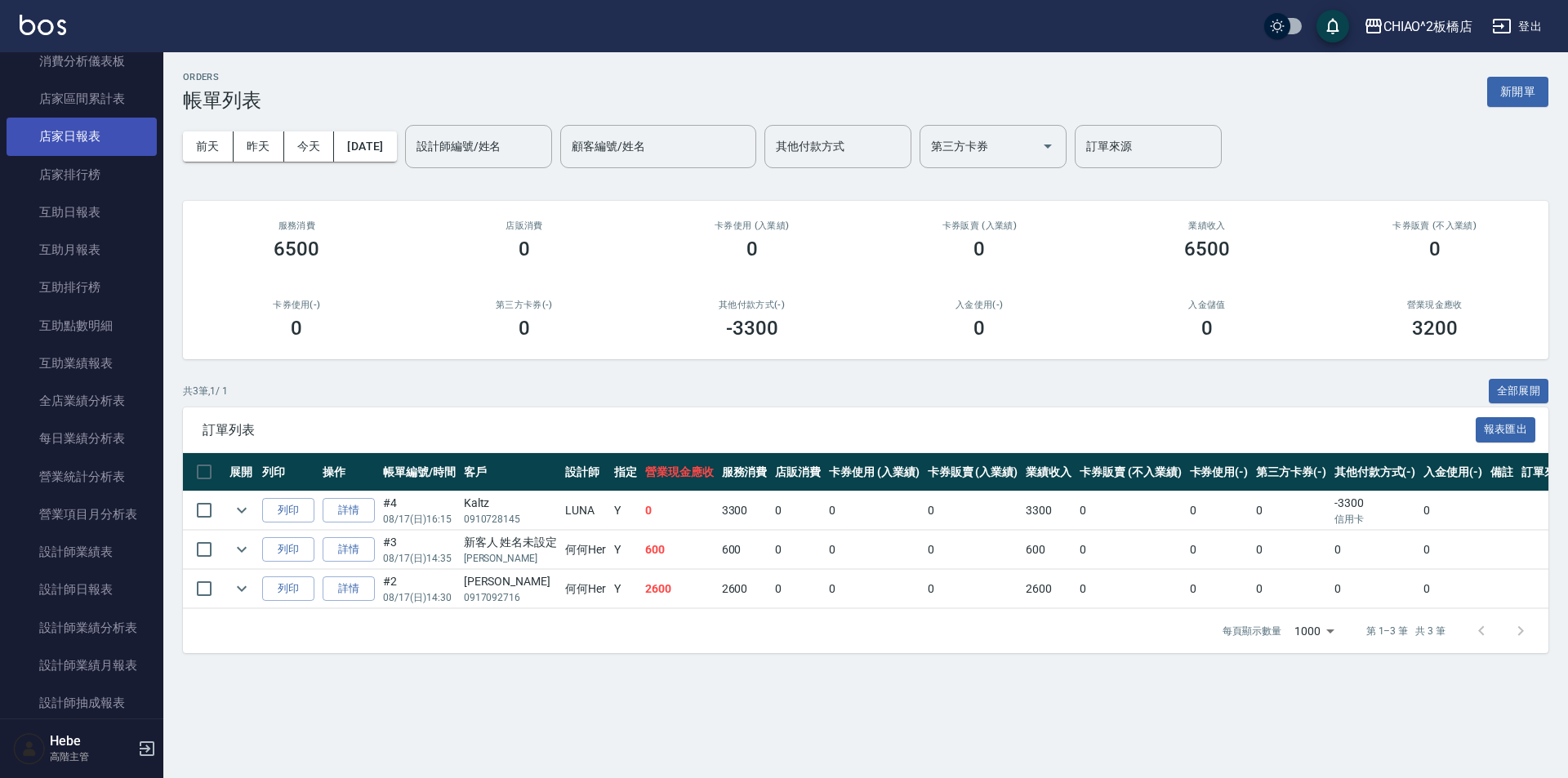
click at [68, 137] on link "店家日報表" at bounding box center [82, 135] width 151 height 37
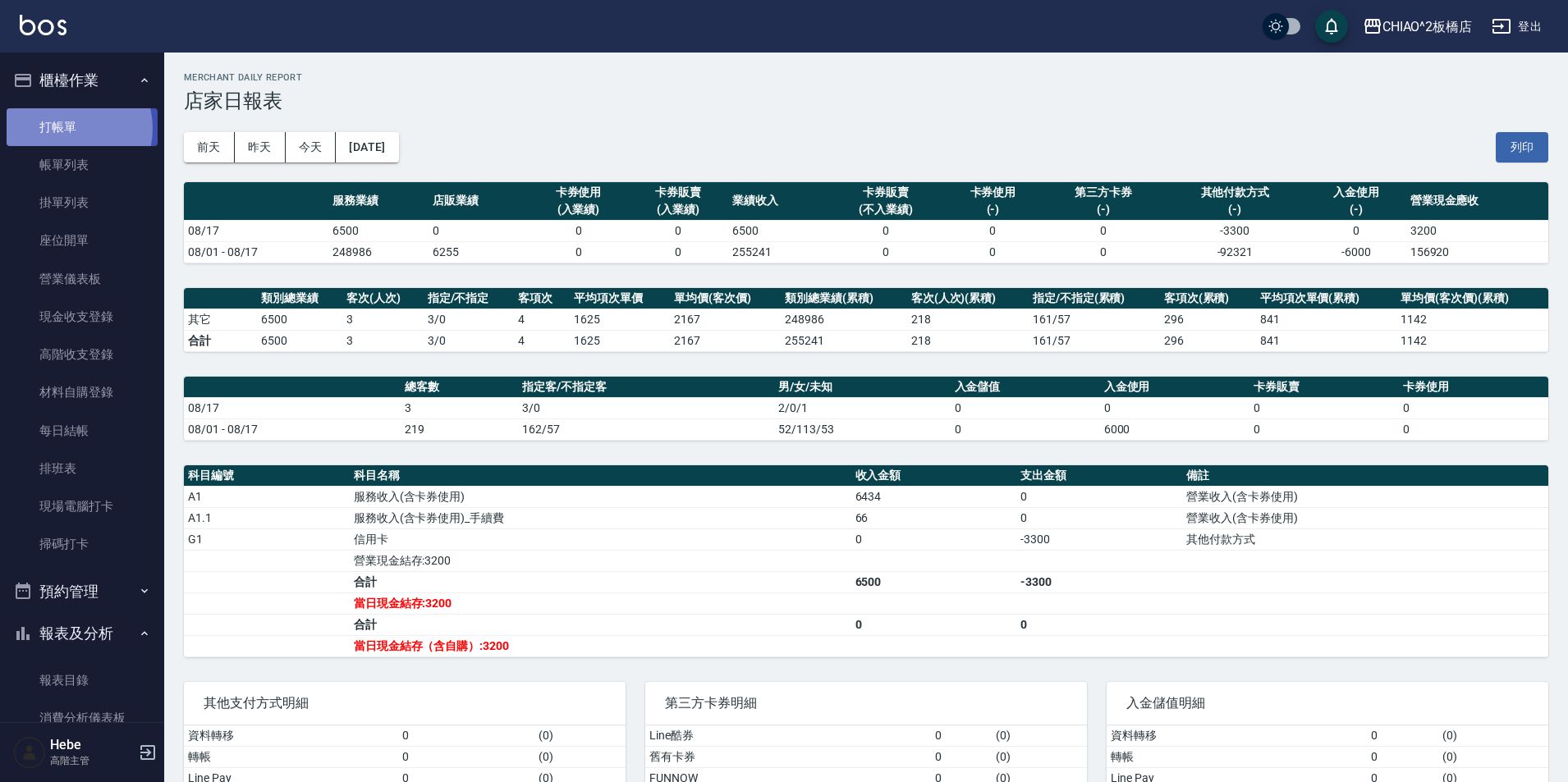
click at [72, 128] on link "打帳單" at bounding box center [82, 126] width 151 height 37
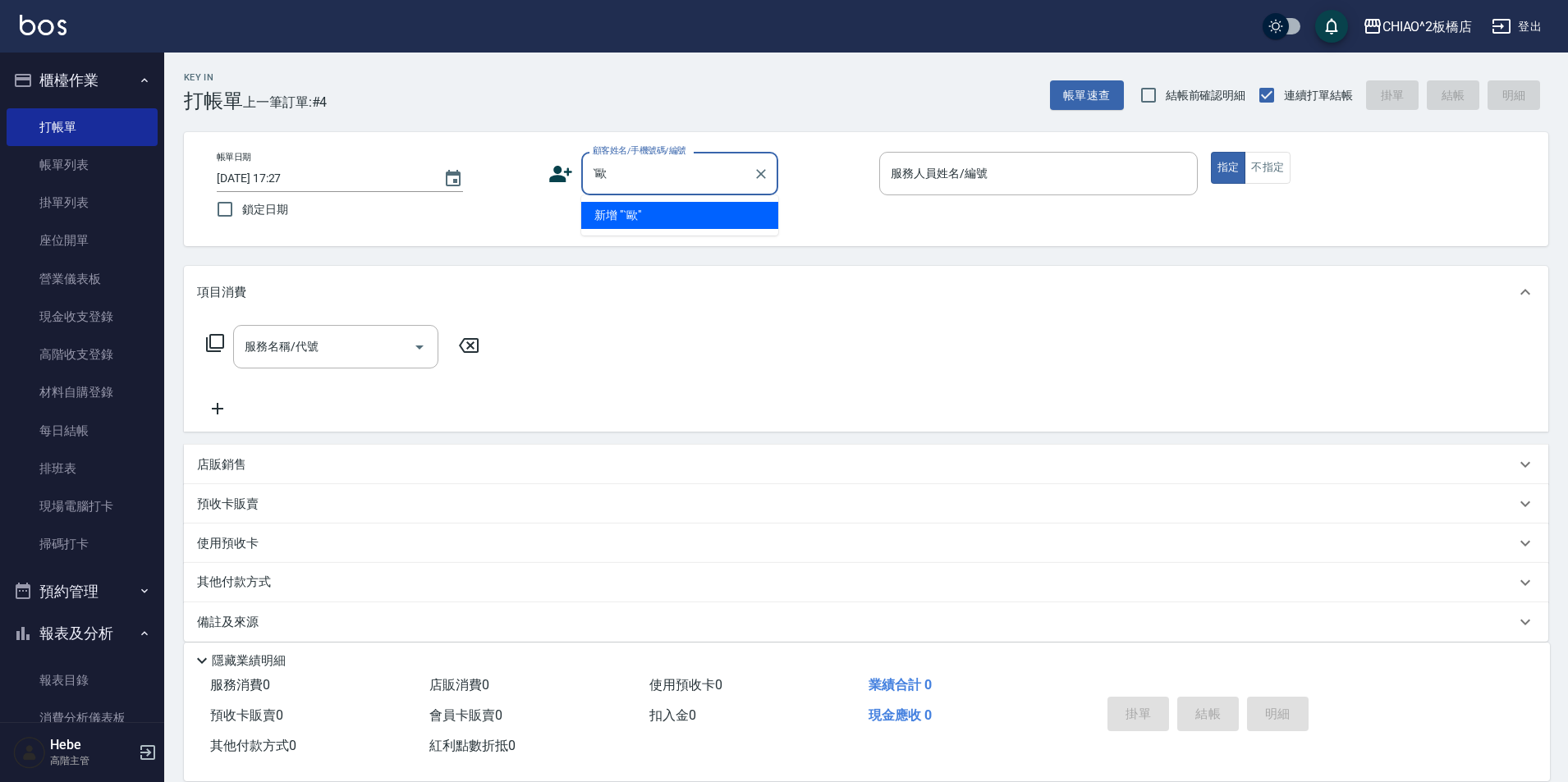
type input "ˋ"
click at [605, 209] on ul "新增 "周"" at bounding box center [680, 216] width 197 height 40
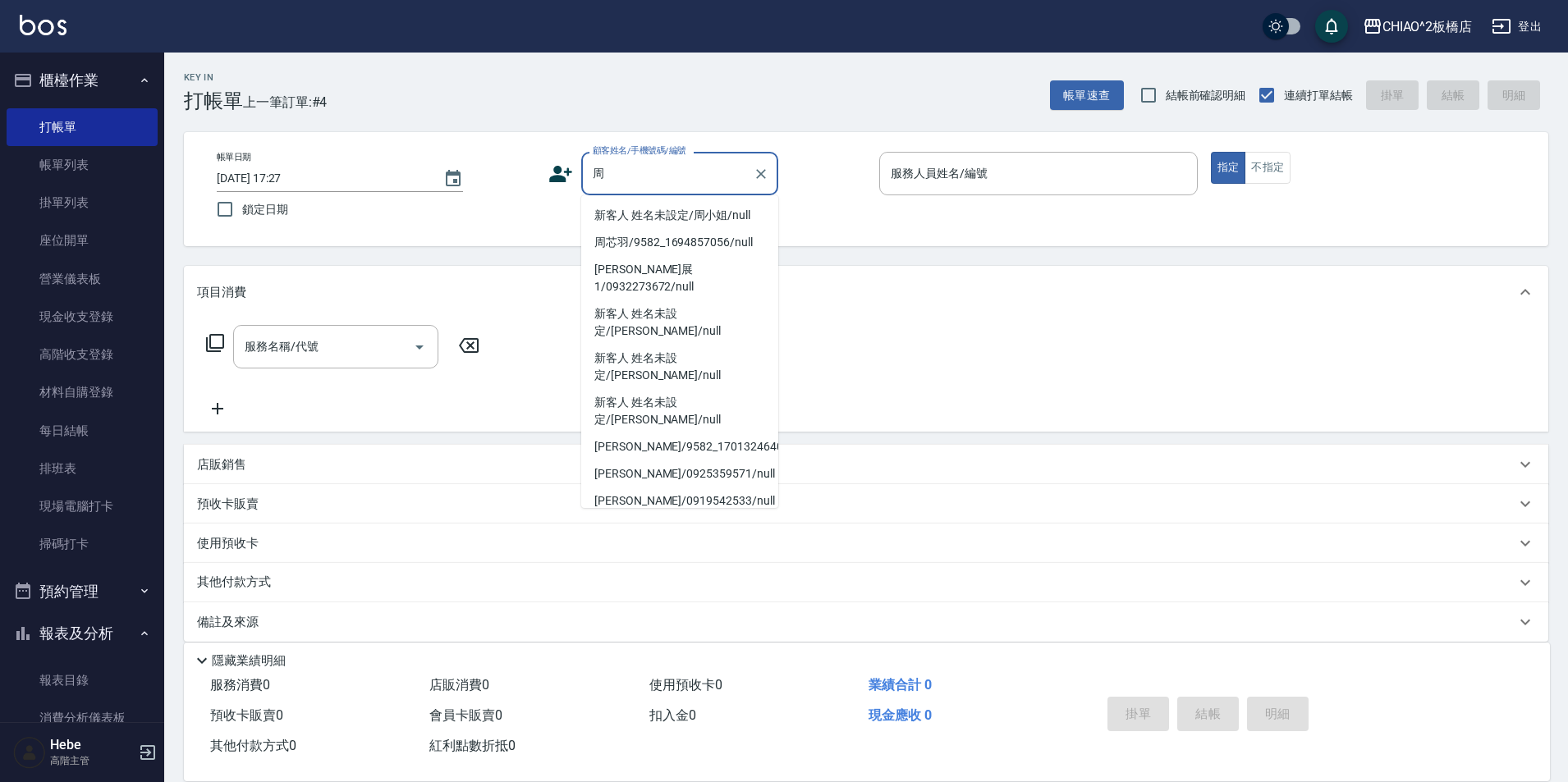
click at [611, 214] on li "新客人 姓名未設定/周小姐/null" at bounding box center [680, 216] width 197 height 27
type input "新客人 姓名未設定/周小姐/null"
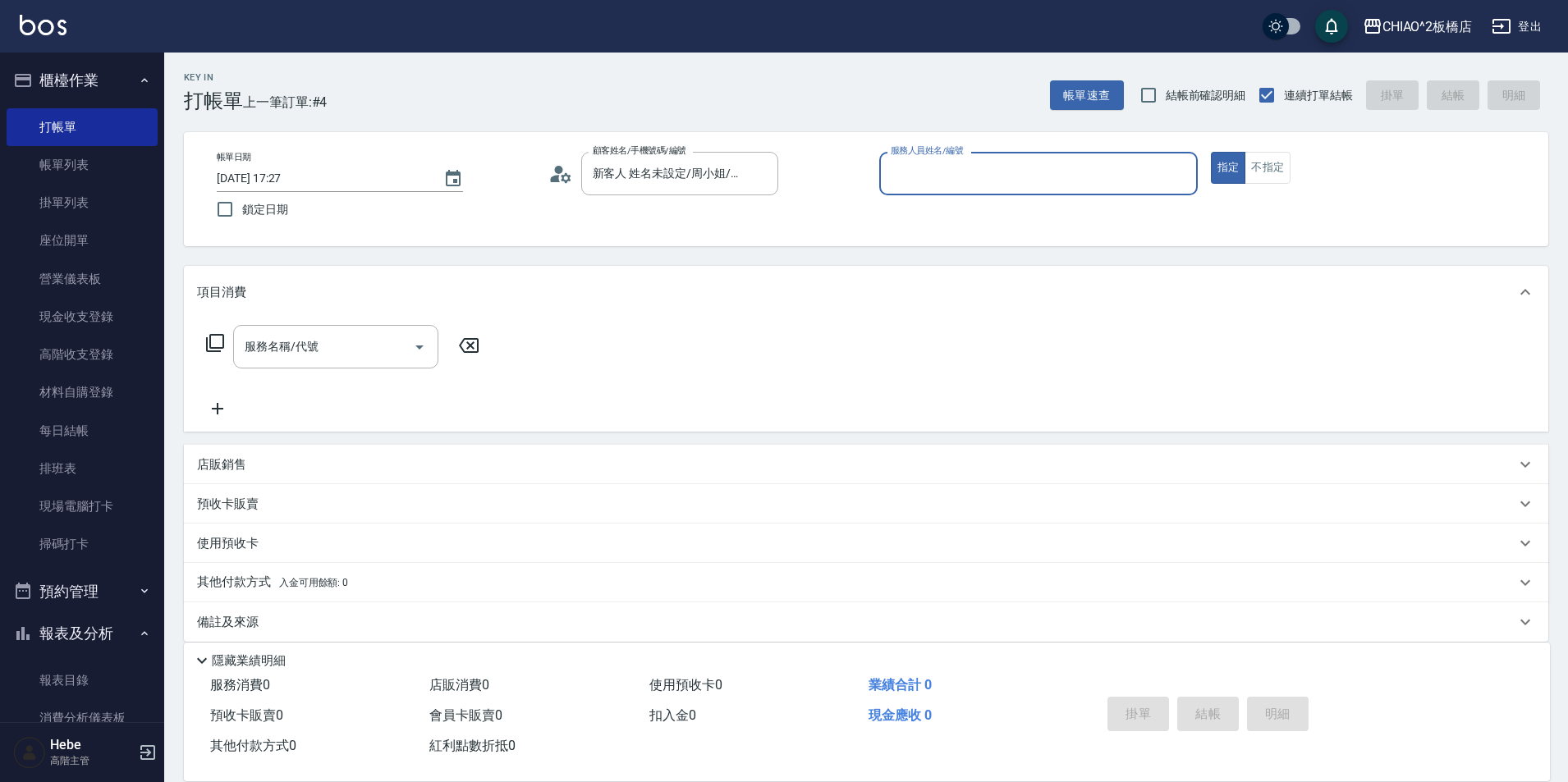
click at [1017, 187] on input "服務人員姓名/編號" at bounding box center [1038, 173] width 304 height 29
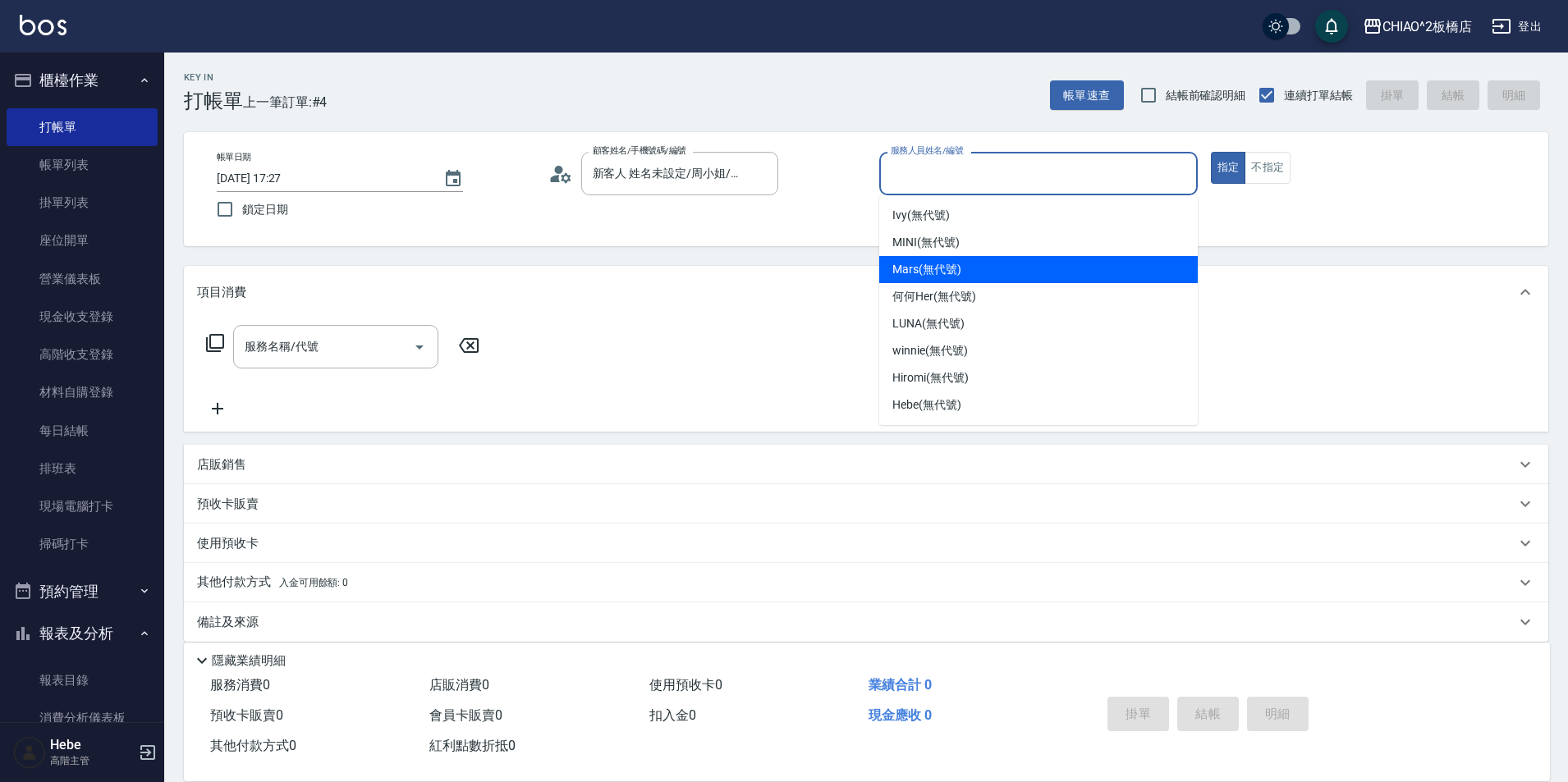
click at [939, 270] on span "Mars (無代號)" at bounding box center [927, 269] width 69 height 17
type input "Mars(無代號)"
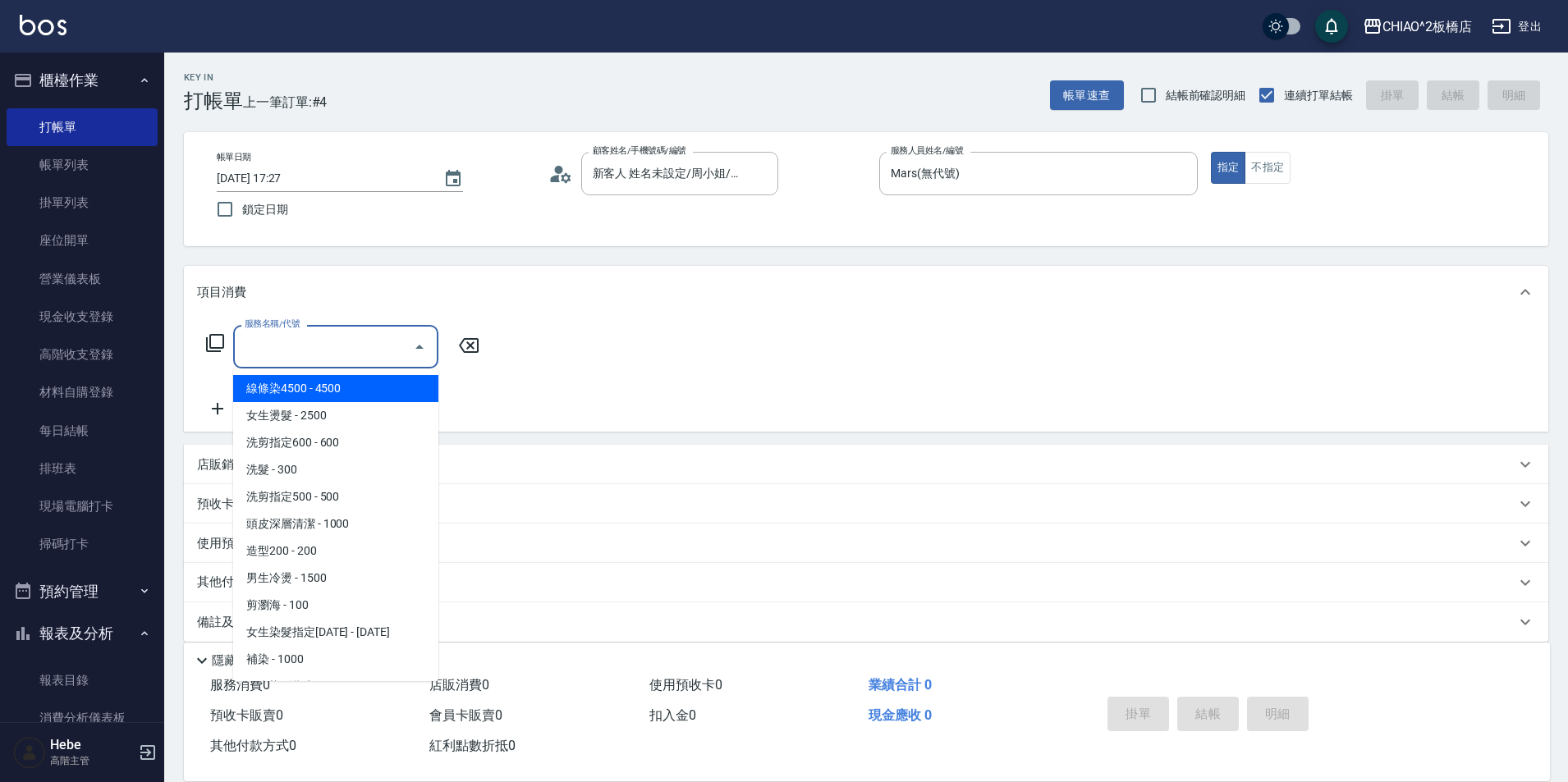
click at [312, 352] on input "服務名稱/代號" at bounding box center [323, 347] width 166 height 29
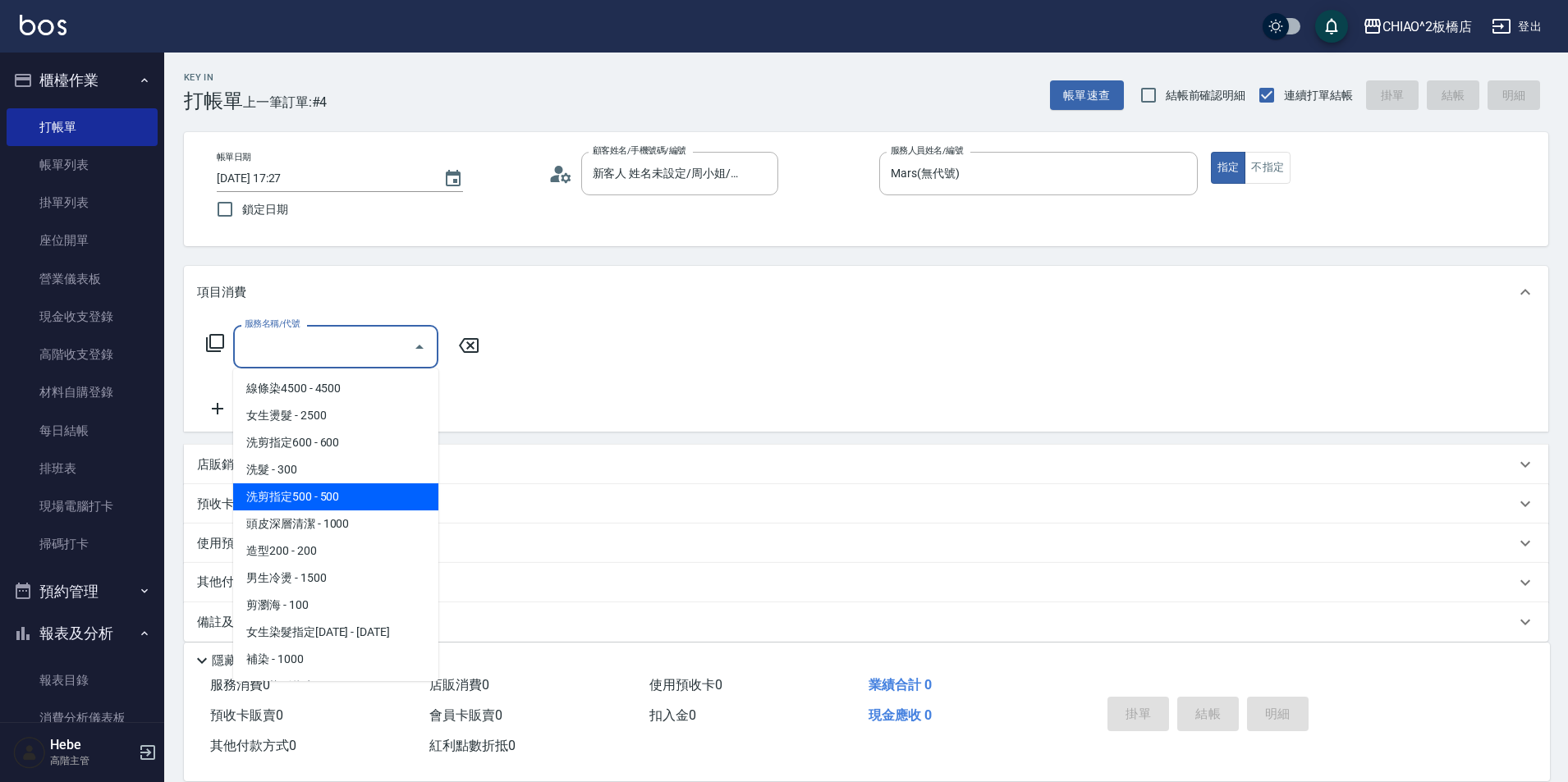
click at [323, 496] on span "洗剪指定500 - 500" at bounding box center [335, 497] width 205 height 27
type input "洗剪指定500(96681)"
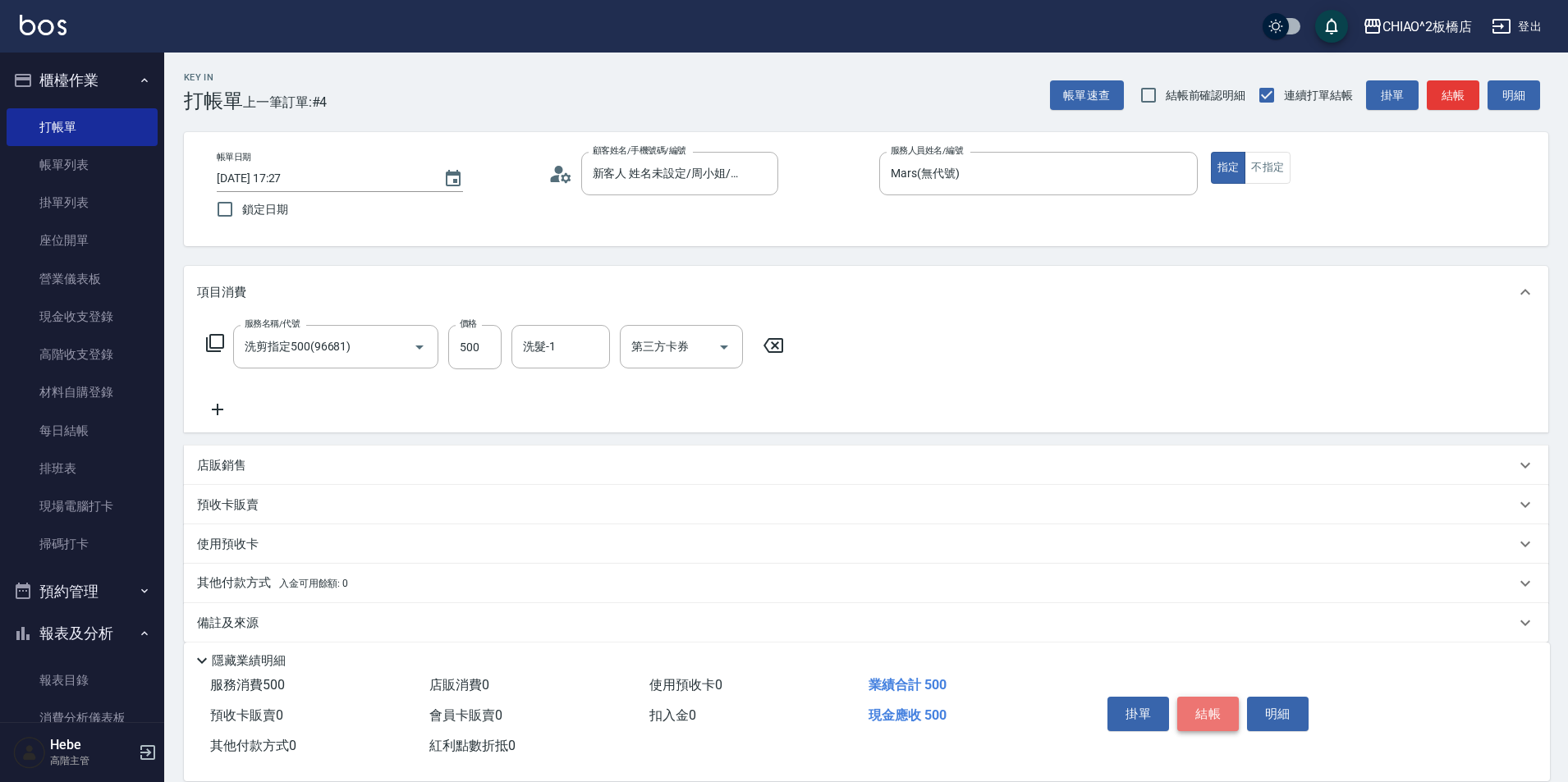
click at [1193, 697] on button "結帳" at bounding box center [1208, 714] width 61 height 34
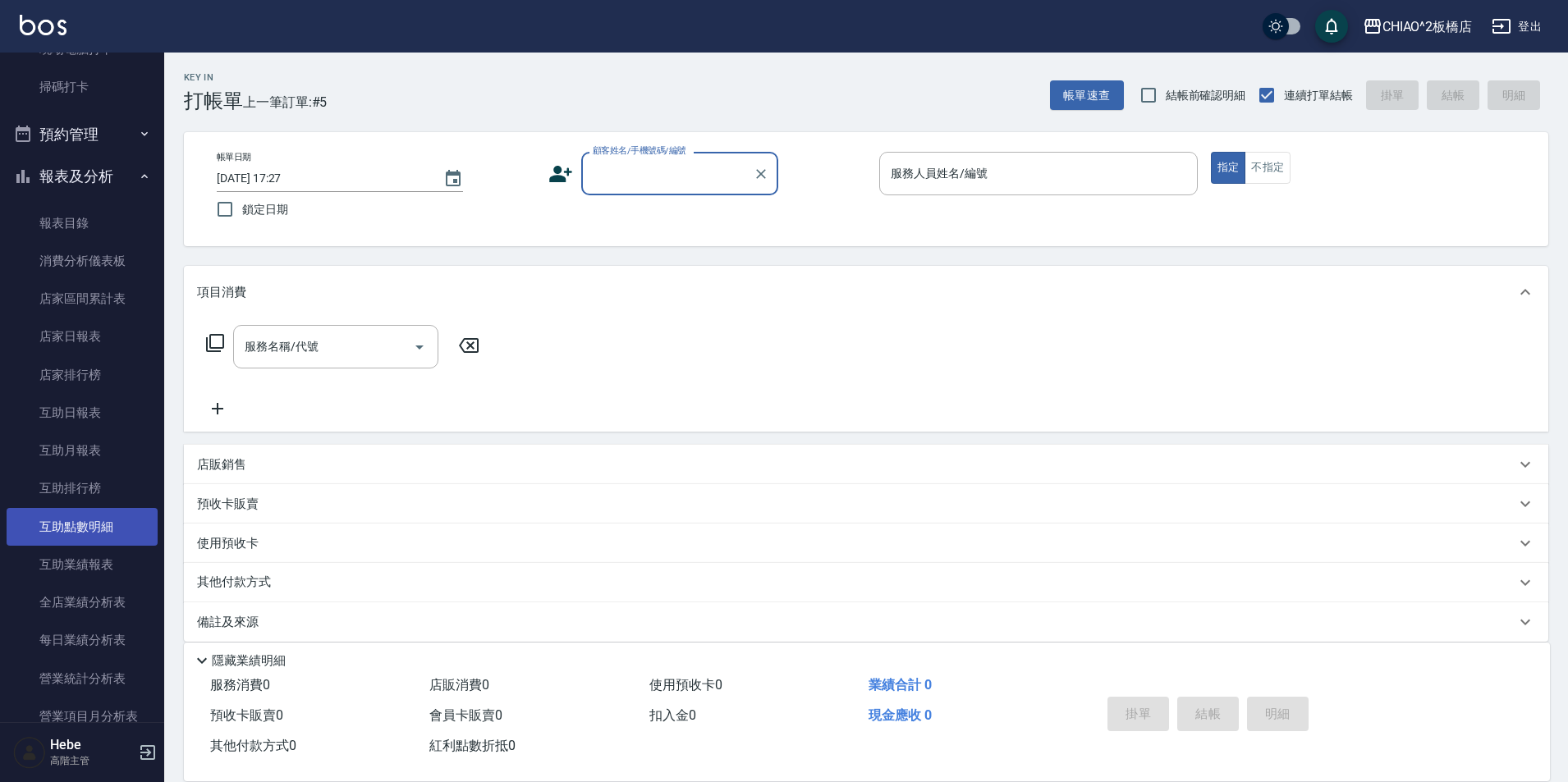
scroll to position [493, 0]
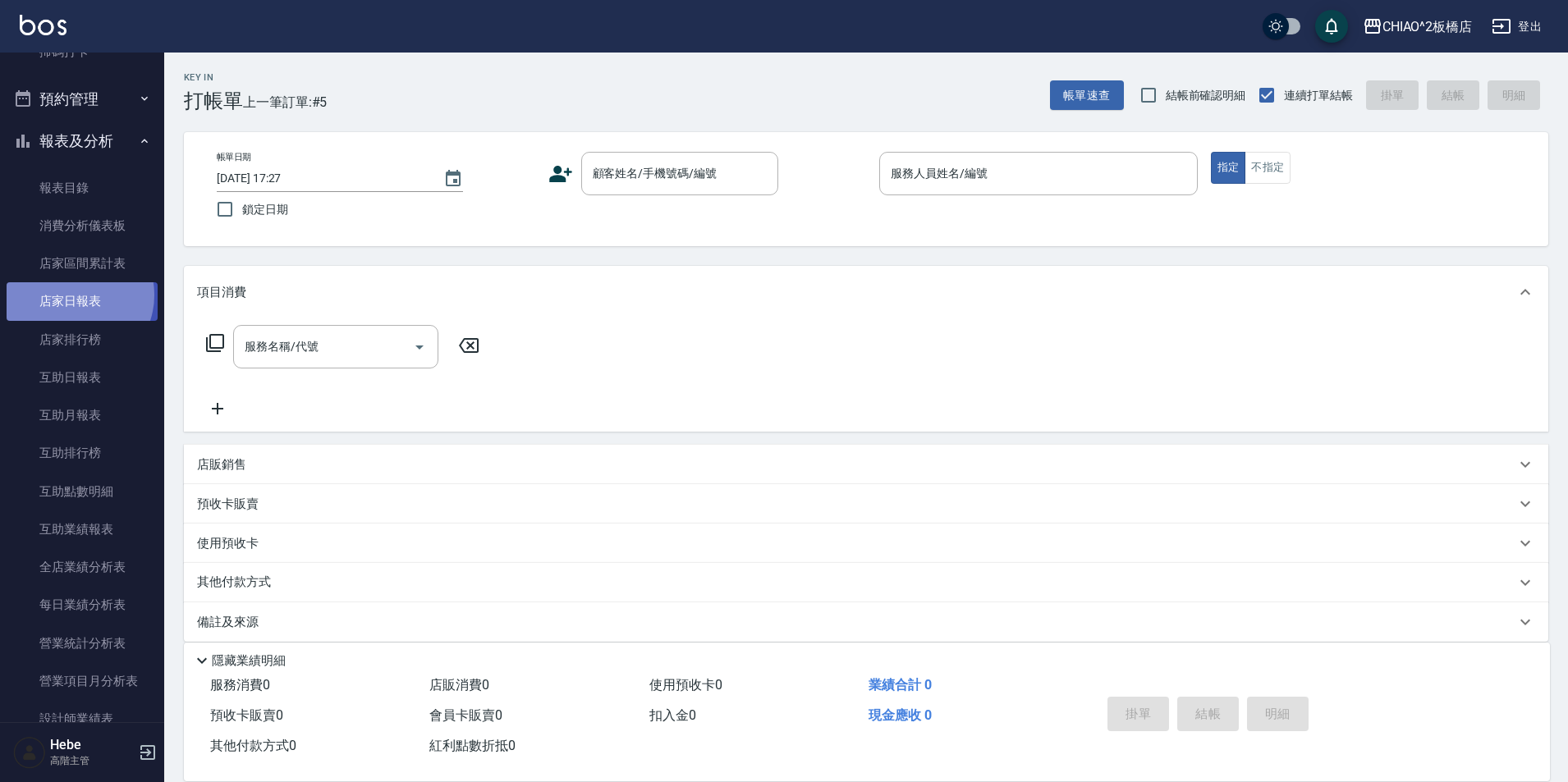
click at [74, 295] on link "店家日報表" at bounding box center [82, 301] width 151 height 37
